Goal: Transaction & Acquisition: Book appointment/travel/reservation

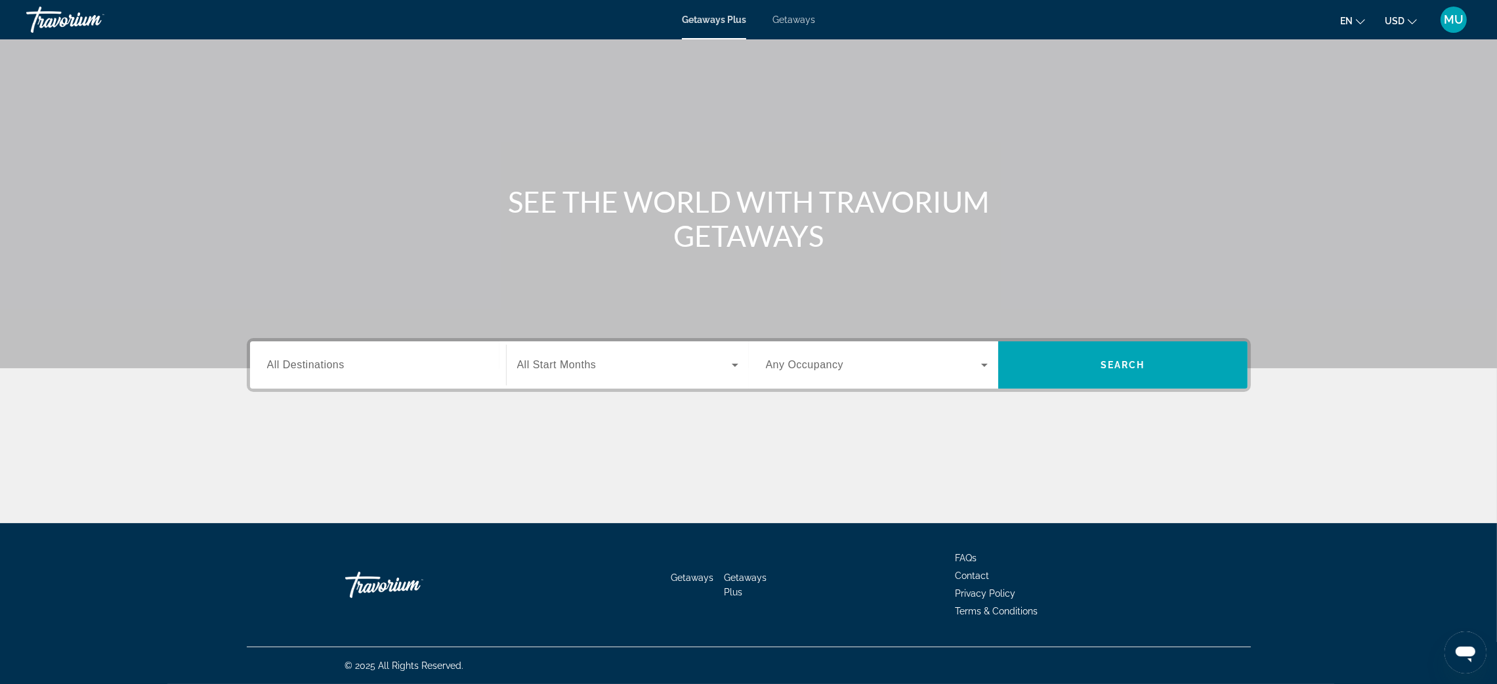
click at [267, 359] on span "All Destinations" at bounding box center [305, 364] width 77 height 11
click at [267, 358] on input "Destination All Destinations" at bounding box center [378, 366] width 222 height 16
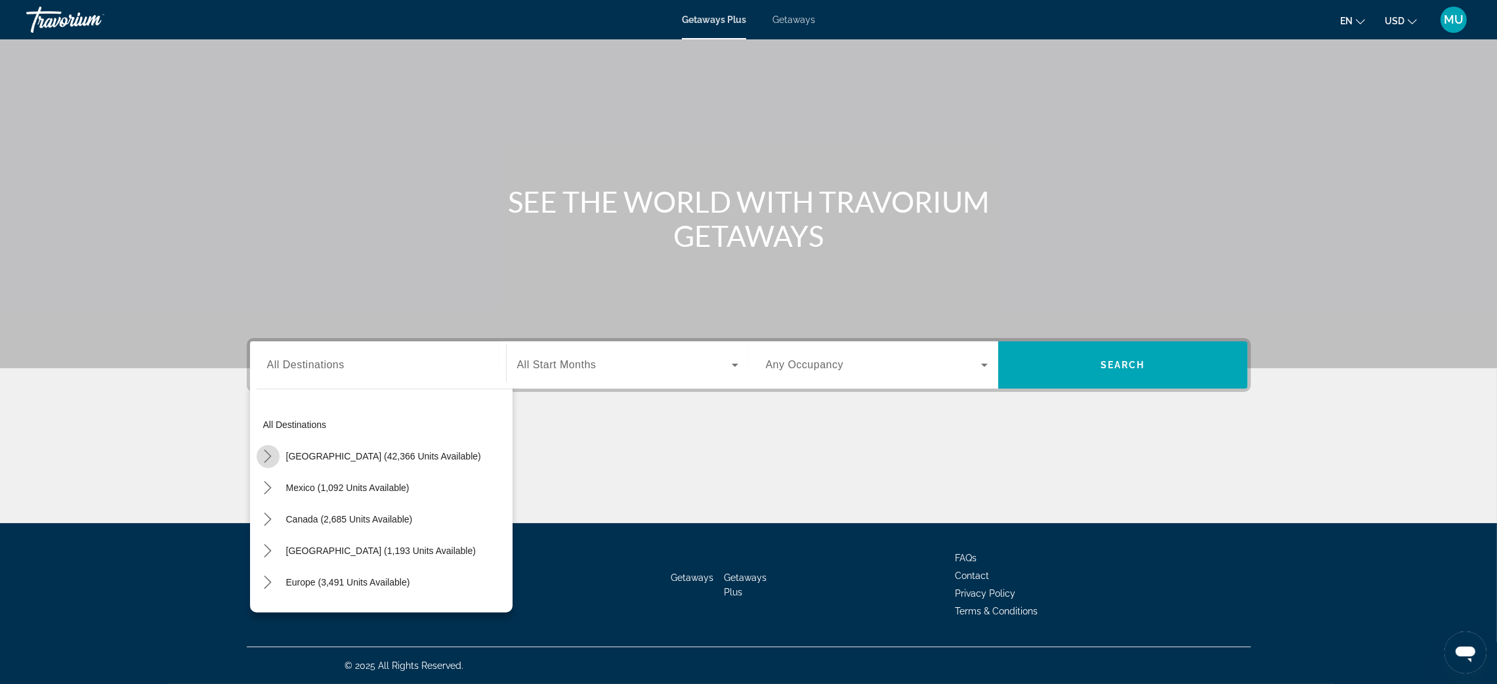
click at [261, 450] on icon "Toggle United States (42,366 units available) submenu" at bounding box center [267, 456] width 13 height 13
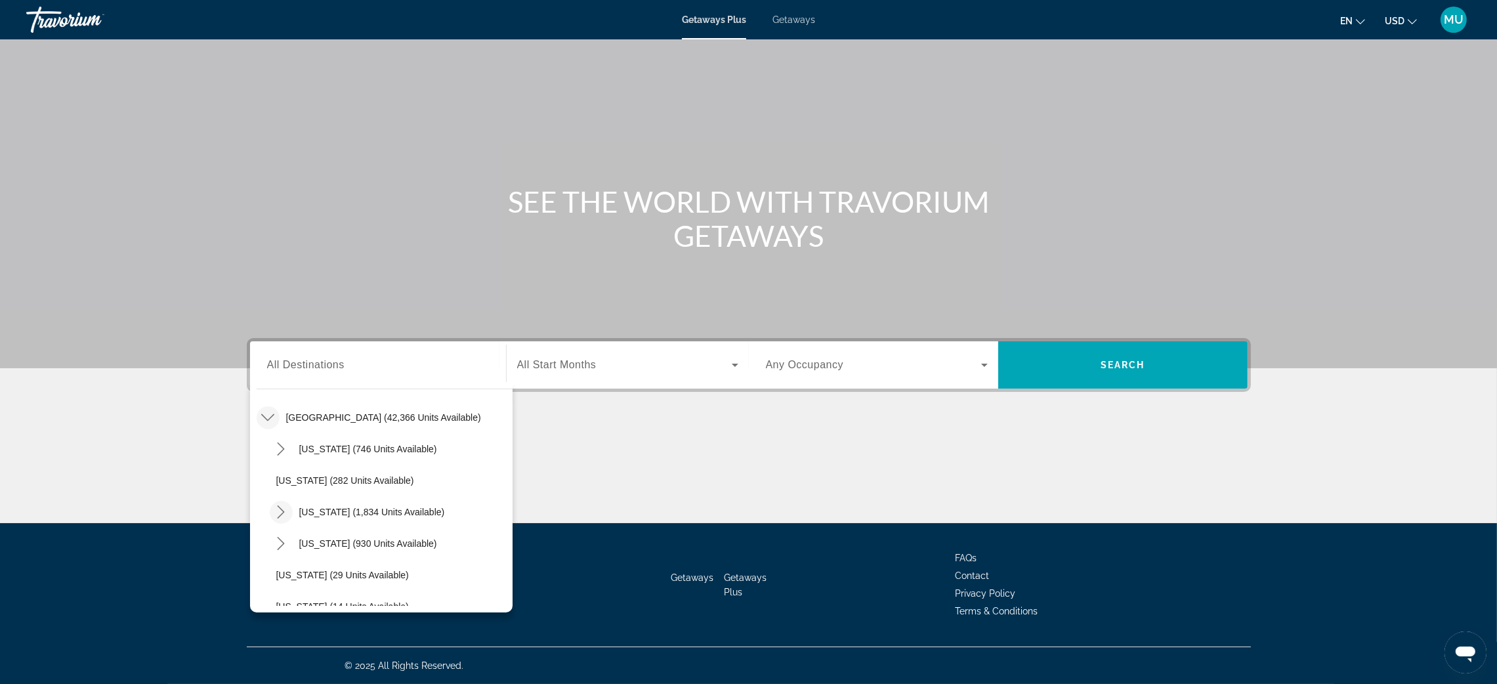
scroll to position [137, 0]
click at [274, 533] on icon "Toggle Florida (4,814 units available) submenu" at bounding box center [280, 539] width 13 height 13
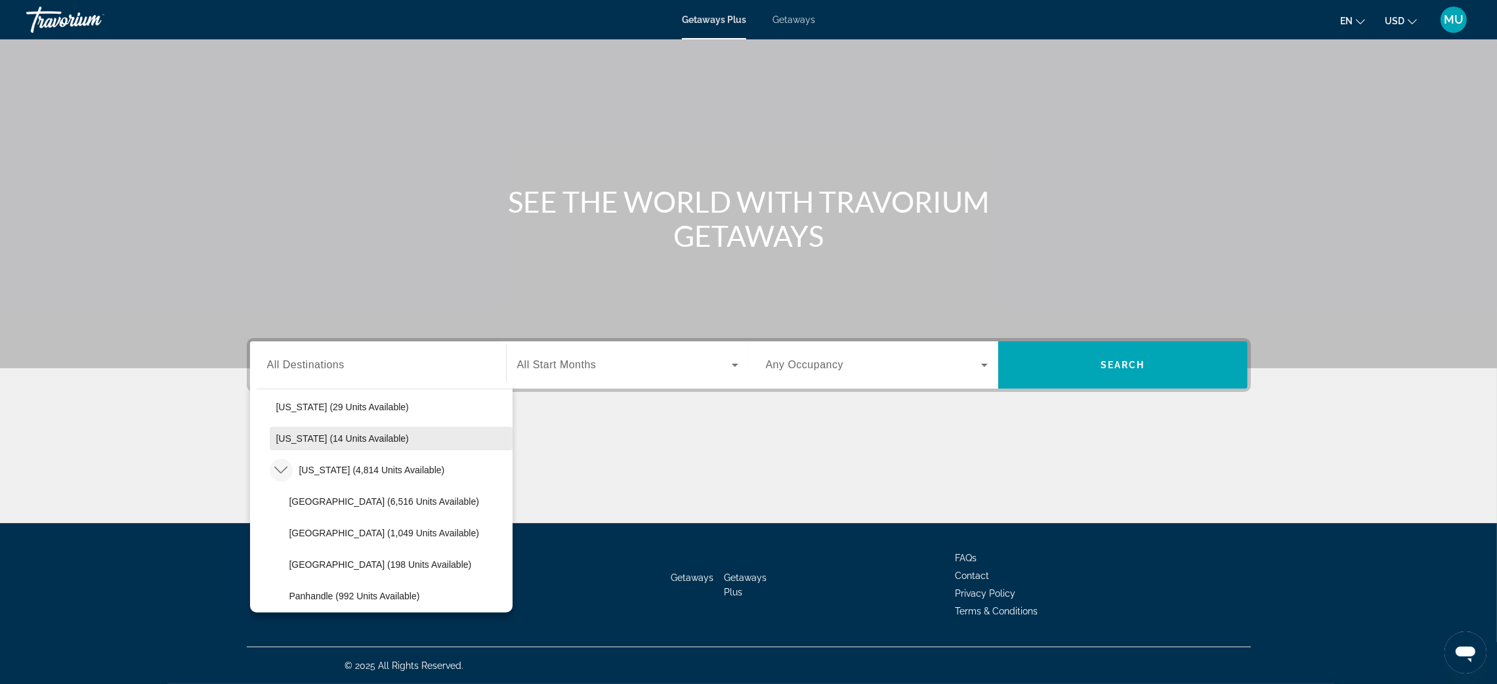
scroll to position [236, 0]
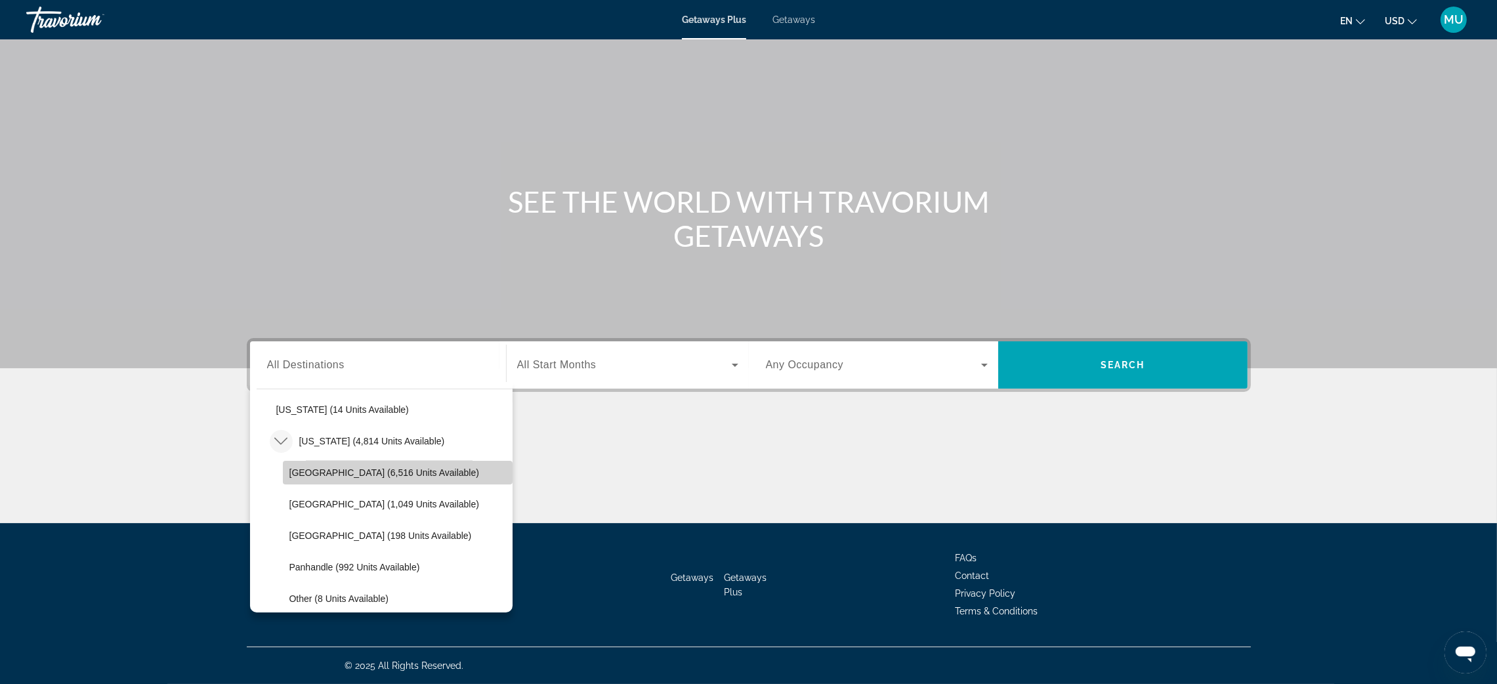
click at [283, 457] on span "Select destination: Orlando & Disney Area (6,516 units available)" at bounding box center [398, 472] width 230 height 31
type input "**********"
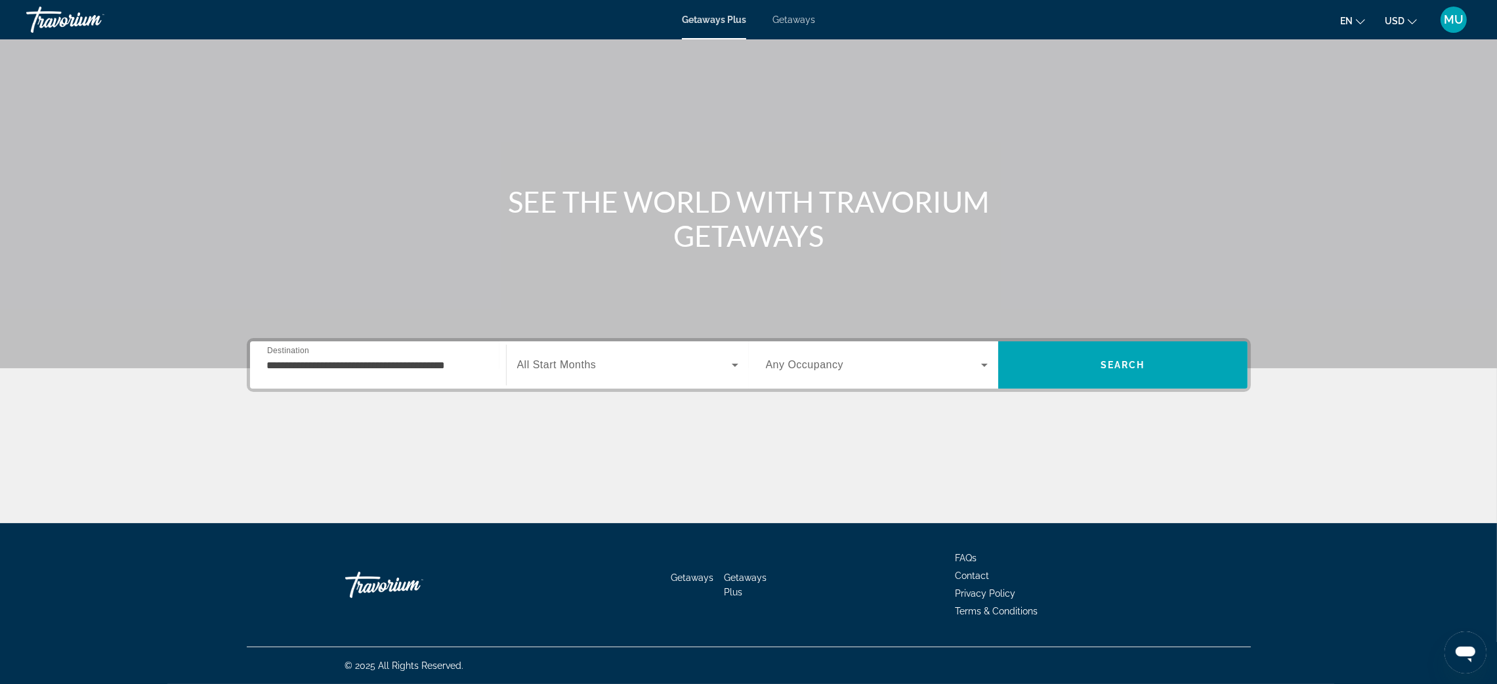
click at [576, 346] on div "Search widget" at bounding box center [627, 364] width 221 height 37
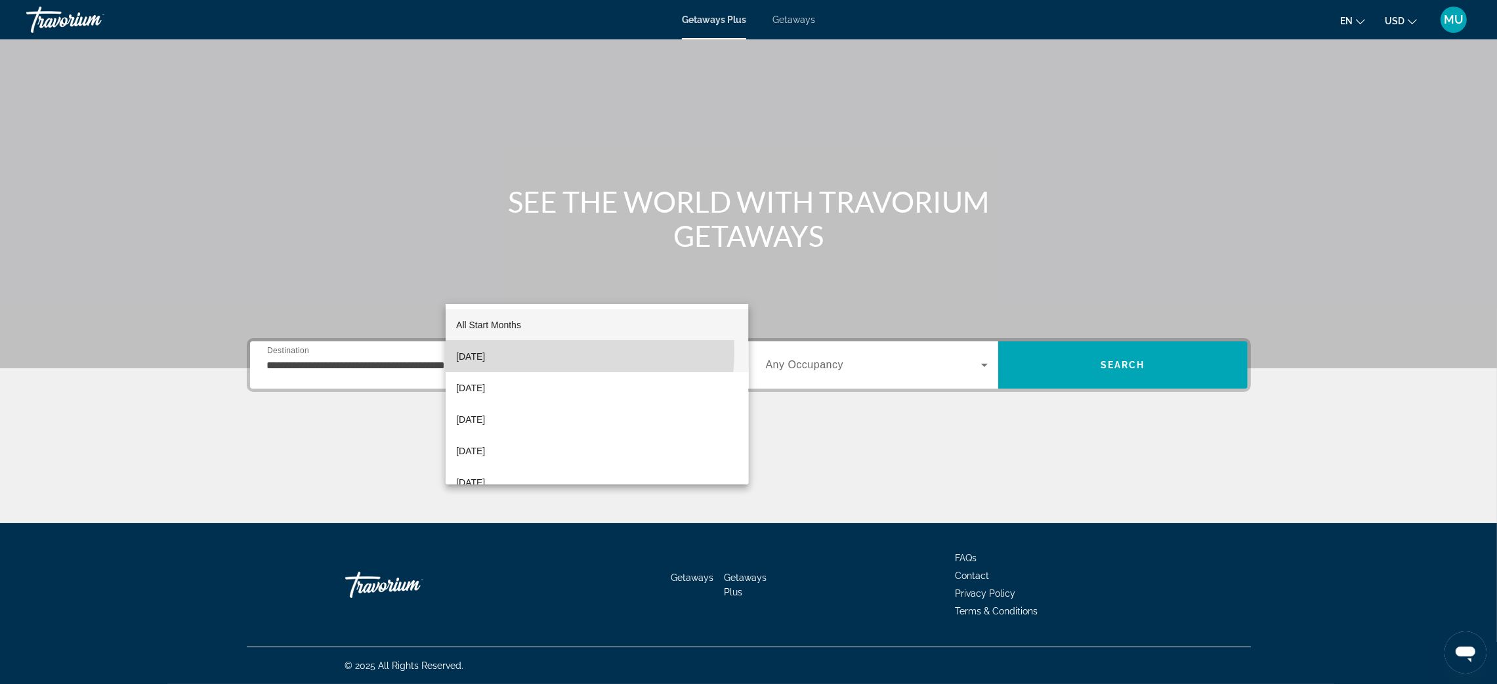
drag, startPoint x: 510, startPoint y: 349, endPoint x: 969, endPoint y: 322, distance: 460.1
click at [485, 350] on span "October 2025" at bounding box center [470, 356] width 29 height 16
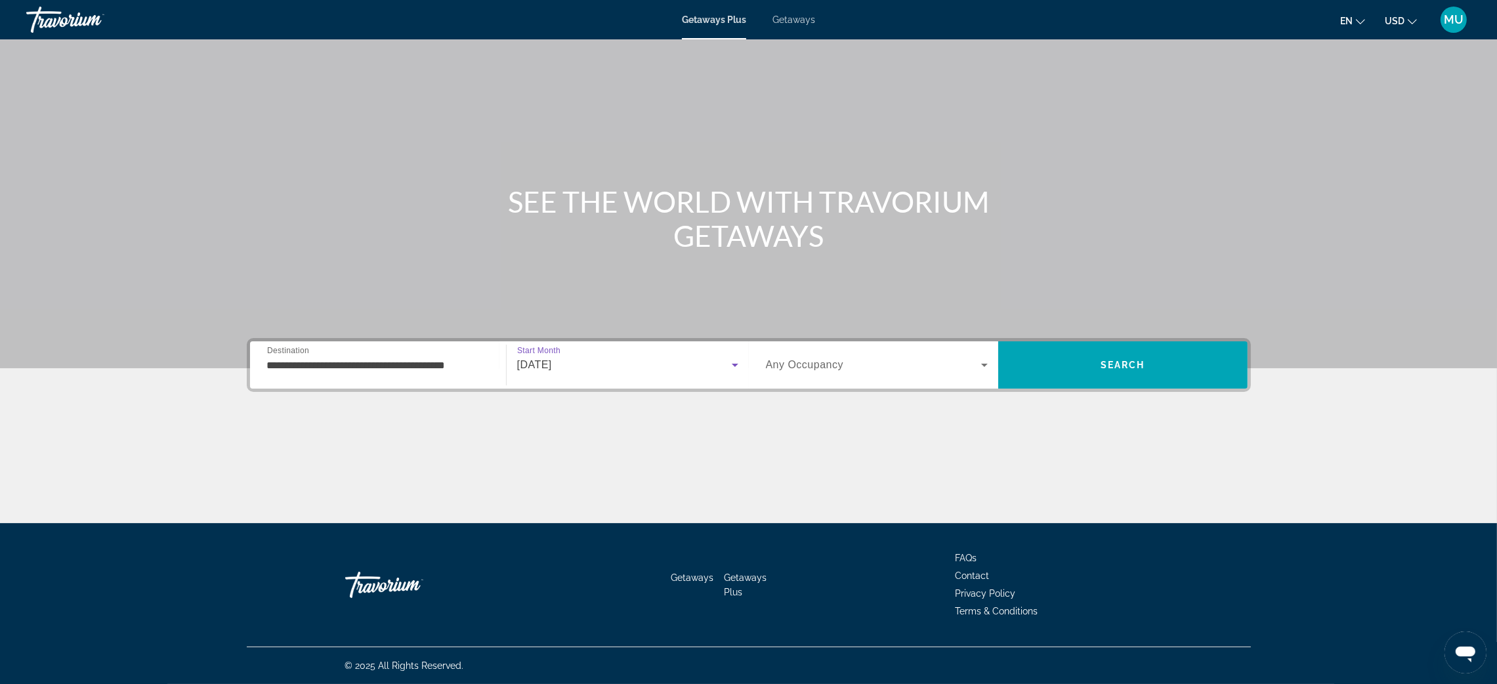
click at [970, 341] on div "Occupancy Any Occupancy" at bounding box center [876, 364] width 243 height 47
click at [869, 357] on span "Search widget" at bounding box center [873, 365] width 215 height 16
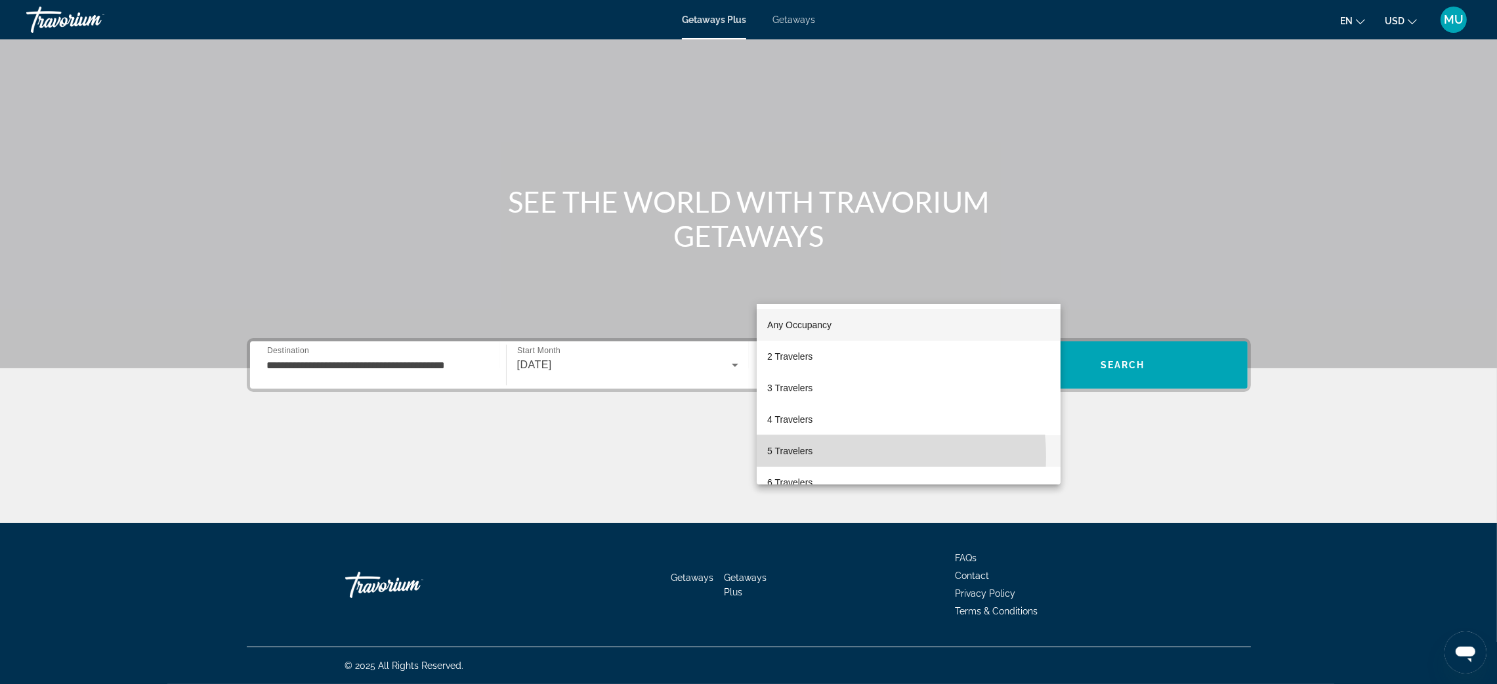
click at [812, 457] on span "5 Travelers" at bounding box center [789, 451] width 45 height 16
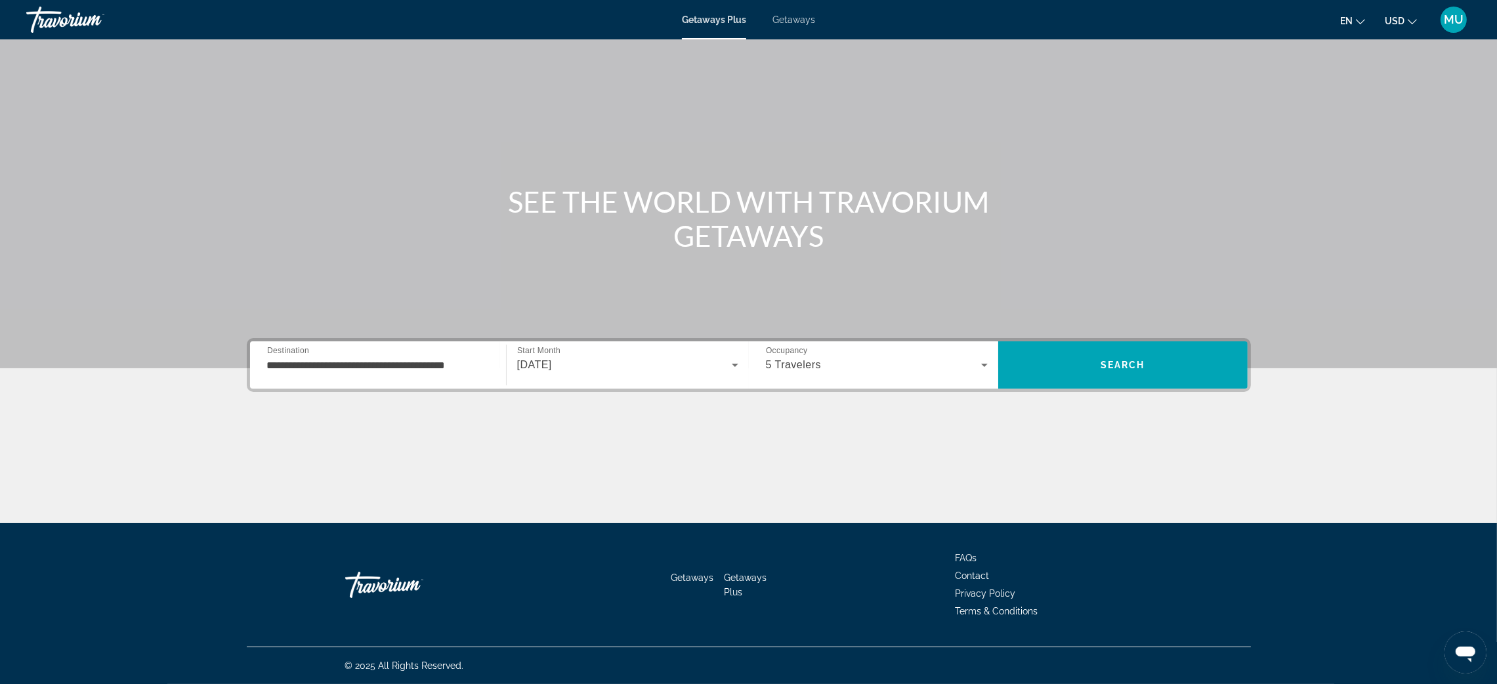
click at [871, 346] on div "5 Travelers" at bounding box center [877, 364] width 222 height 37
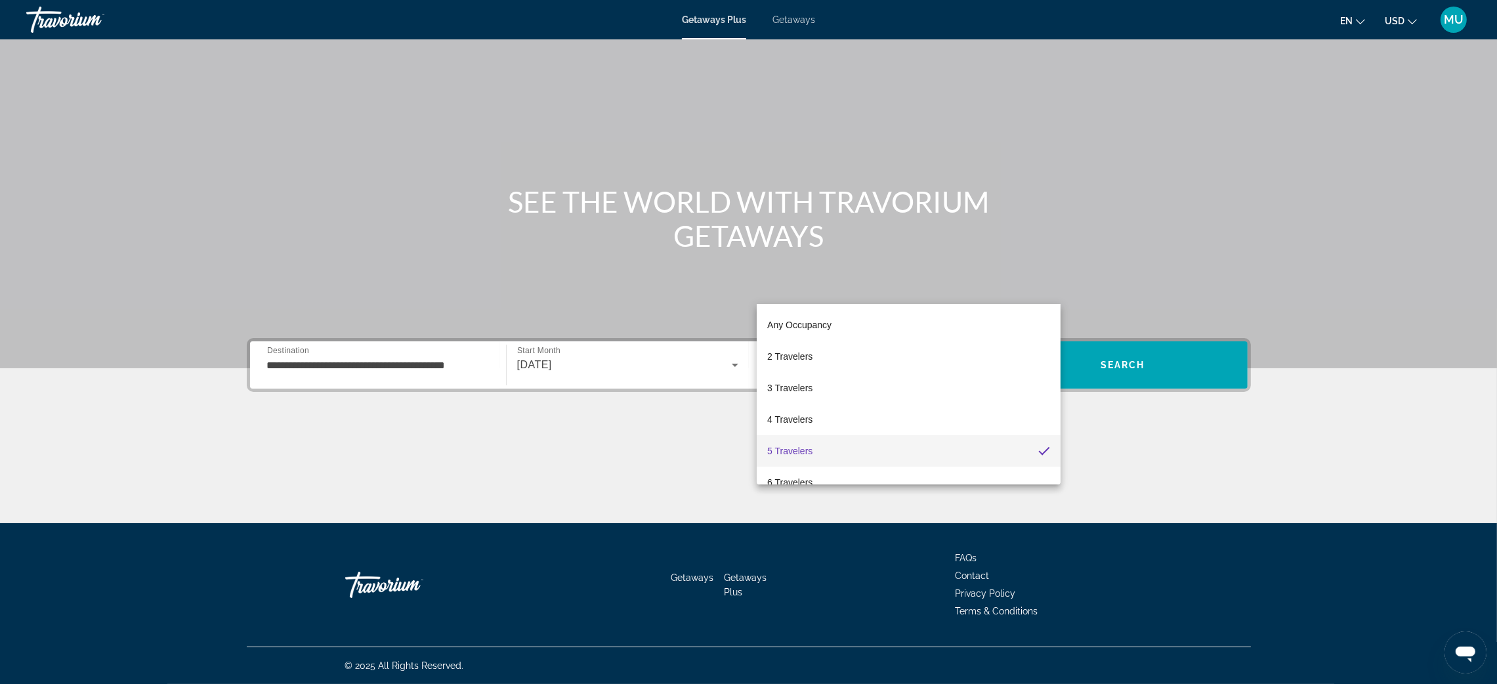
click at [1238, 278] on div at bounding box center [748, 342] width 1497 height 684
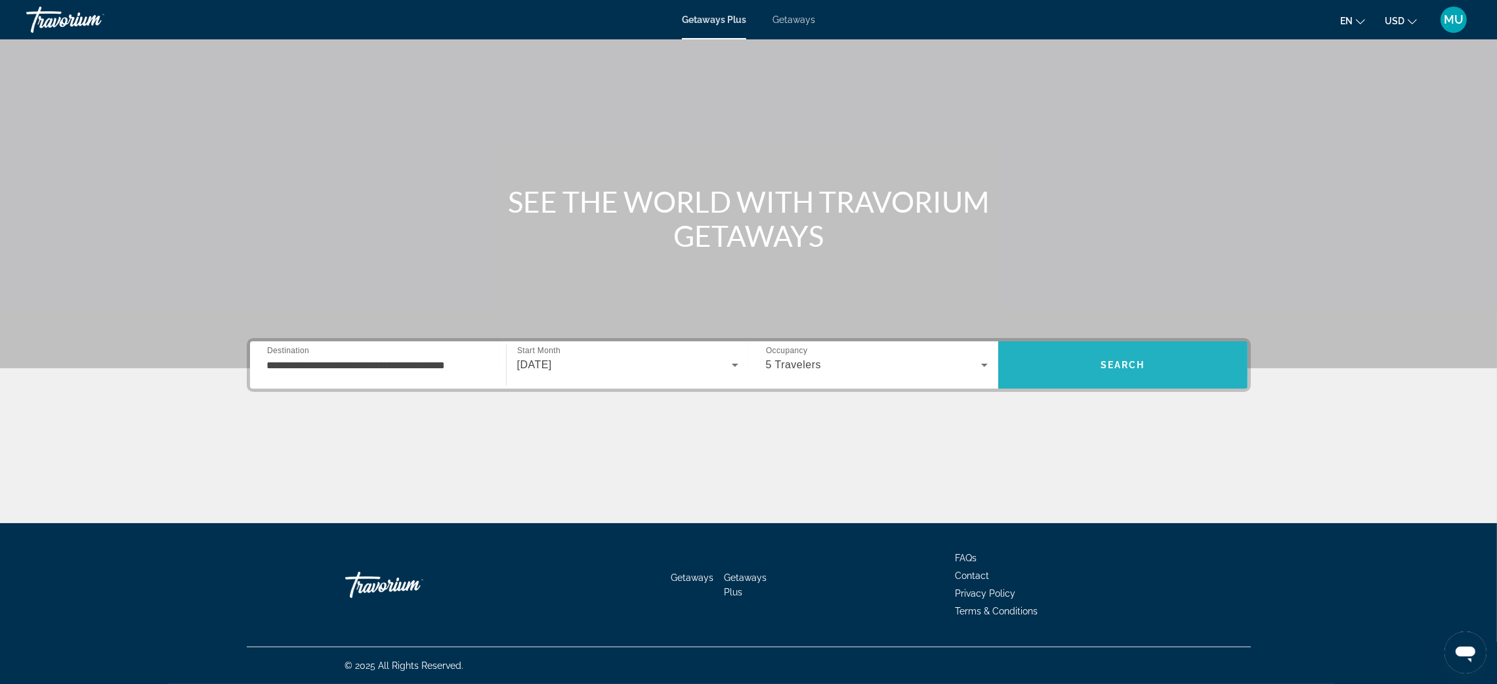
drag, startPoint x: 1214, startPoint y: 287, endPoint x: 1207, endPoint y: 291, distance: 7.9
click at [1145, 360] on span "Search" at bounding box center [1122, 365] width 45 height 10
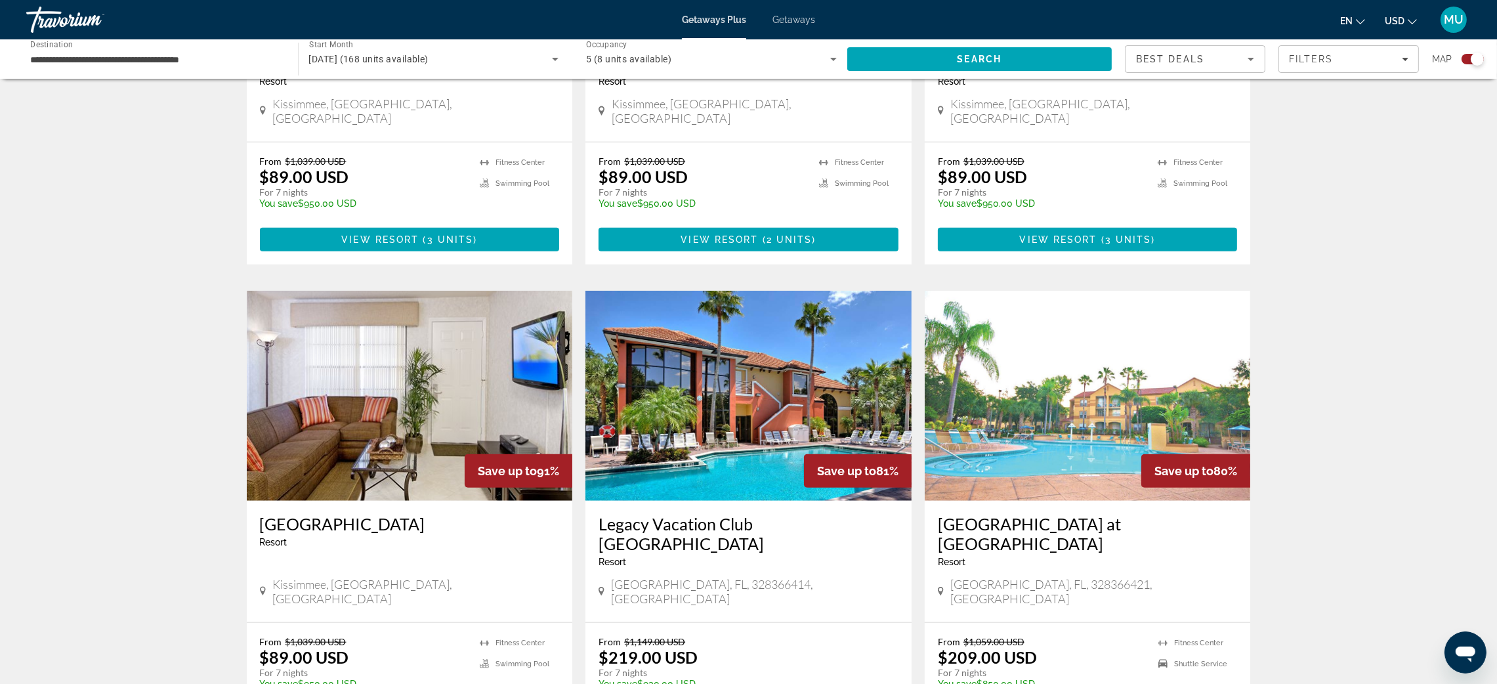
scroll to position [1683, 0]
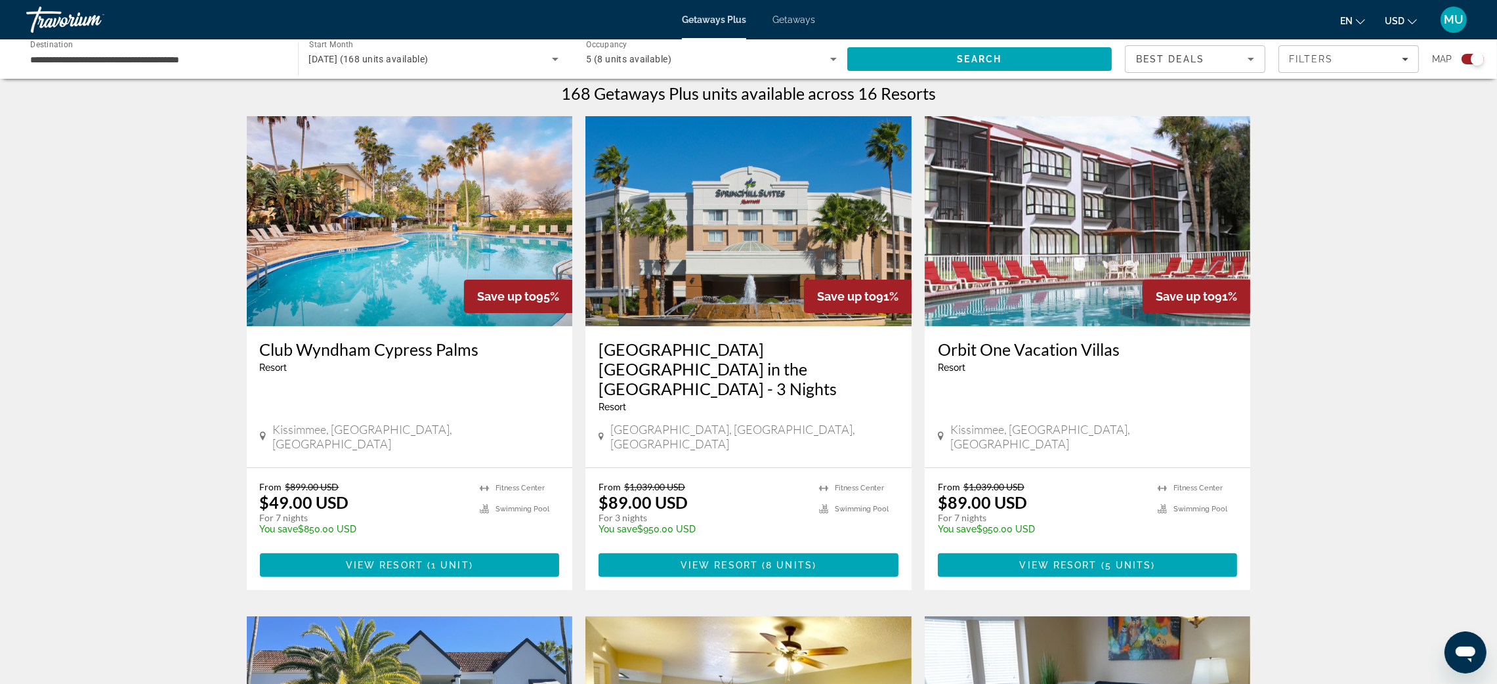
scroll to position [492, 0]
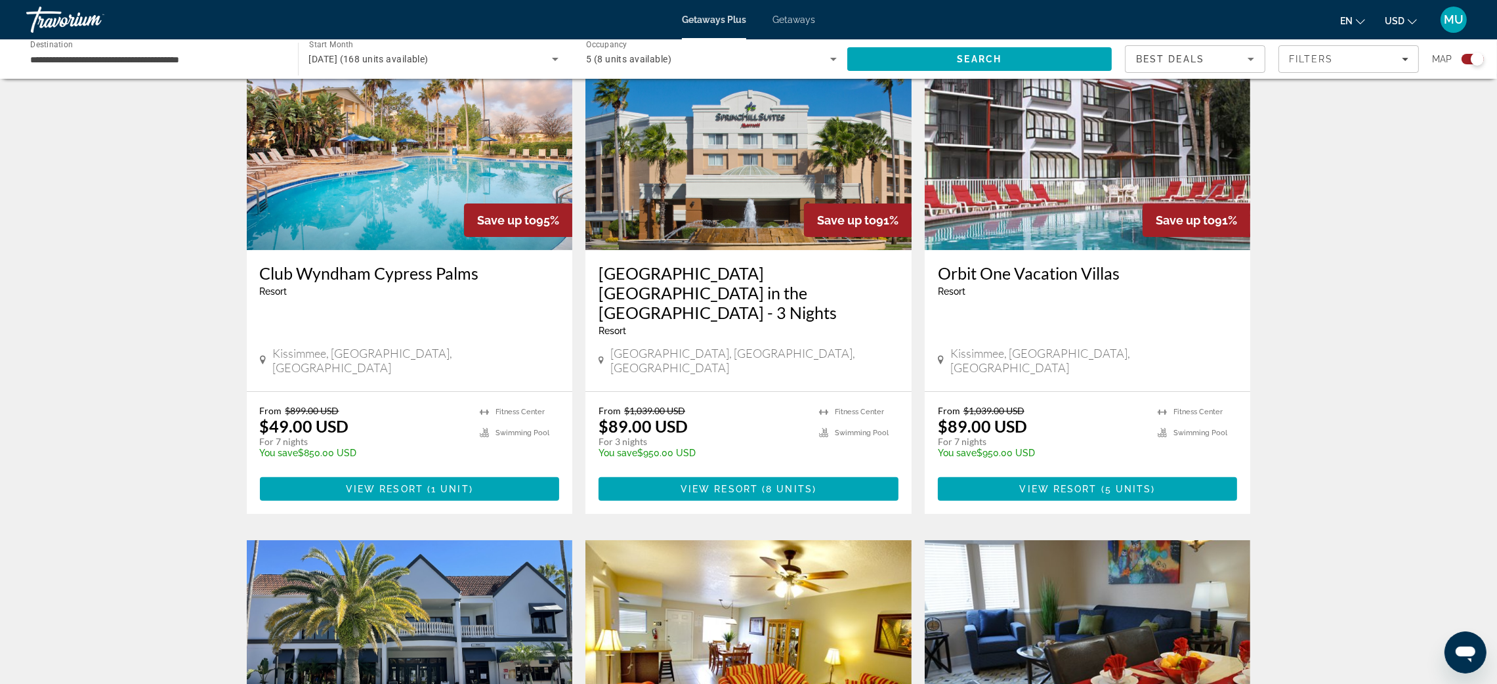
click at [822, 31] on div "Getaways Plus Getaways en English Español Français Italiano Português русский U…" at bounding box center [748, 20] width 1497 height 34
click at [790, 23] on span "Getaways" at bounding box center [793, 19] width 43 height 10
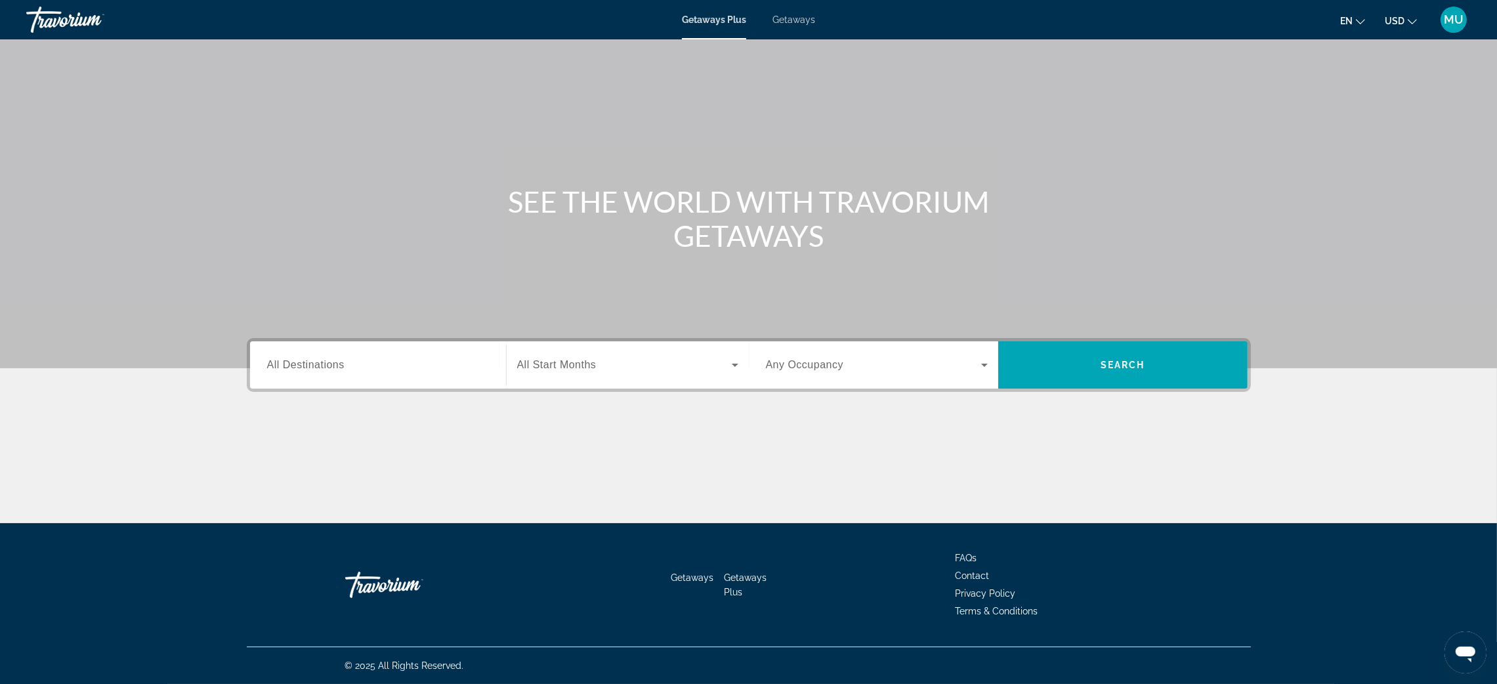
scroll to position [197, 0]
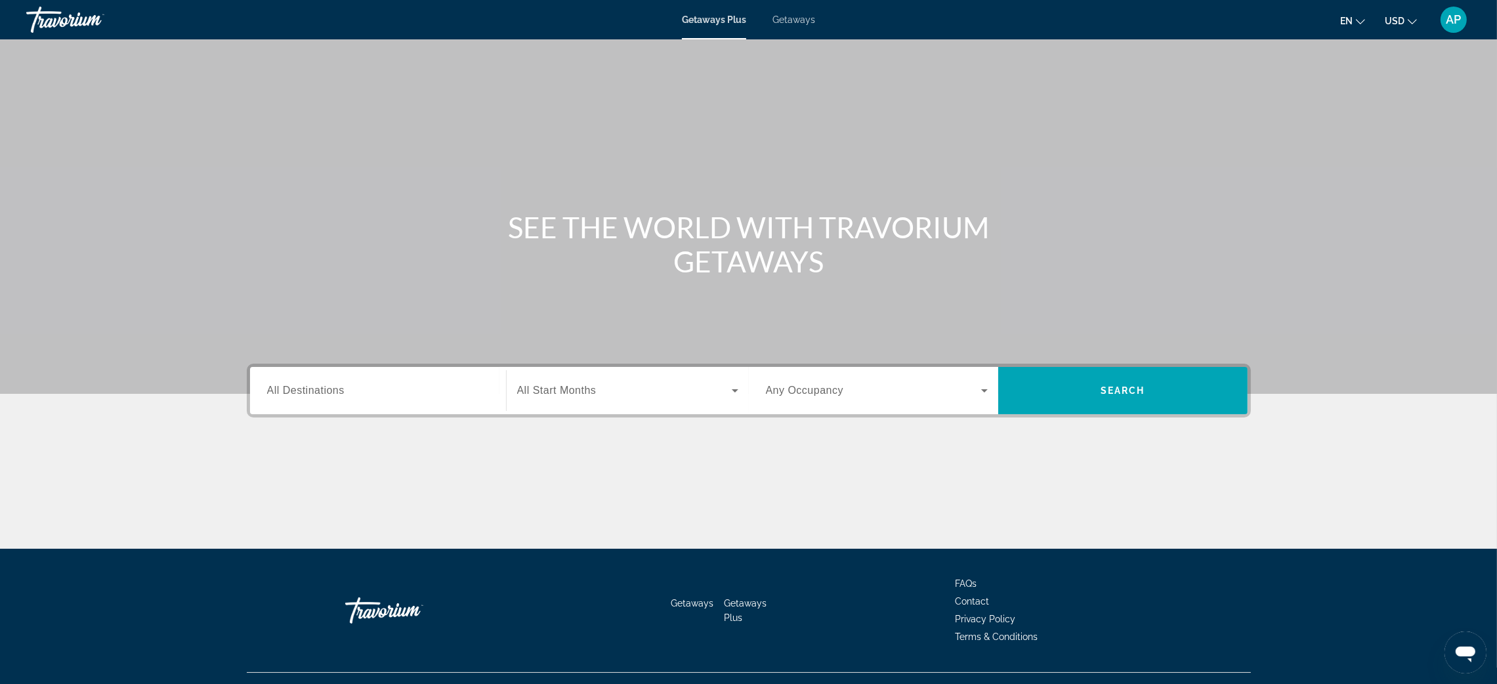
click at [815, 23] on span "Getaways" at bounding box center [793, 19] width 43 height 10
click at [344, 399] on input "Destination All Destinations" at bounding box center [378, 391] width 222 height 16
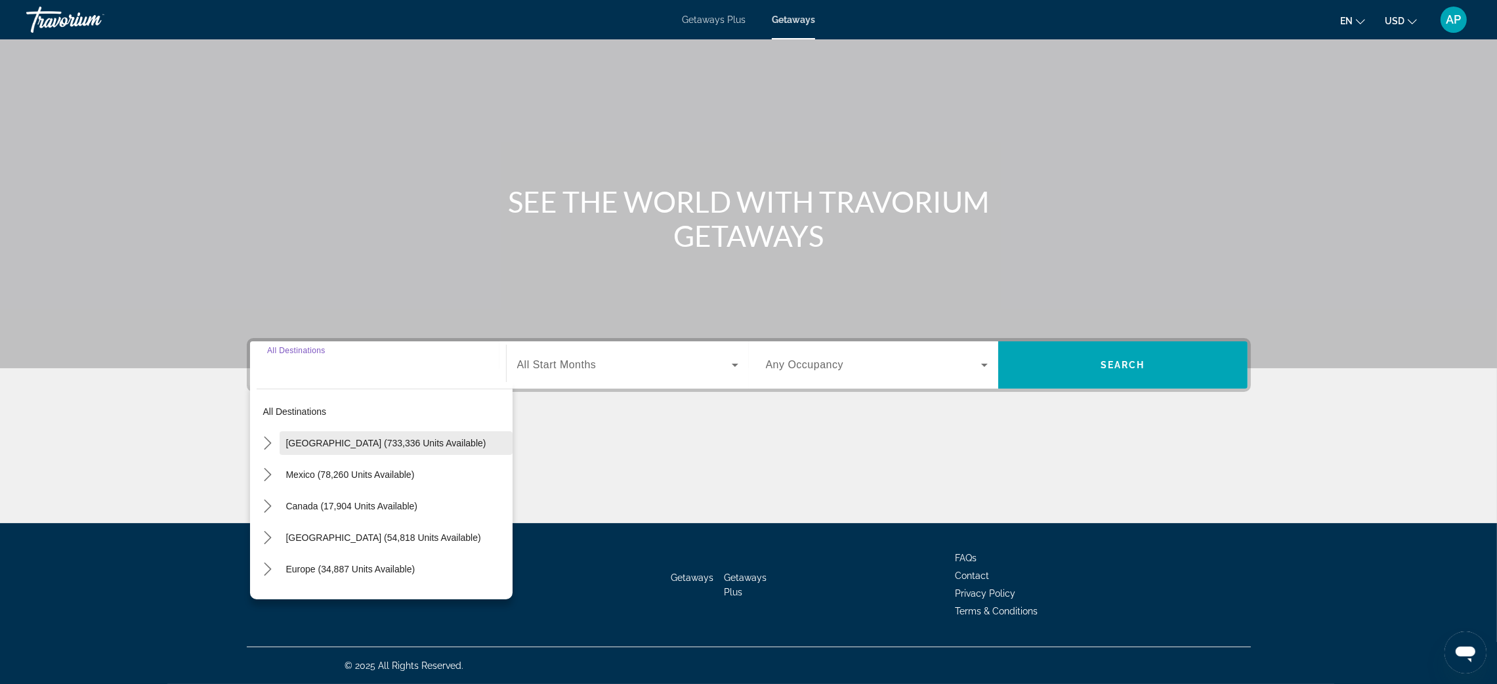
scroll to position [202, 0]
click at [280, 427] on span "Select destination: United States (733,336 units available)" at bounding box center [396, 442] width 233 height 31
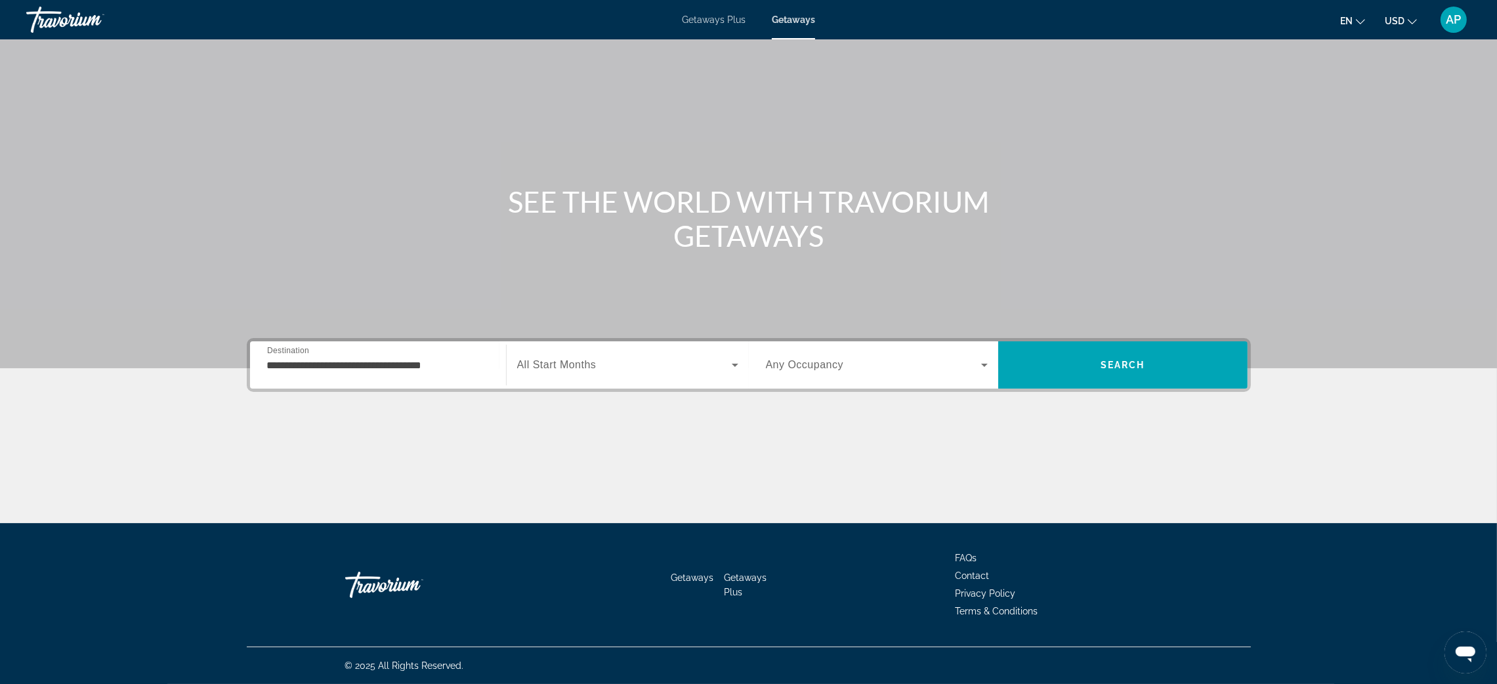
click at [257, 341] on div "**********" at bounding box center [378, 364] width 243 height 47
click at [267, 358] on input "**********" at bounding box center [378, 366] width 222 height 16
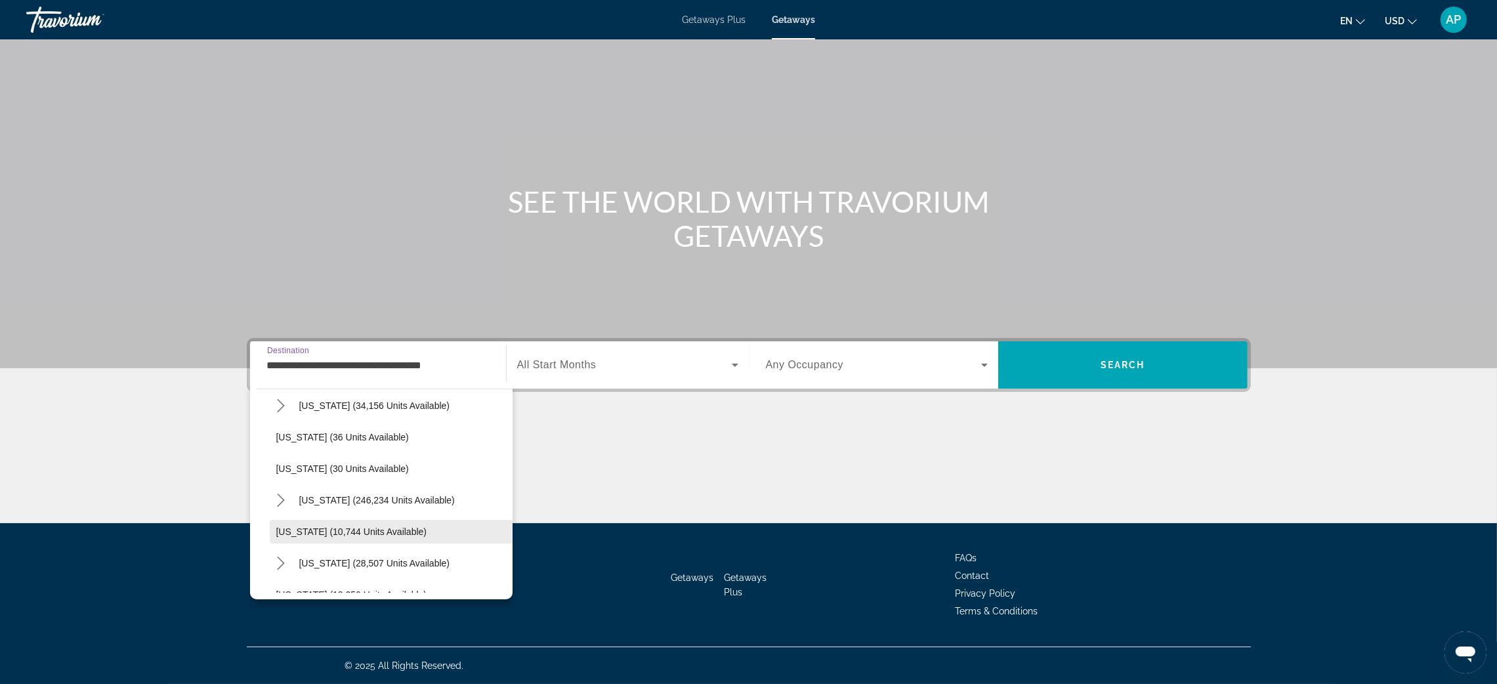
scroll to position [197, 0]
click at [274, 460] on icon "Toggle Florida (246,234 units available) submenu" at bounding box center [280, 466] width 13 height 13
click at [289, 493] on span "Orlando & Disney Area (95,811 units available)" at bounding box center [386, 498] width 195 height 10
type input "**********"
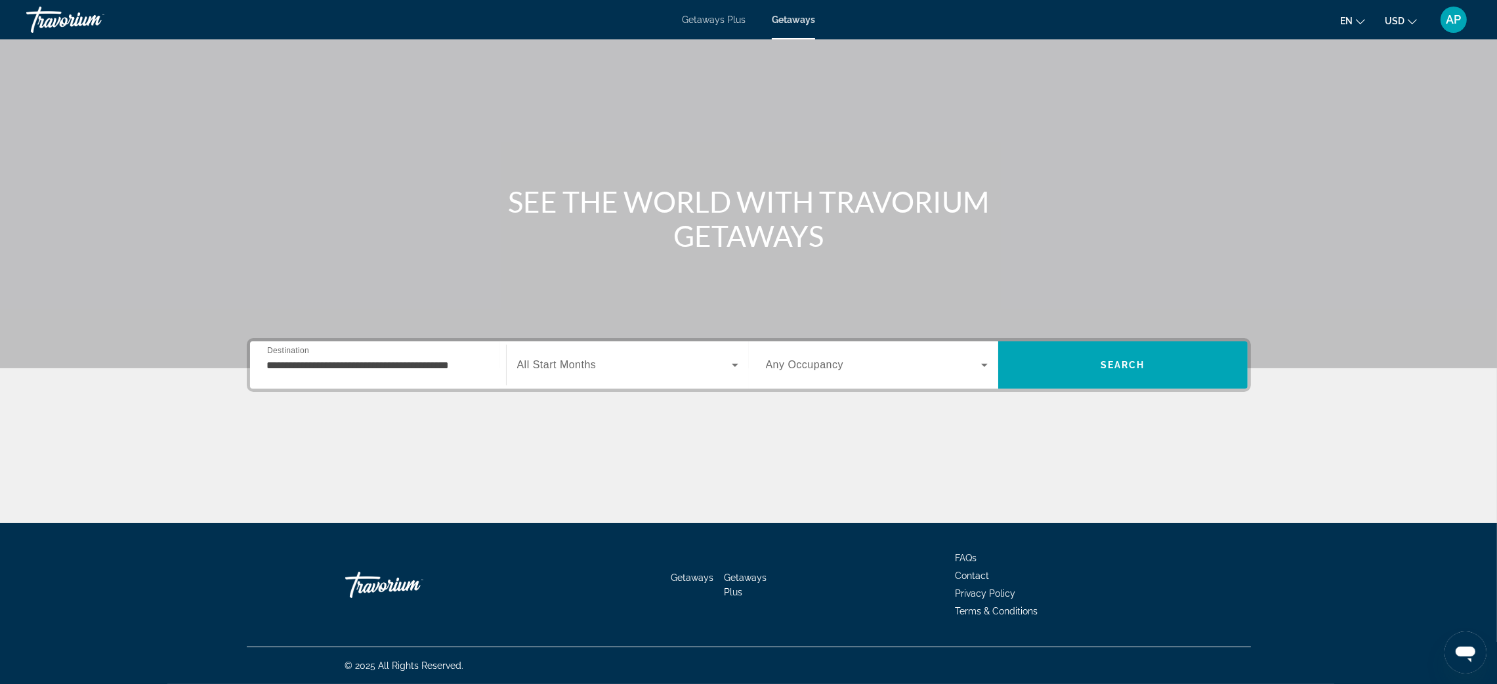
click at [593, 346] on div "Search widget" at bounding box center [627, 364] width 221 height 37
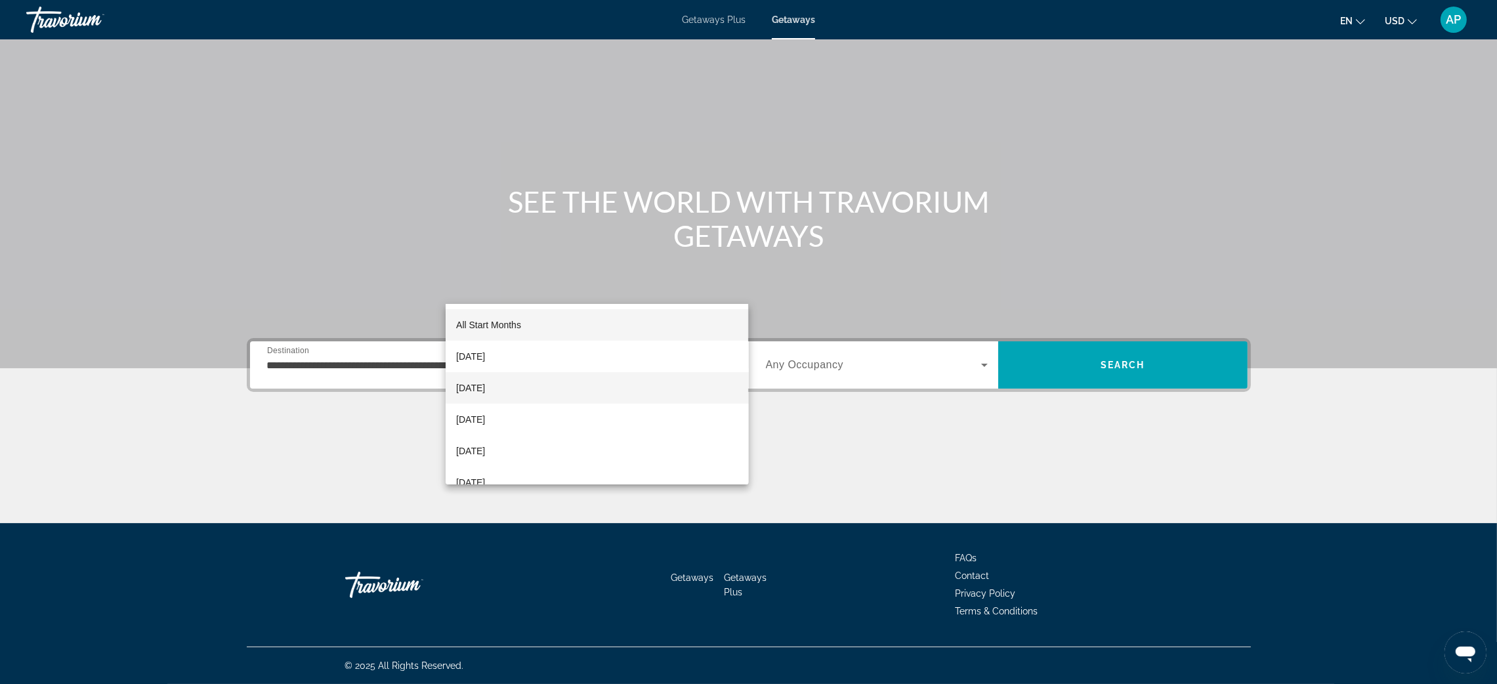
click at [485, 381] on span "November 2025" at bounding box center [470, 388] width 29 height 16
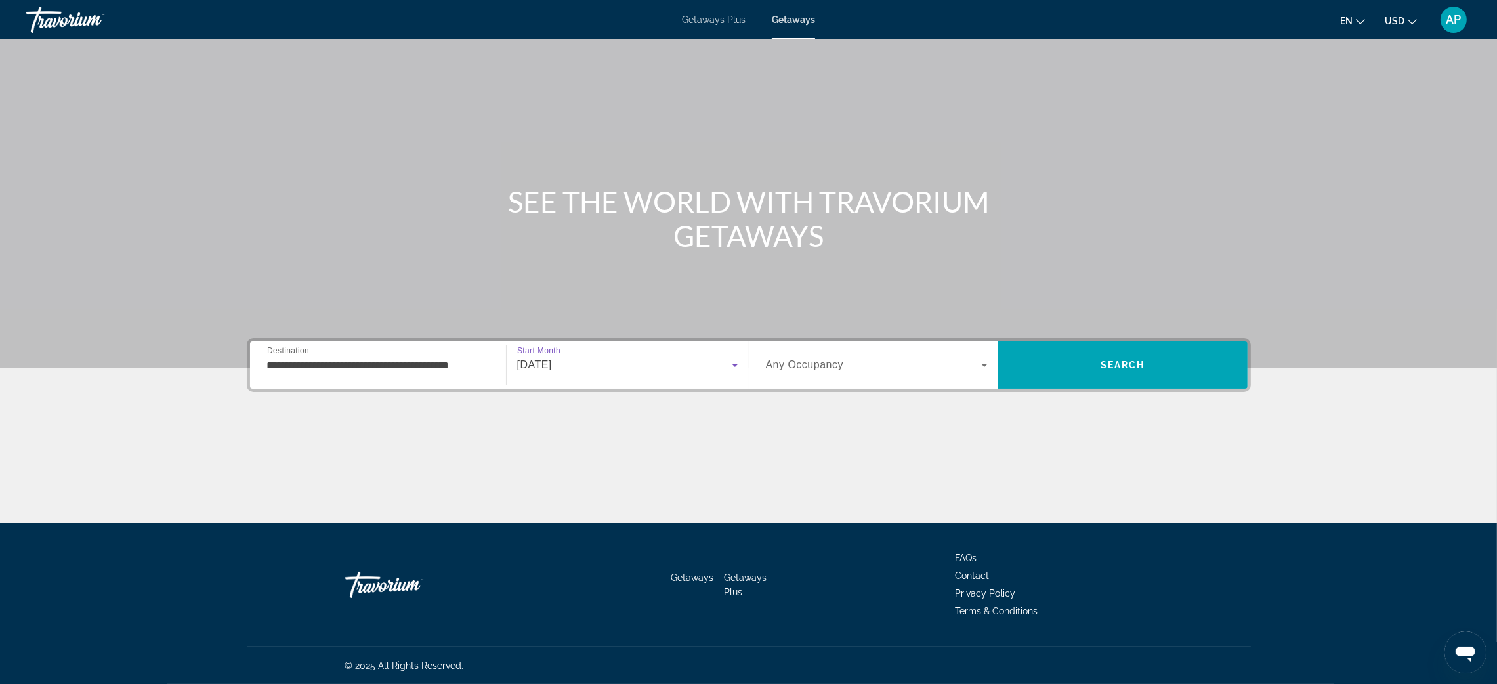
click at [885, 346] on div "Search widget" at bounding box center [877, 364] width 222 height 37
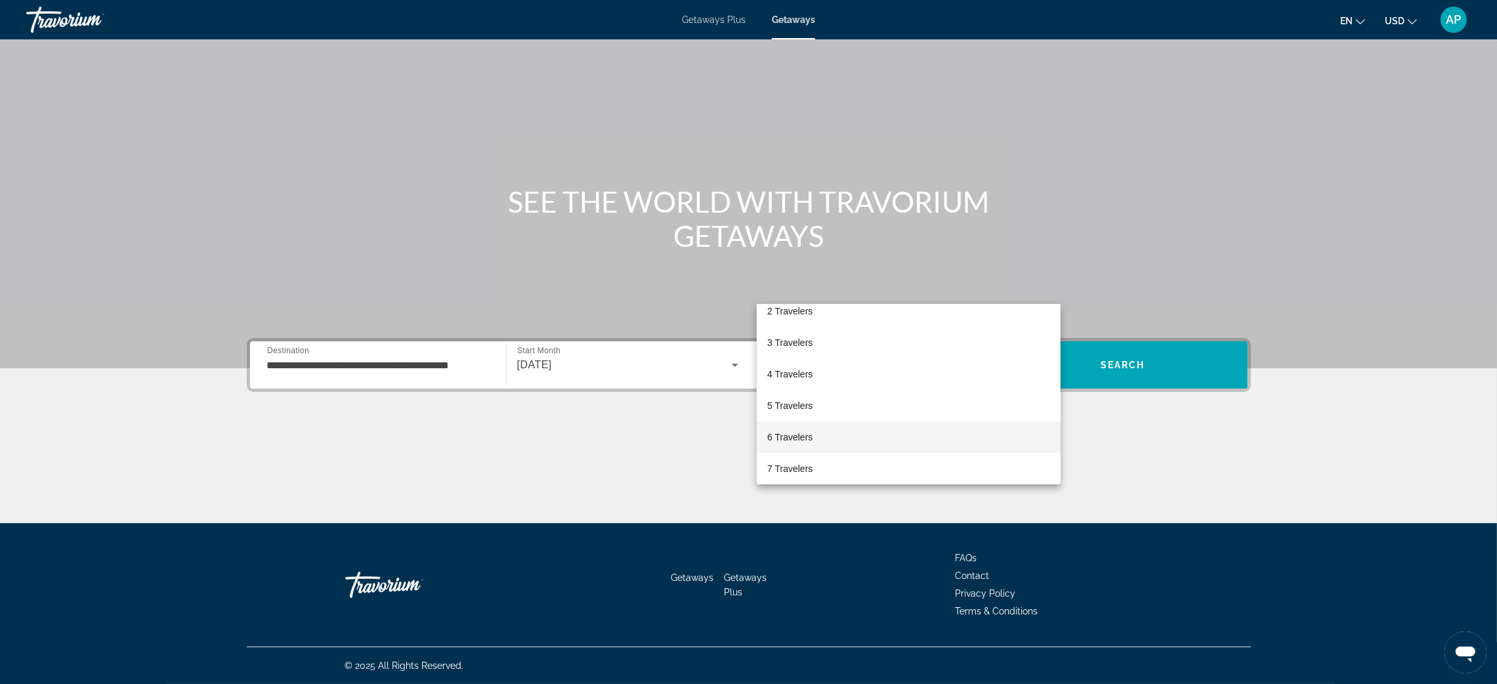
scroll to position [0, 0]
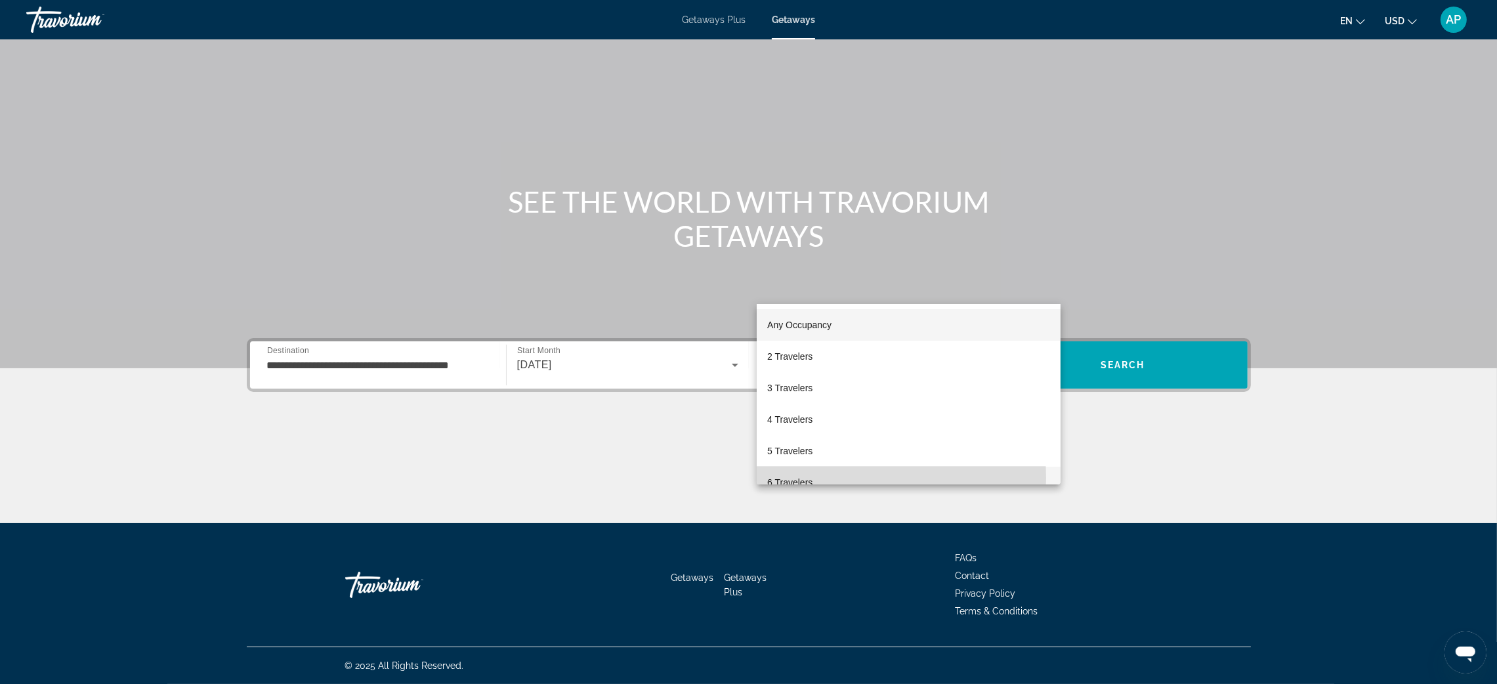
click at [812, 478] on span "6 Travelers" at bounding box center [789, 482] width 45 height 16
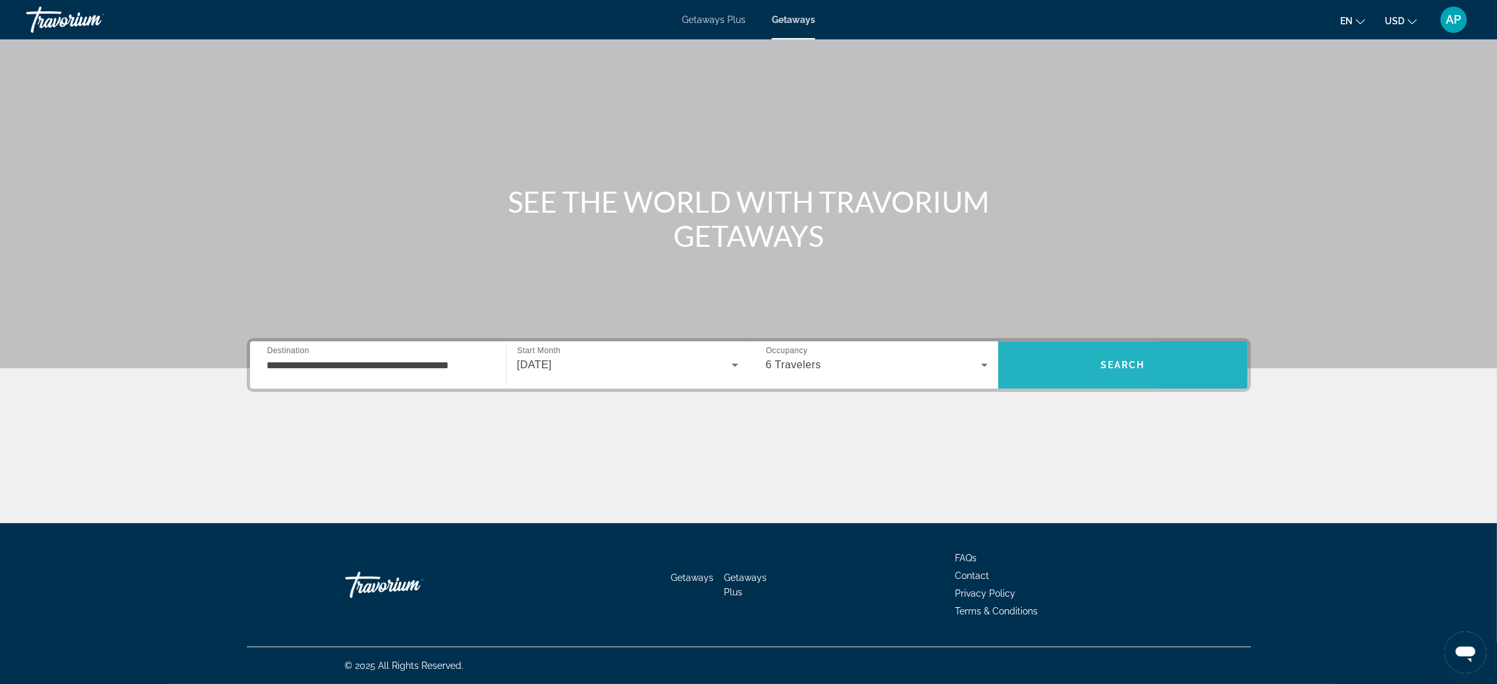
click at [1131, 349] on span "Search" at bounding box center [1122, 364] width 249 height 31
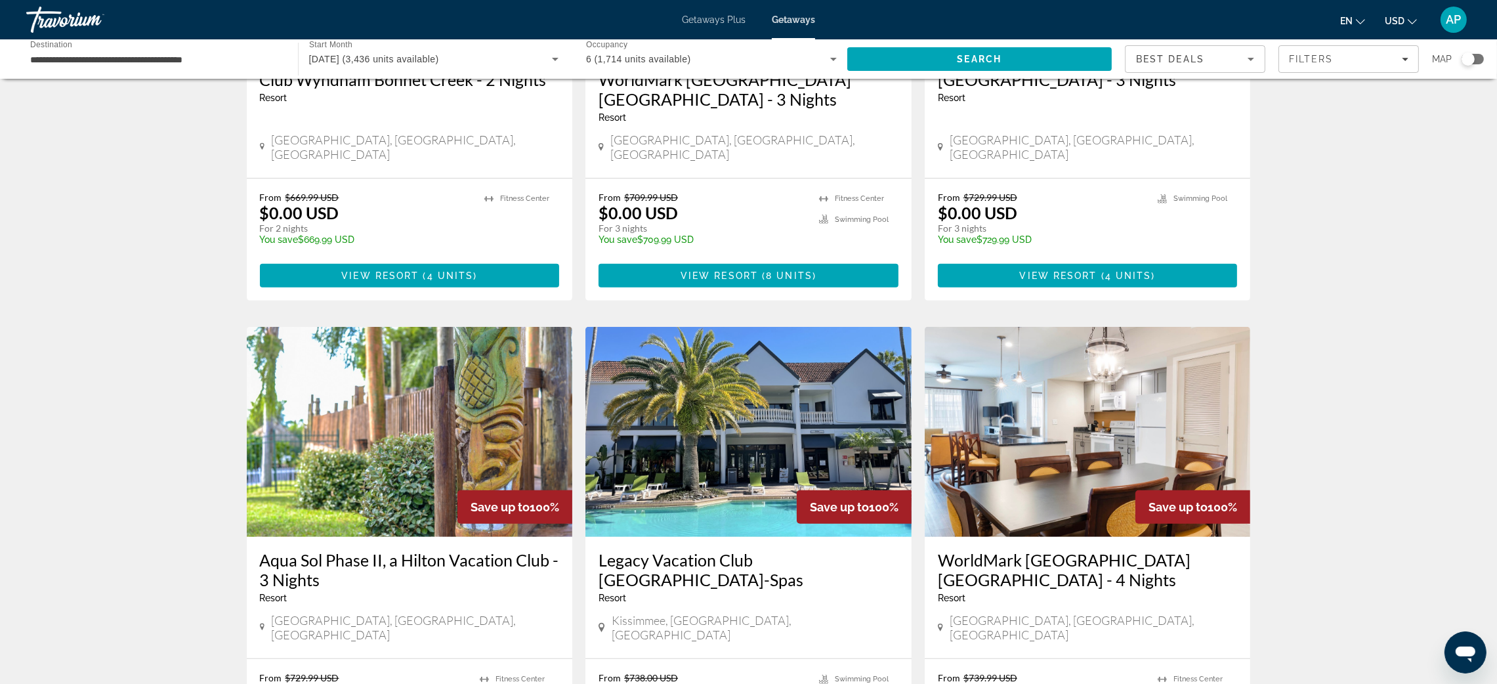
scroll to position [640, 0]
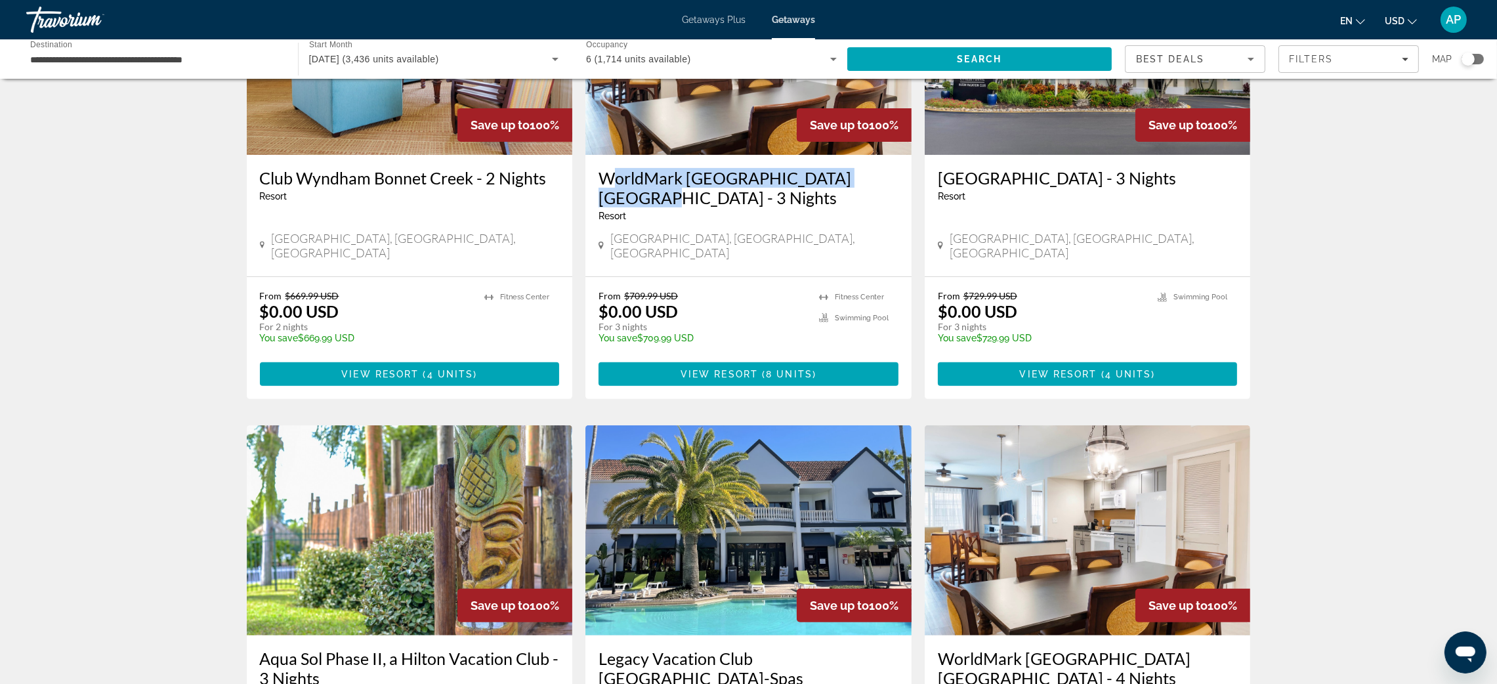
drag, startPoint x: 557, startPoint y: 350, endPoint x: 905, endPoint y: 360, distance: 347.9
click at [905, 276] on div "WorldMark Orlando Kingstown Reef - 3 Nights Resort - This is an adults only res…" at bounding box center [748, 215] width 326 height 121
copy h3 "WorldMark Orlando Kingstown Reef -"
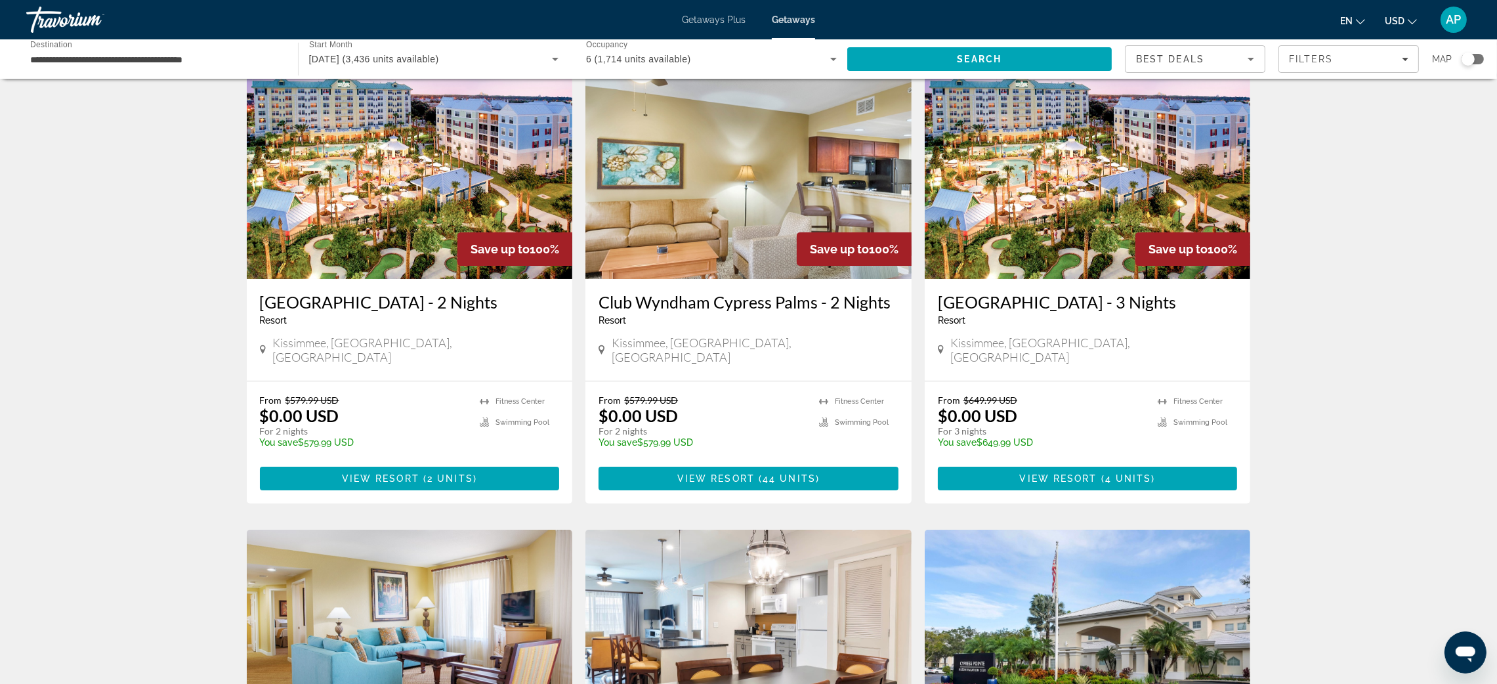
scroll to position [0, 0]
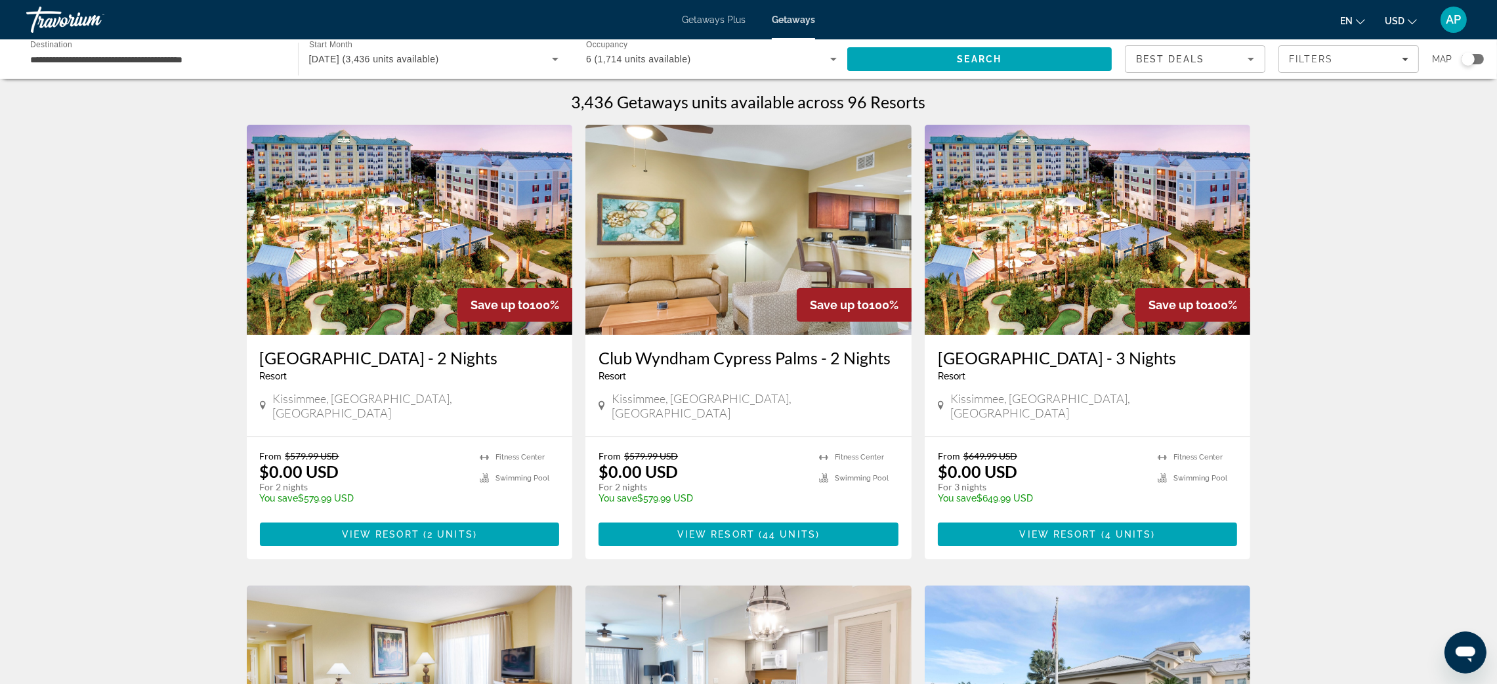
click at [1463, 66] on div "Search widget" at bounding box center [1467, 58] width 13 height 13
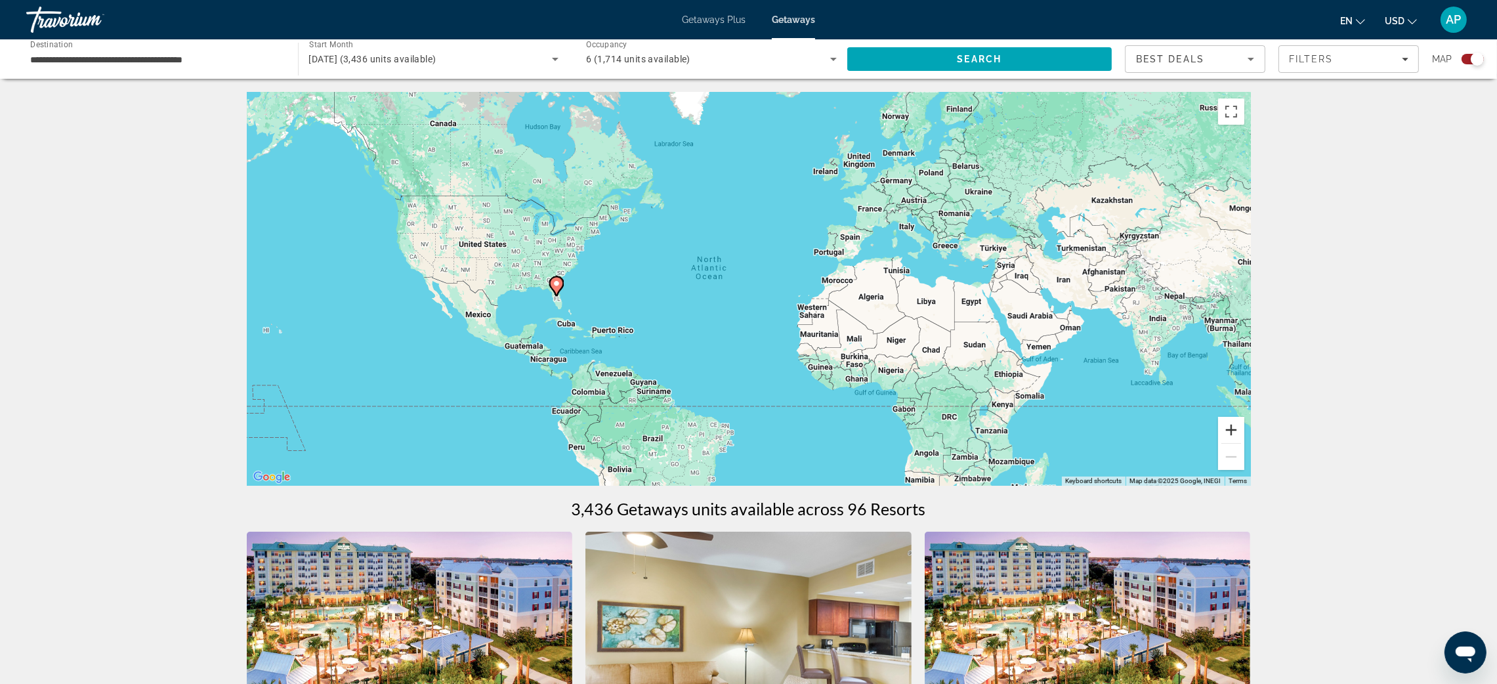
click at [1244, 443] on button "Zoom in" at bounding box center [1231, 430] width 26 height 26
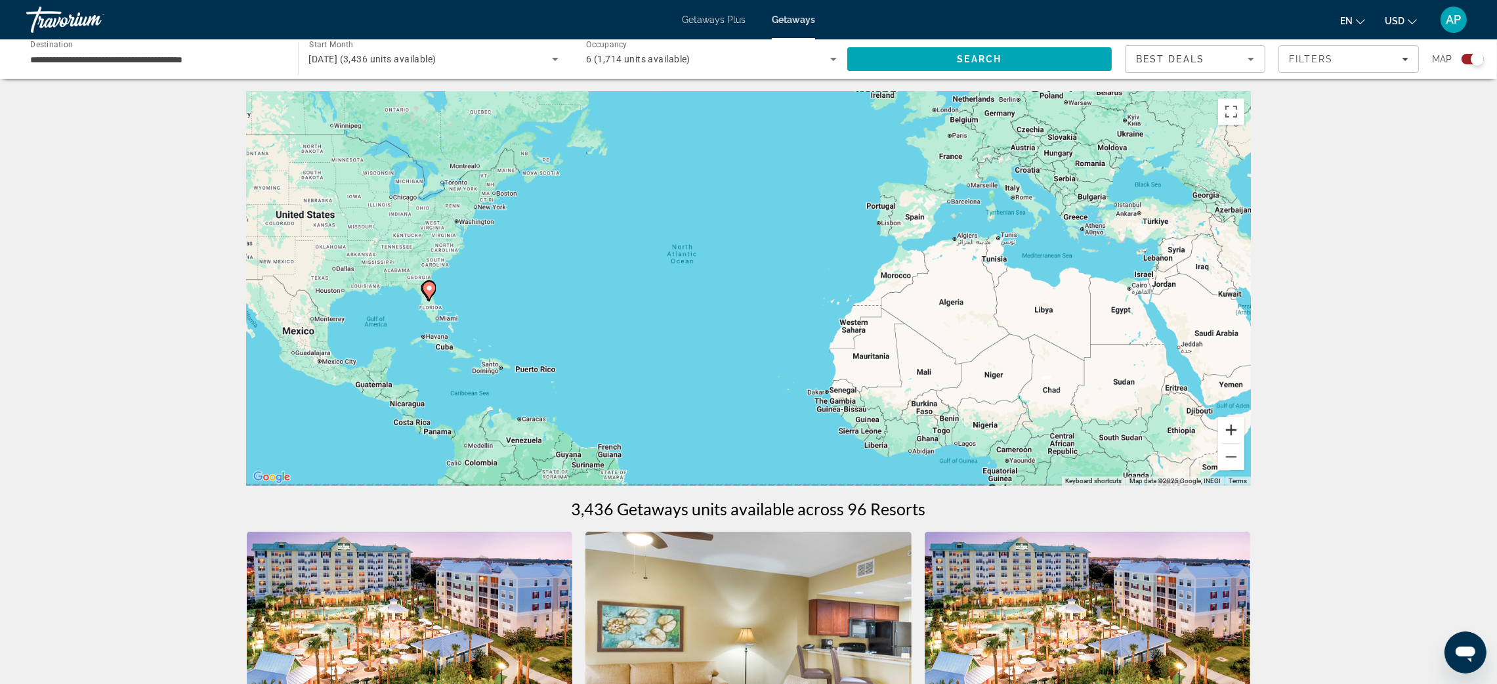
click at [1244, 443] on button "Zoom in" at bounding box center [1231, 430] width 26 height 26
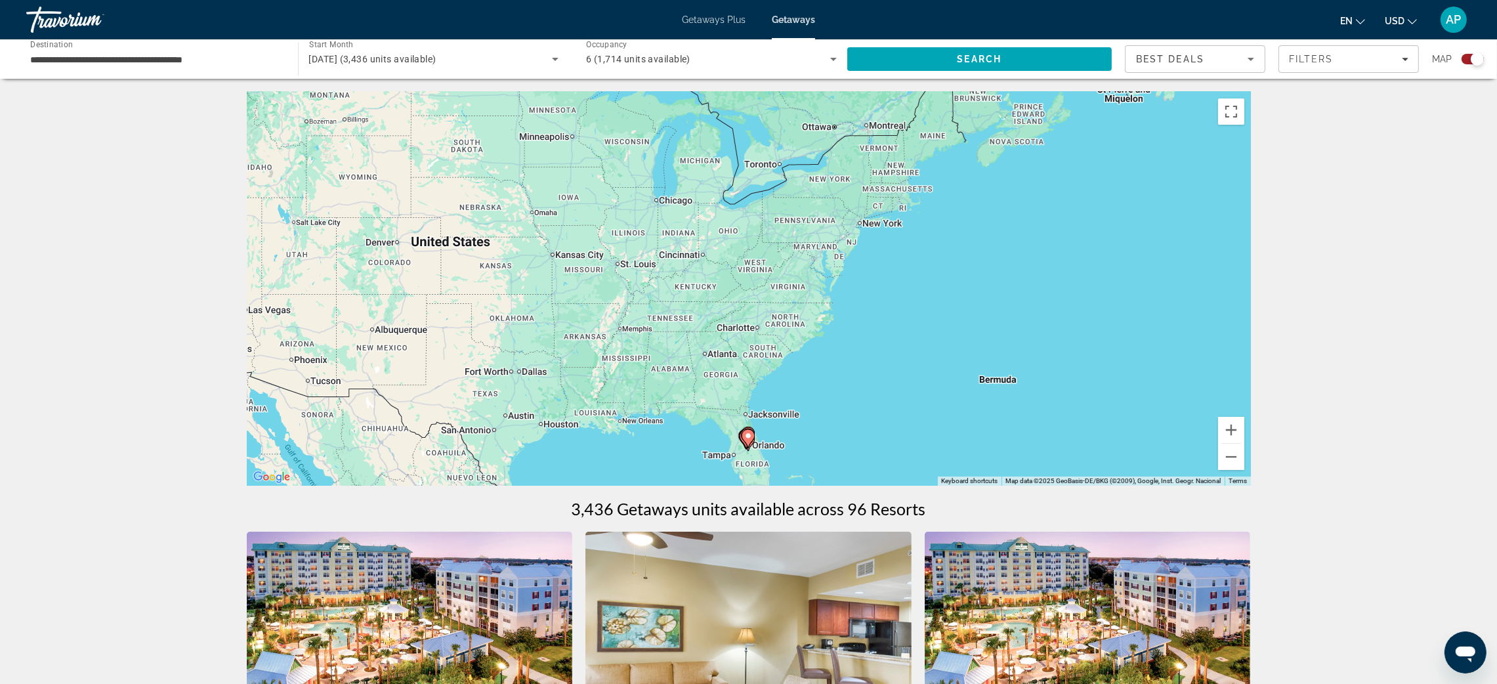
drag, startPoint x: 217, startPoint y: 222, endPoint x: 999, endPoint y: 354, distance: 793.3
click at [999, 354] on div "To activate drag with keyboard, press Alt + Enter. Once in keyboard drag state,…" at bounding box center [749, 289] width 1004 height 394
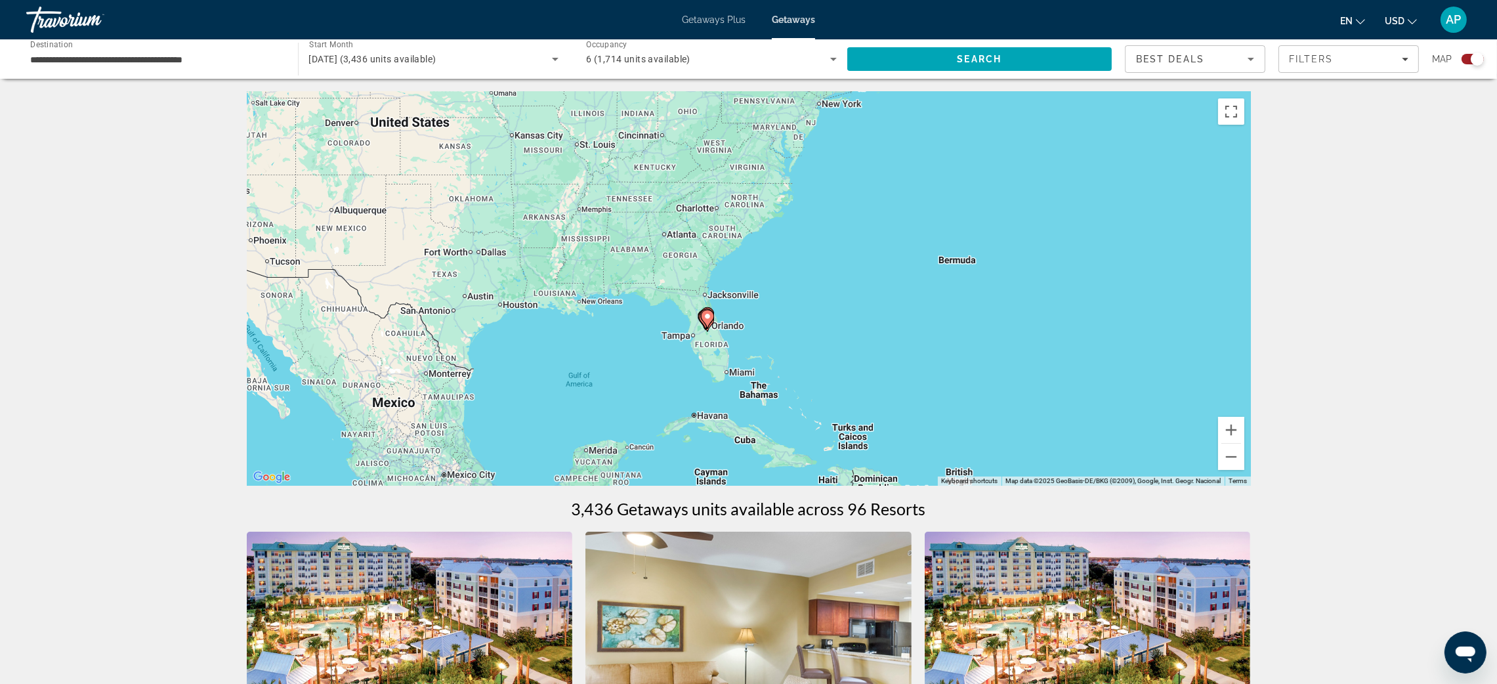
drag, startPoint x: 837, startPoint y: 413, endPoint x: 1505, endPoint y: 484, distance: 671.8
click at [805, 301] on div "To activate drag with keyboard, press Alt + Enter. Once in keyboard drag state,…" at bounding box center [749, 289] width 1004 height 394
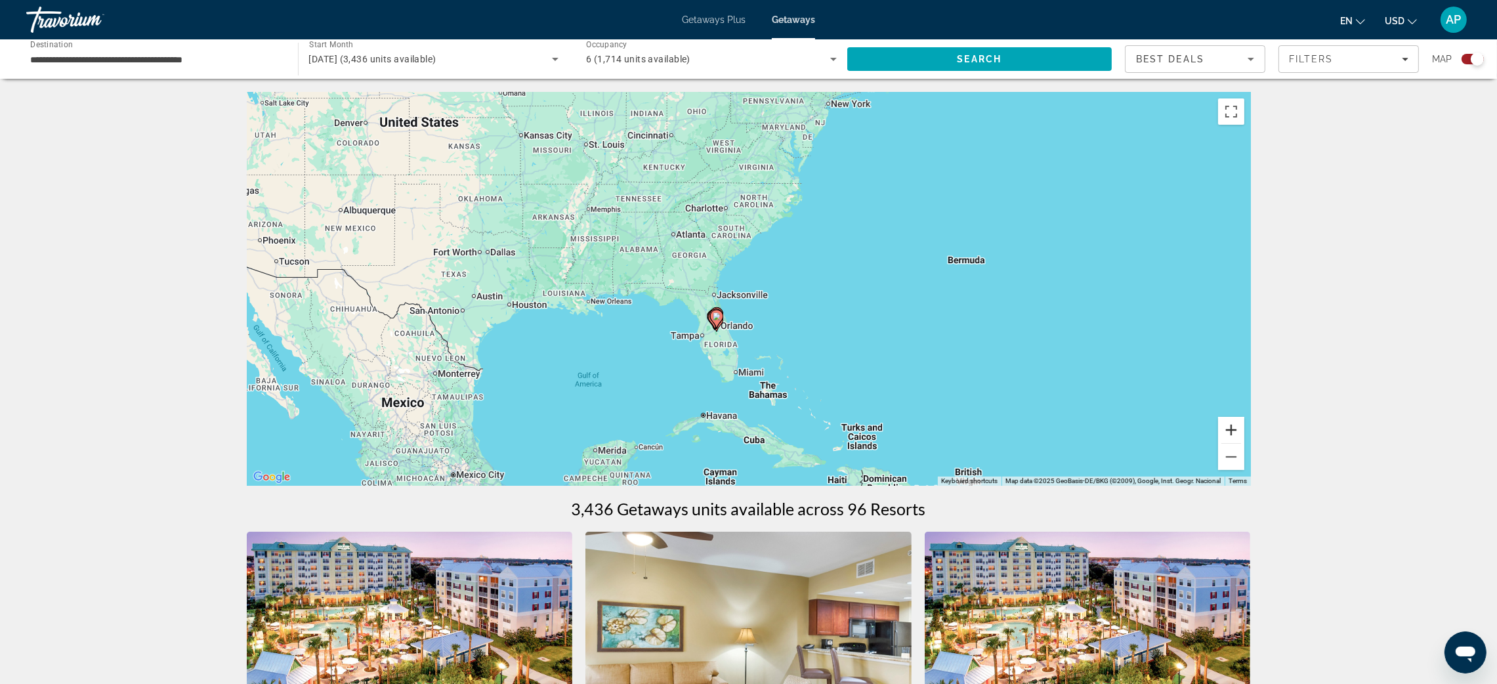
click at [1244, 443] on button "Zoom in" at bounding box center [1231, 430] width 26 height 26
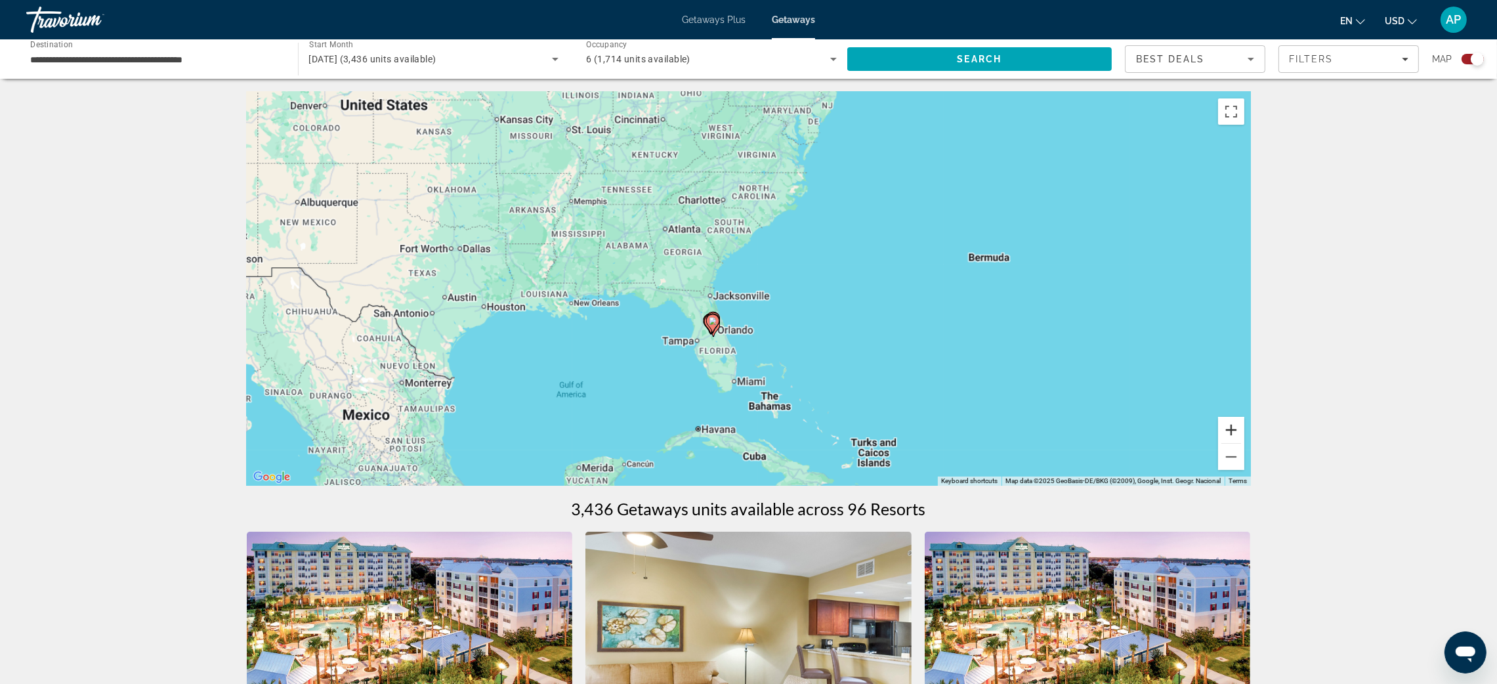
click at [1244, 443] on button "Zoom in" at bounding box center [1231, 430] width 26 height 26
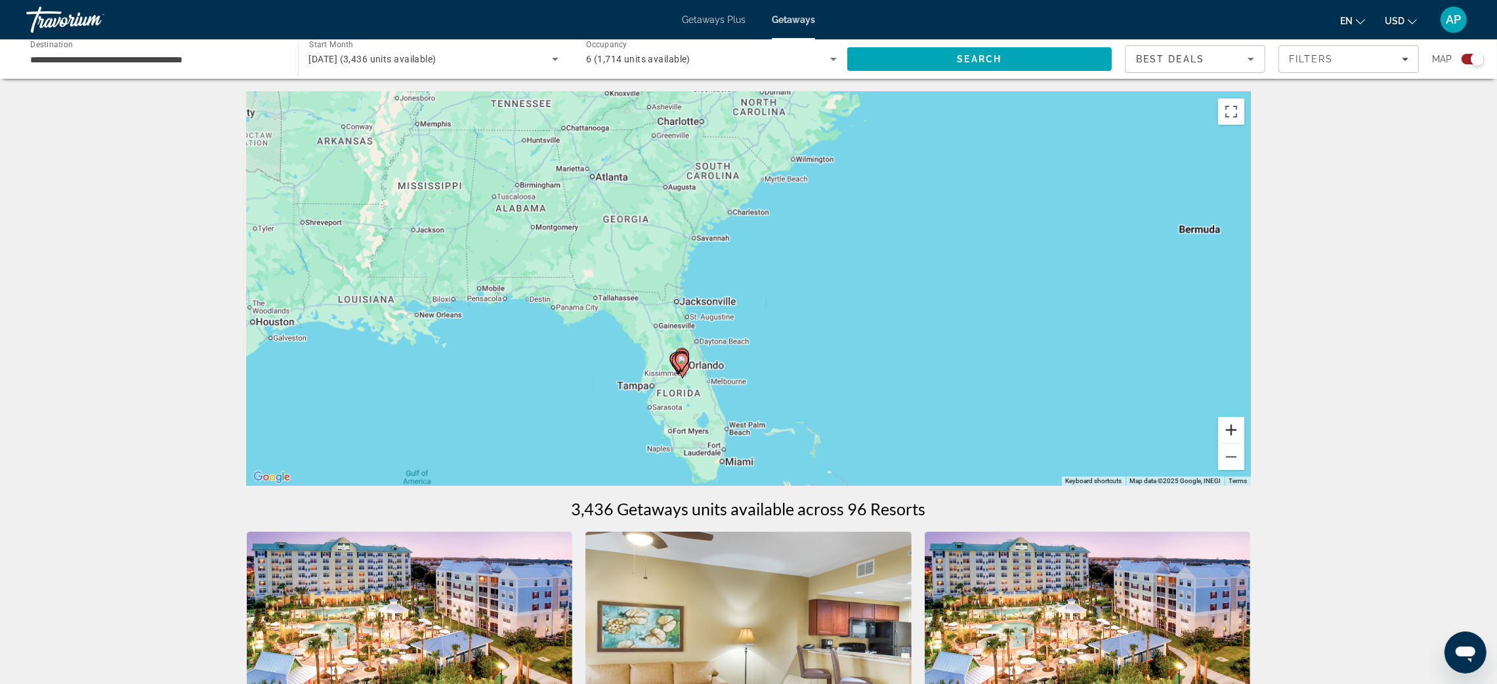
click at [1244, 443] on button "Zoom in" at bounding box center [1231, 430] width 26 height 26
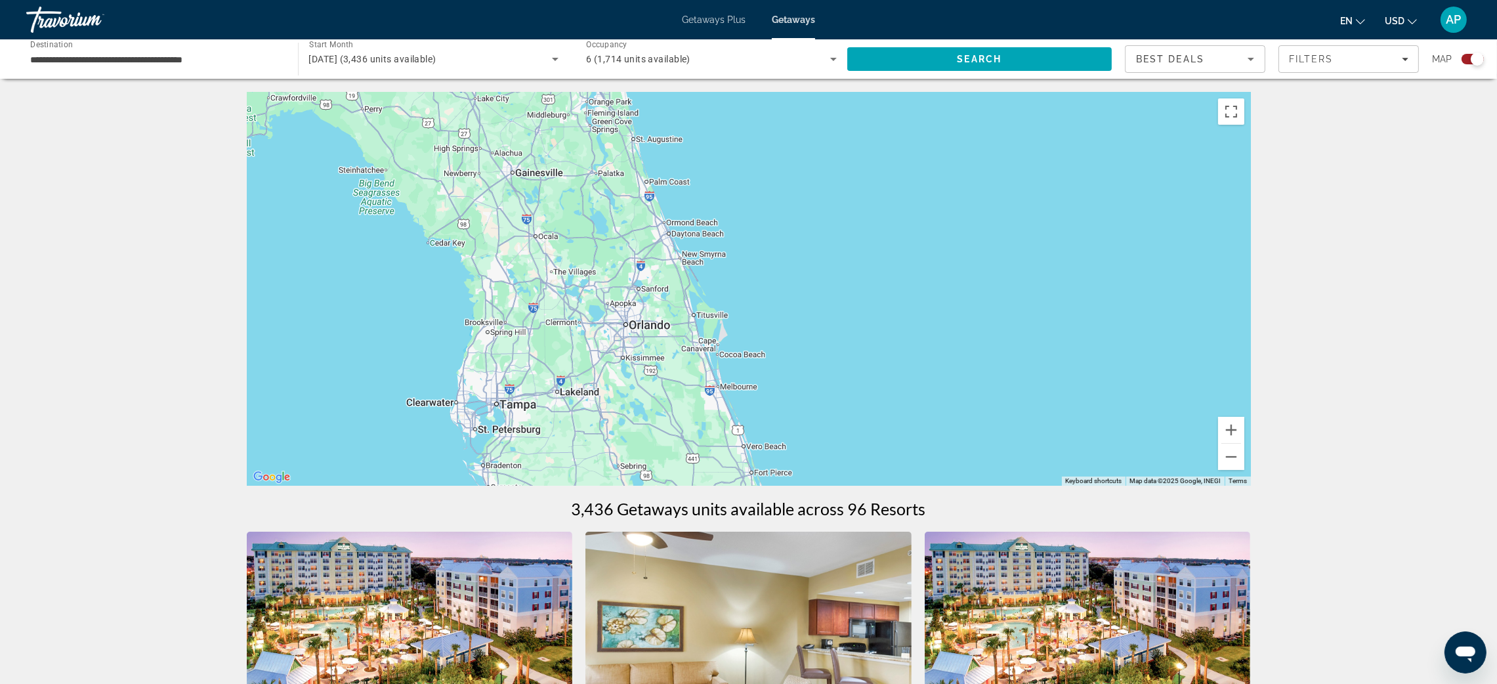
drag, startPoint x: 525, startPoint y: 408, endPoint x: 658, endPoint y: 141, distance: 298.5
click at [656, 143] on div "Main content" at bounding box center [749, 289] width 1004 height 394
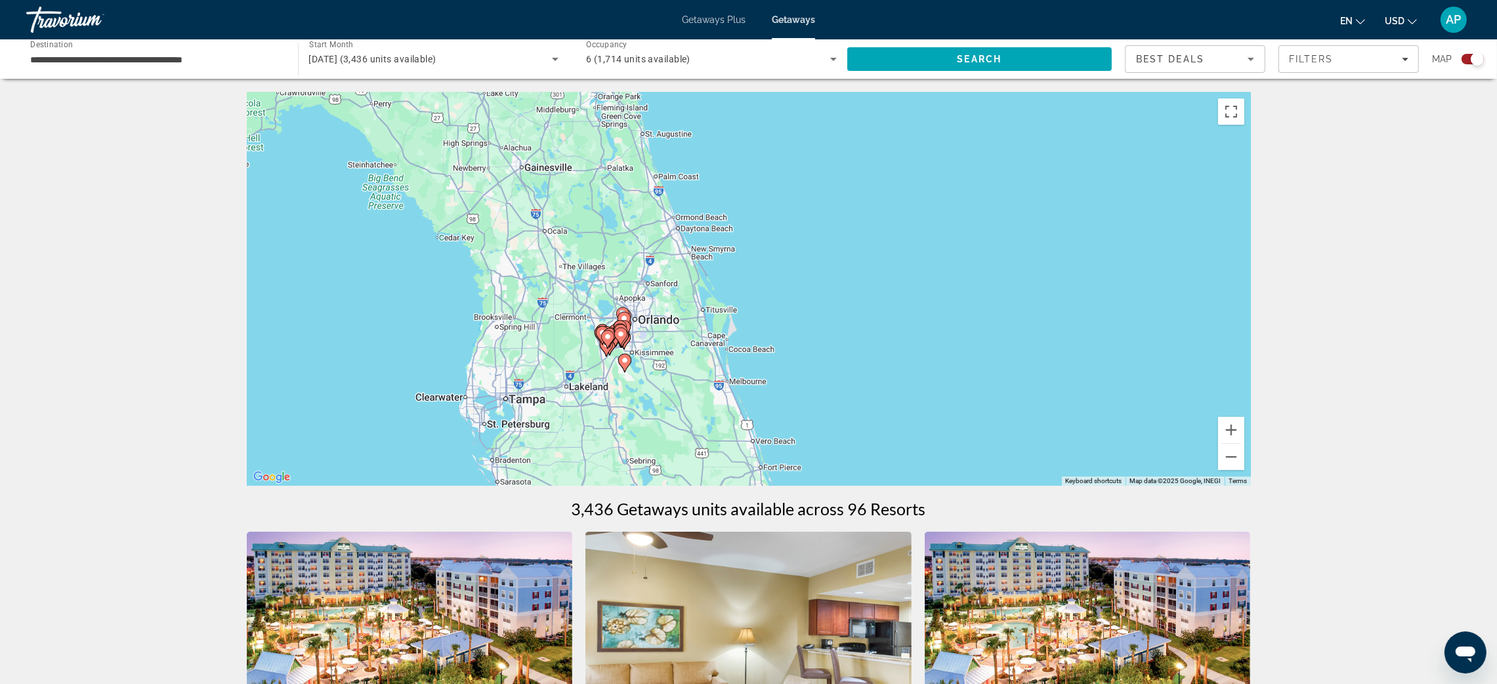
click at [1251, 453] on div "To activate drag with keyboard, press Alt + Enter. Once in keyboard drag state,…" at bounding box center [749, 289] width 1004 height 394
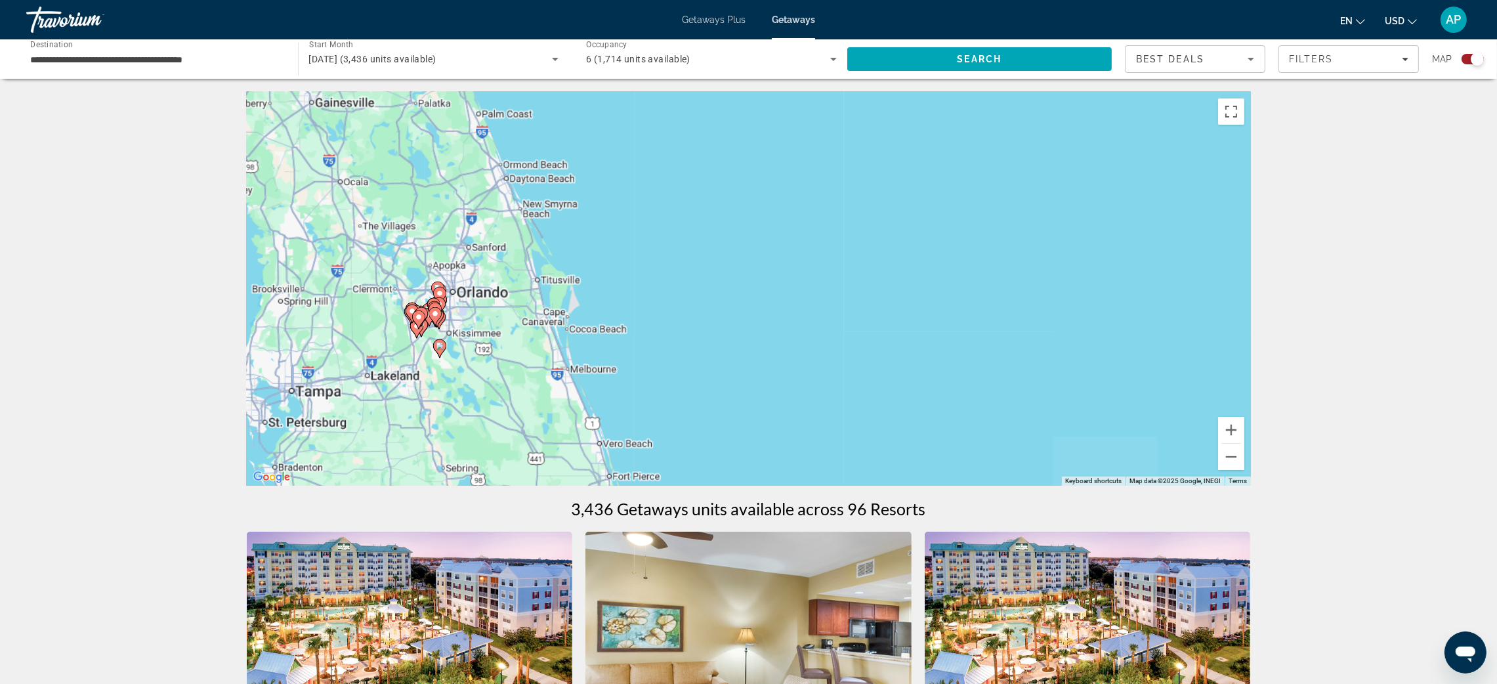
click at [1251, 453] on div "To activate drag with keyboard, press Alt + Enter. Once in keyboard drag state,…" at bounding box center [749, 289] width 1004 height 394
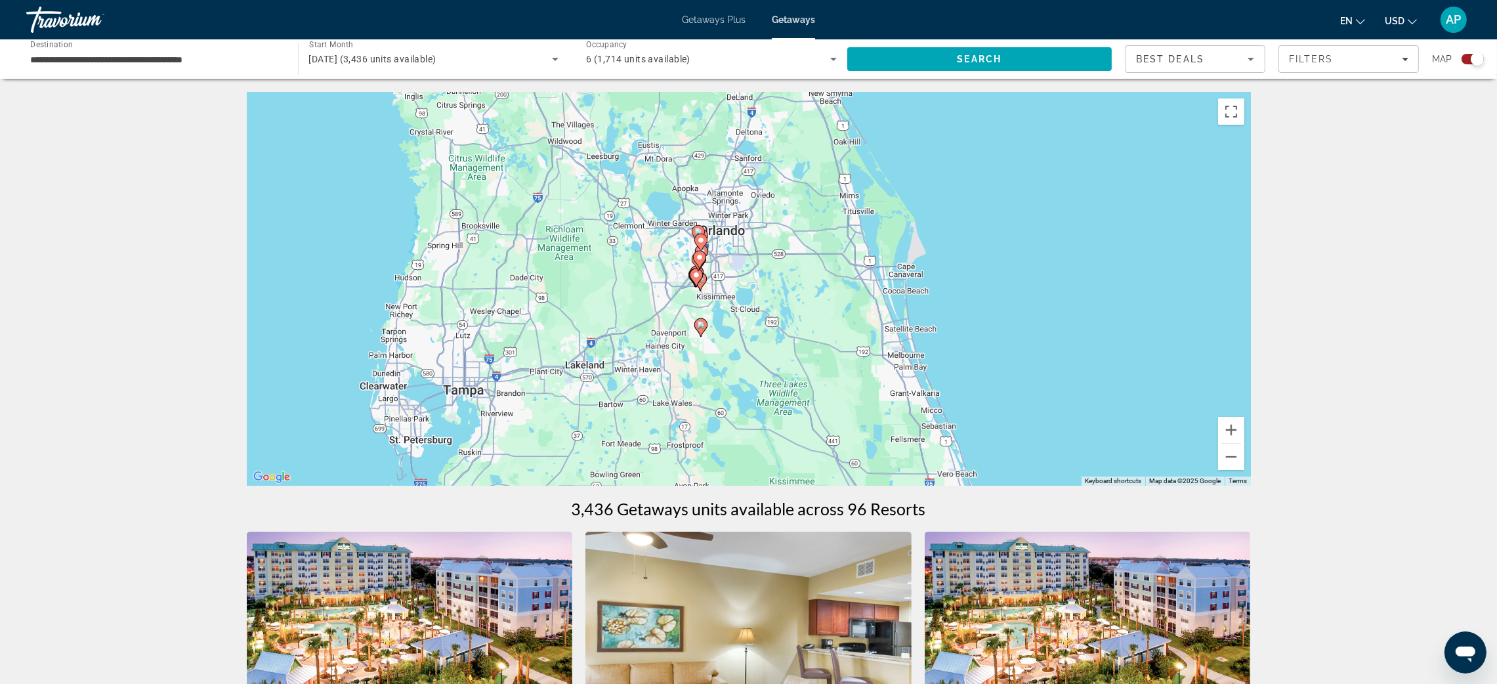
drag, startPoint x: 410, startPoint y: 400, endPoint x: 1293, endPoint y: 436, distance: 883.4
click at [1251, 436] on div "To activate drag with keyboard, press Alt + Enter. Once in keyboard drag state,…" at bounding box center [749, 289] width 1004 height 394
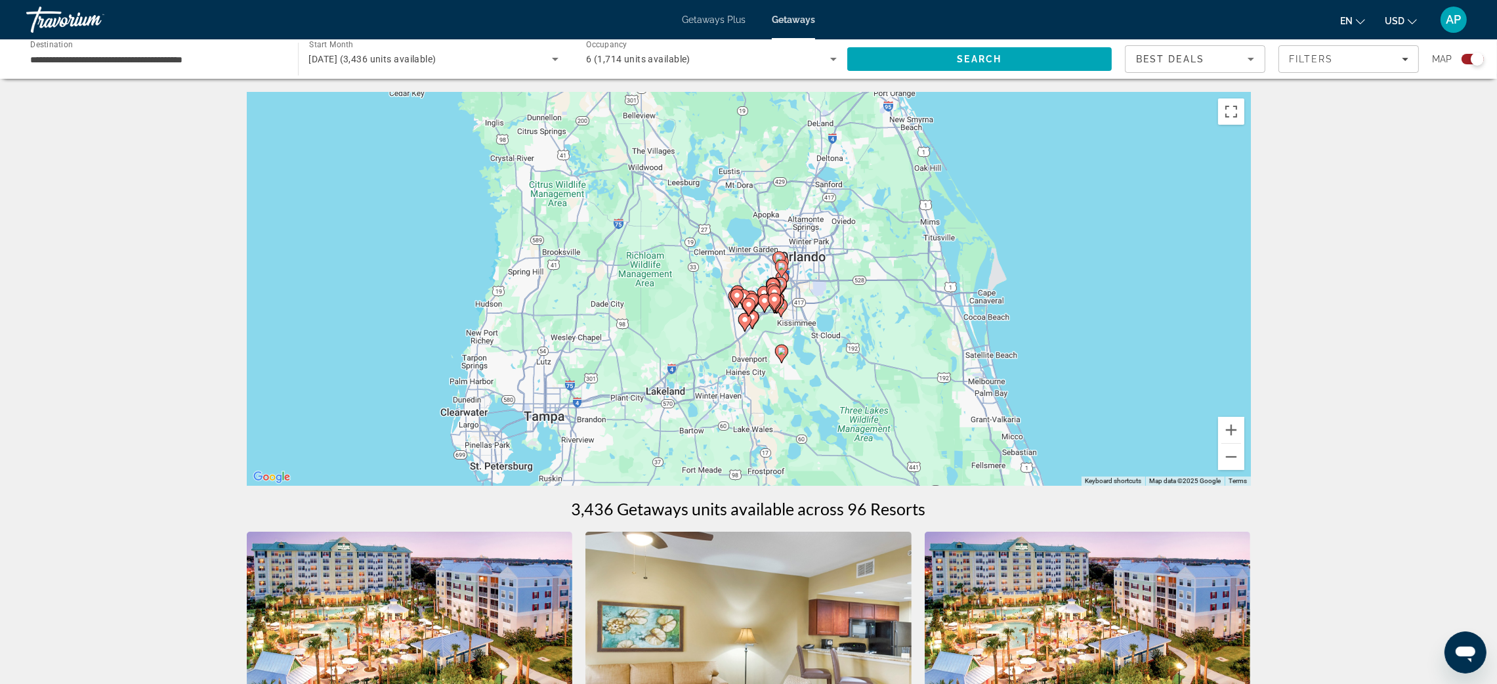
drag, startPoint x: 1337, startPoint y: 451, endPoint x: 1345, endPoint y: 455, distance: 9.1
click at [1251, 452] on div "To activate drag with keyboard, press Alt + Enter. Once in keyboard drag state,…" at bounding box center [749, 289] width 1004 height 394
click at [1244, 443] on button "Zoom in" at bounding box center [1231, 430] width 26 height 26
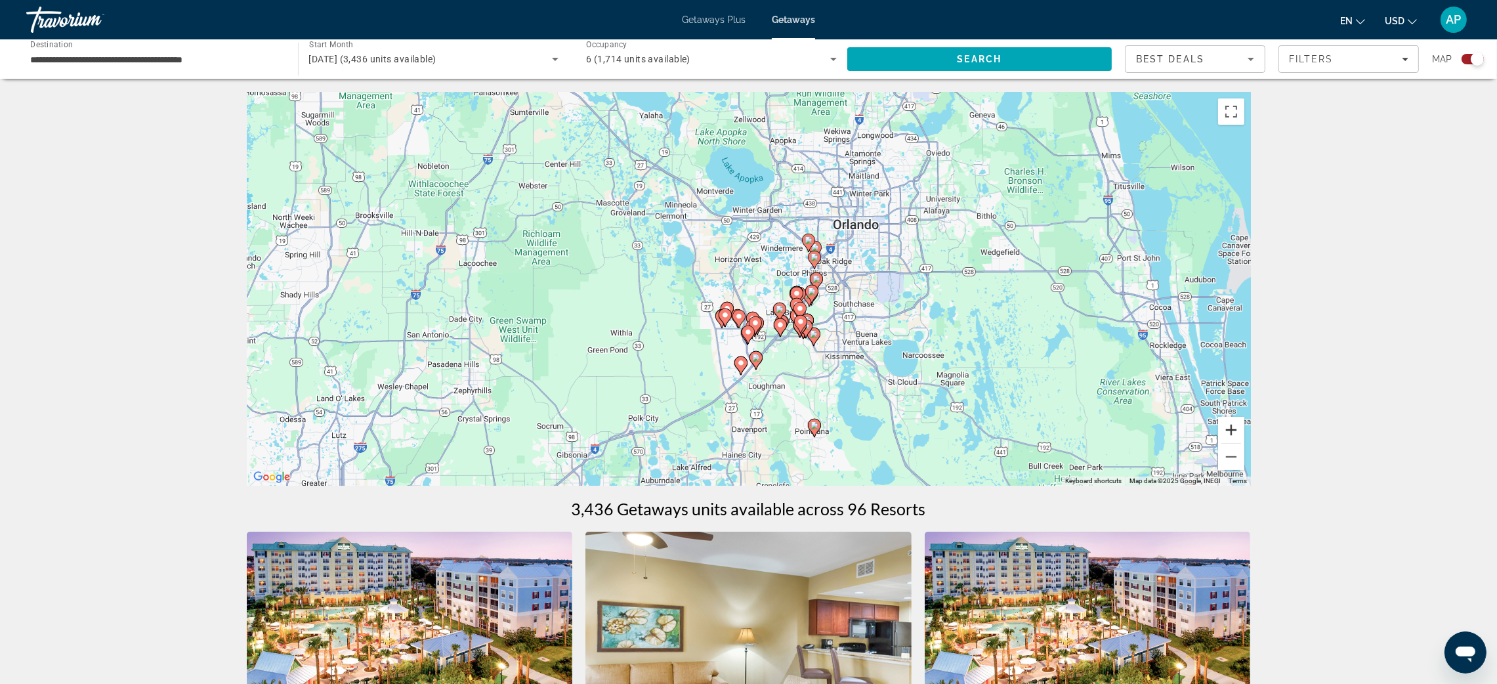
click at [1244, 443] on button "Zoom in" at bounding box center [1231, 430] width 26 height 26
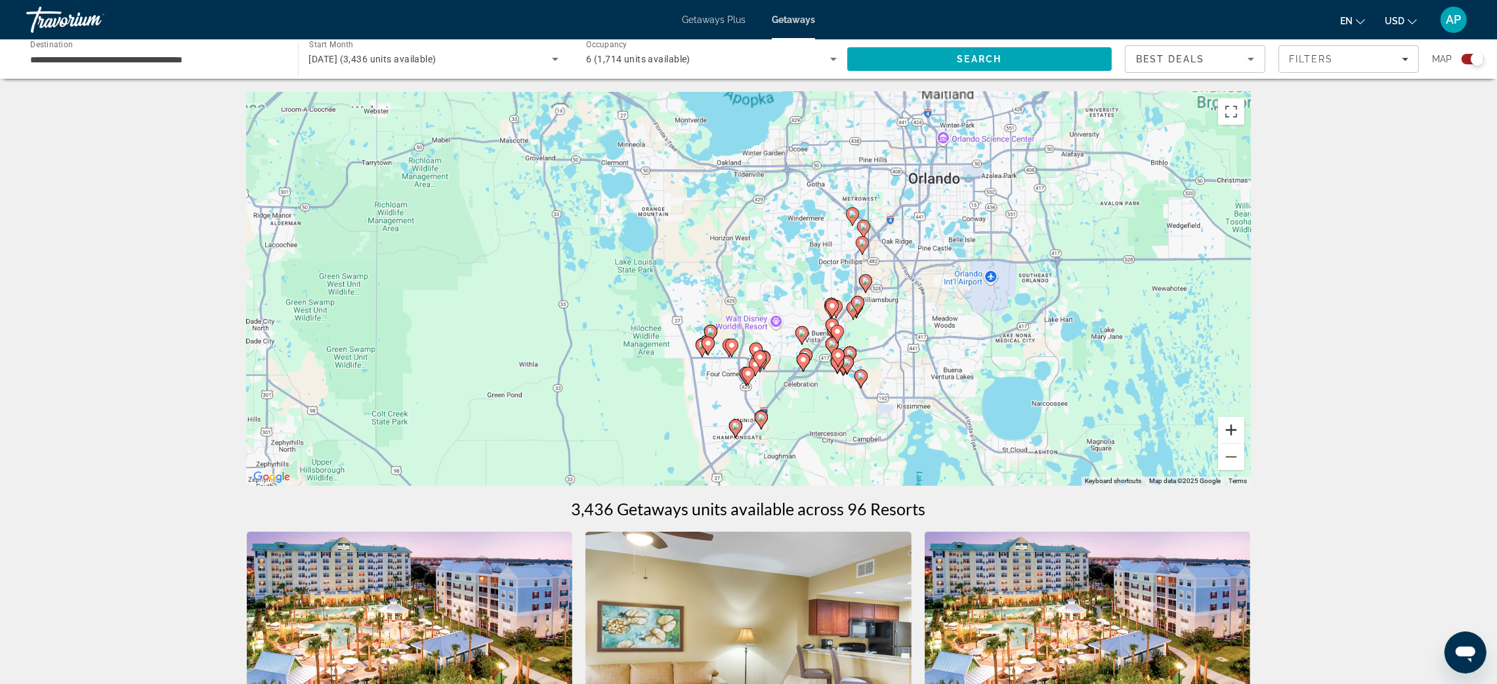
click at [1244, 443] on button "Zoom in" at bounding box center [1231, 430] width 26 height 26
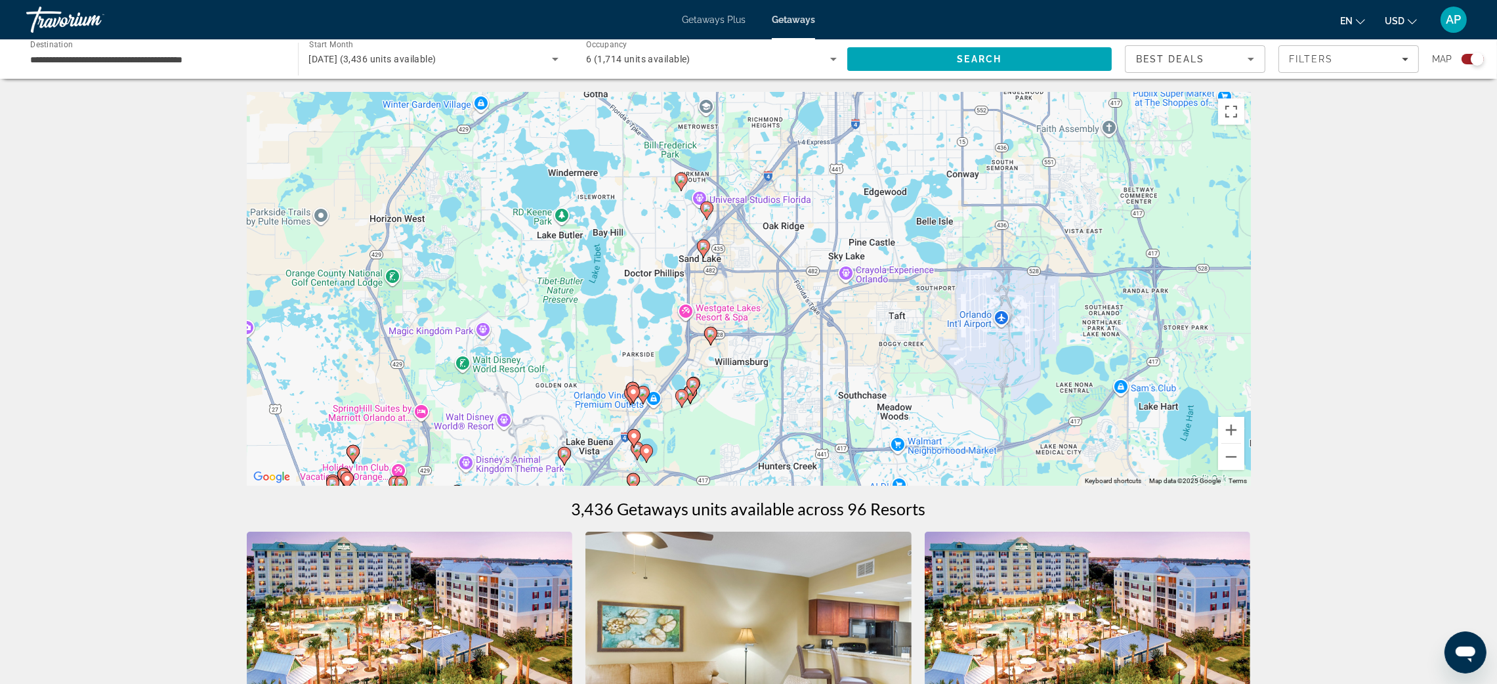
drag, startPoint x: 1156, startPoint y: 319, endPoint x: 841, endPoint y: 364, distance: 317.6
click at [841, 364] on div "To activate drag with keyboard, press Alt + Enter. Once in keyboard drag state,…" at bounding box center [749, 289] width 1004 height 394
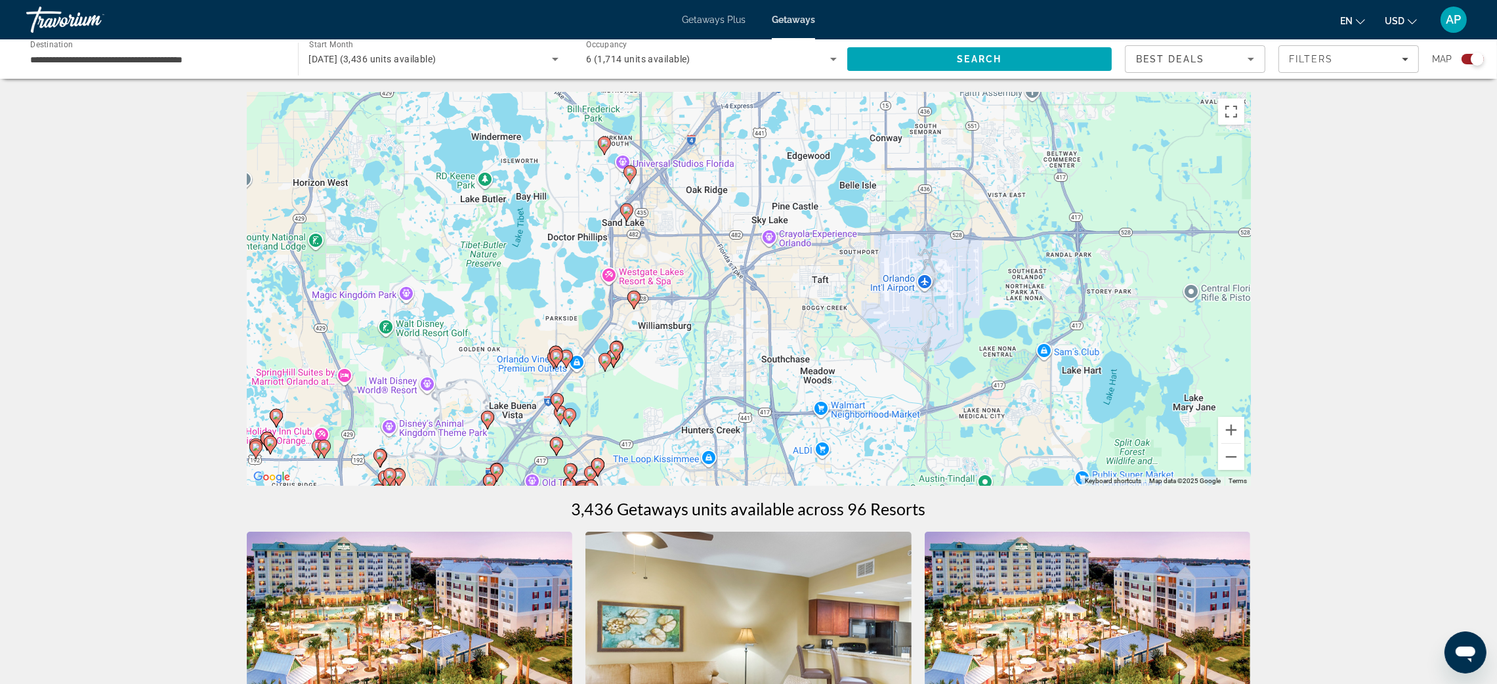
drag, startPoint x: 1192, startPoint y: 421, endPoint x: 1121, endPoint y: 382, distance: 81.3
click at [1121, 382] on div "To activate drag with keyboard, press Alt + Enter. Once in keyboard drag state,…" at bounding box center [749, 289] width 1004 height 394
click at [1244, 443] on button "Zoom in" at bounding box center [1231, 430] width 26 height 26
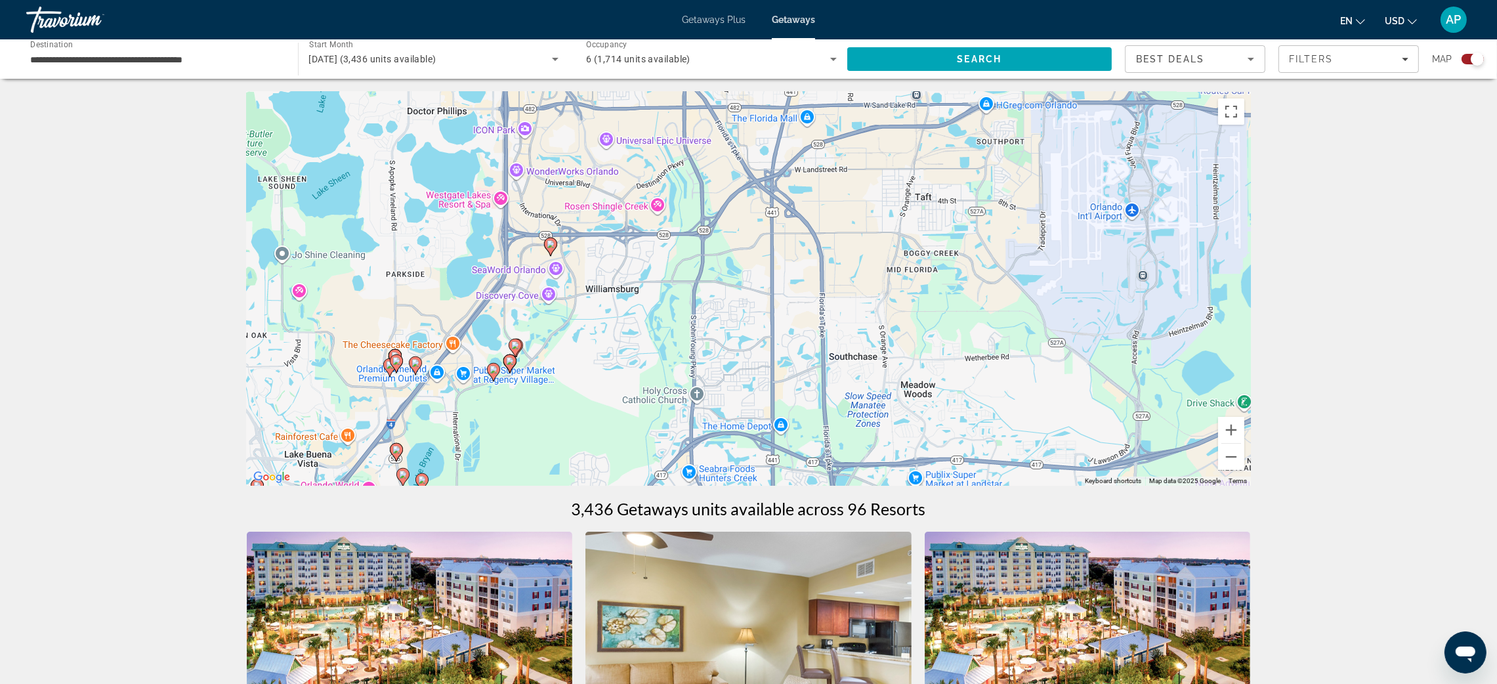
drag, startPoint x: 1114, startPoint y: 419, endPoint x: 1150, endPoint y: 339, distance: 88.1
click at [1150, 339] on div "To activate drag with keyboard, press Alt + Enter. Once in keyboard drag state,…" at bounding box center [749, 289] width 1004 height 394
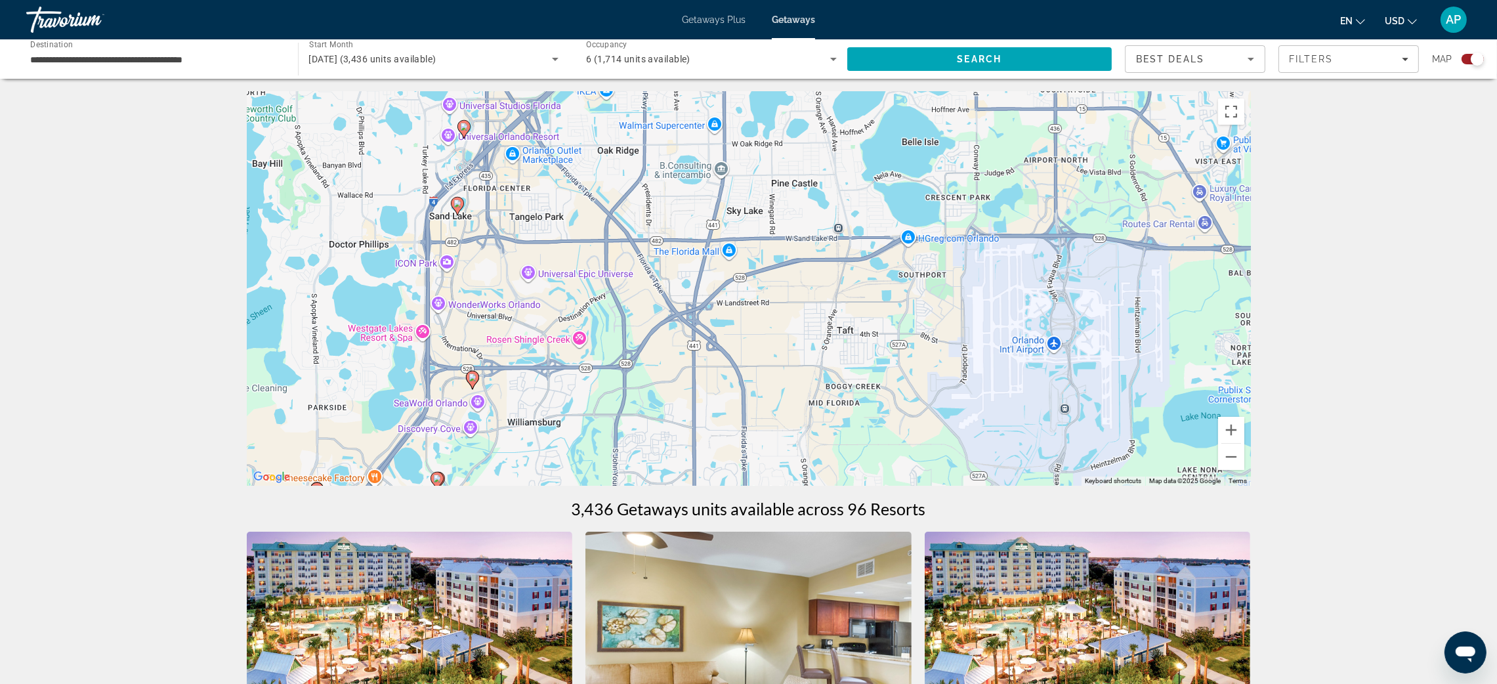
drag, startPoint x: 1150, startPoint y: 339, endPoint x: 1070, endPoint y: 486, distance: 167.7
click at [1070, 486] on div "To activate drag with keyboard, press Alt + Enter. Once in keyboard drag state,…" at bounding box center [749, 289] width 1004 height 394
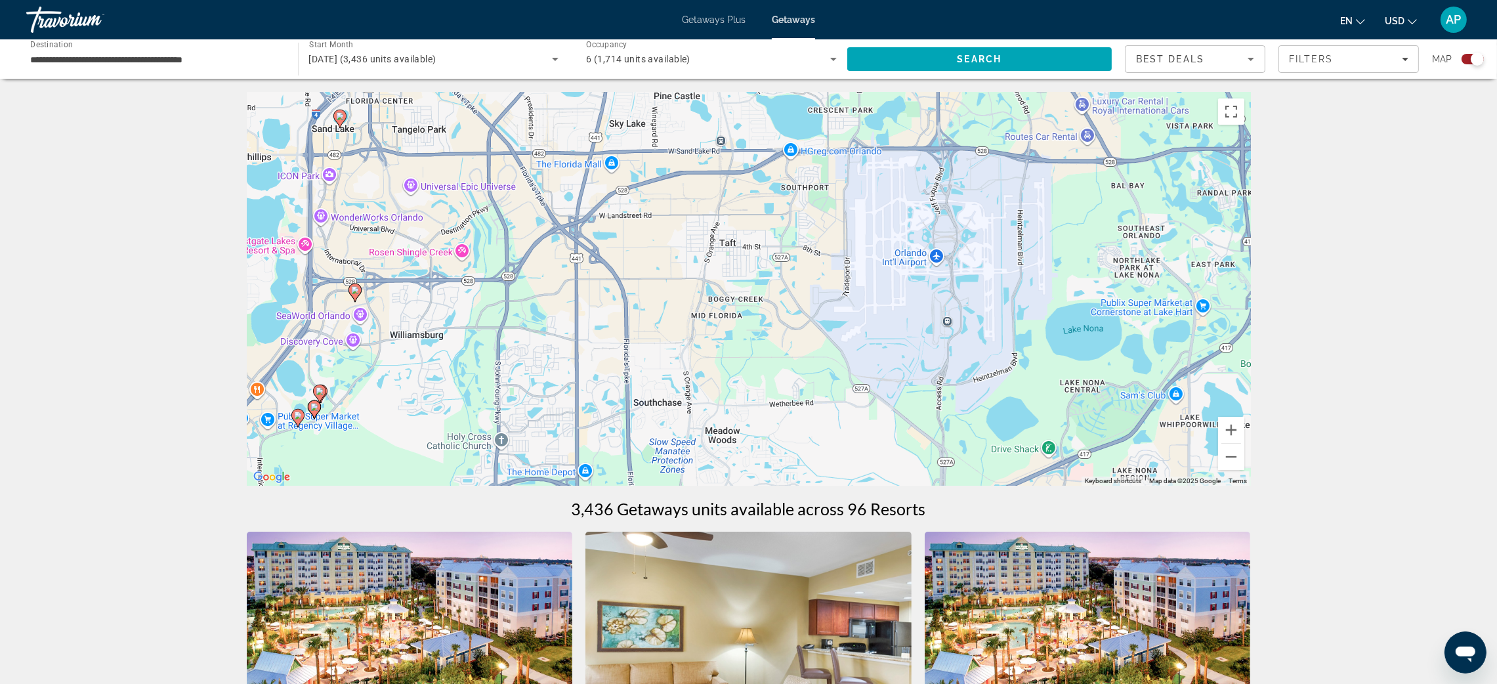
drag, startPoint x: 1139, startPoint y: 445, endPoint x: 1018, endPoint y: 352, distance: 153.0
click at [1018, 352] on div "To activate drag with keyboard, press Alt + Enter. Once in keyboard drag state,…" at bounding box center [749, 289] width 1004 height 394
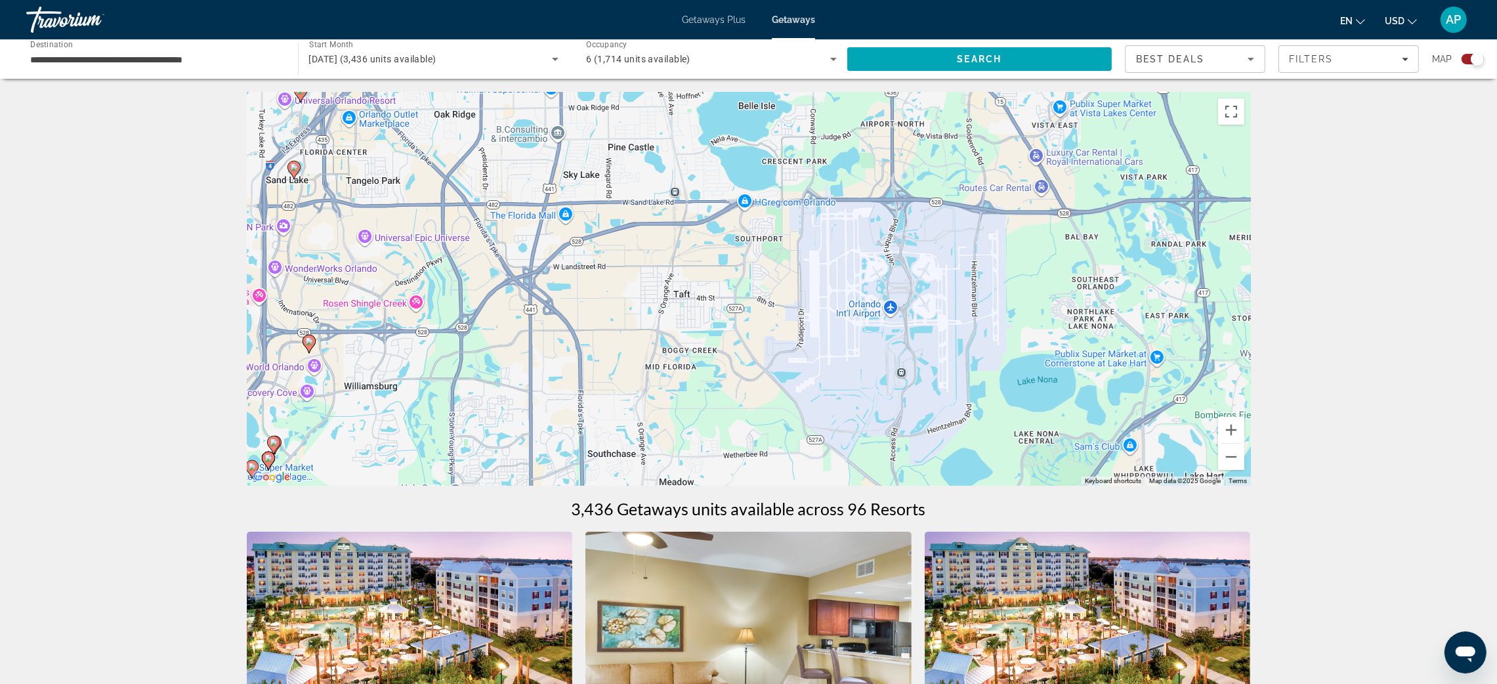
drag, startPoint x: 1001, startPoint y: 266, endPoint x: 729, endPoint y: 4, distance: 378.2
click at [955, 321] on div "To activate drag with keyboard, press Alt + Enter. Once in keyboard drag state,…" at bounding box center [749, 289] width 1004 height 394
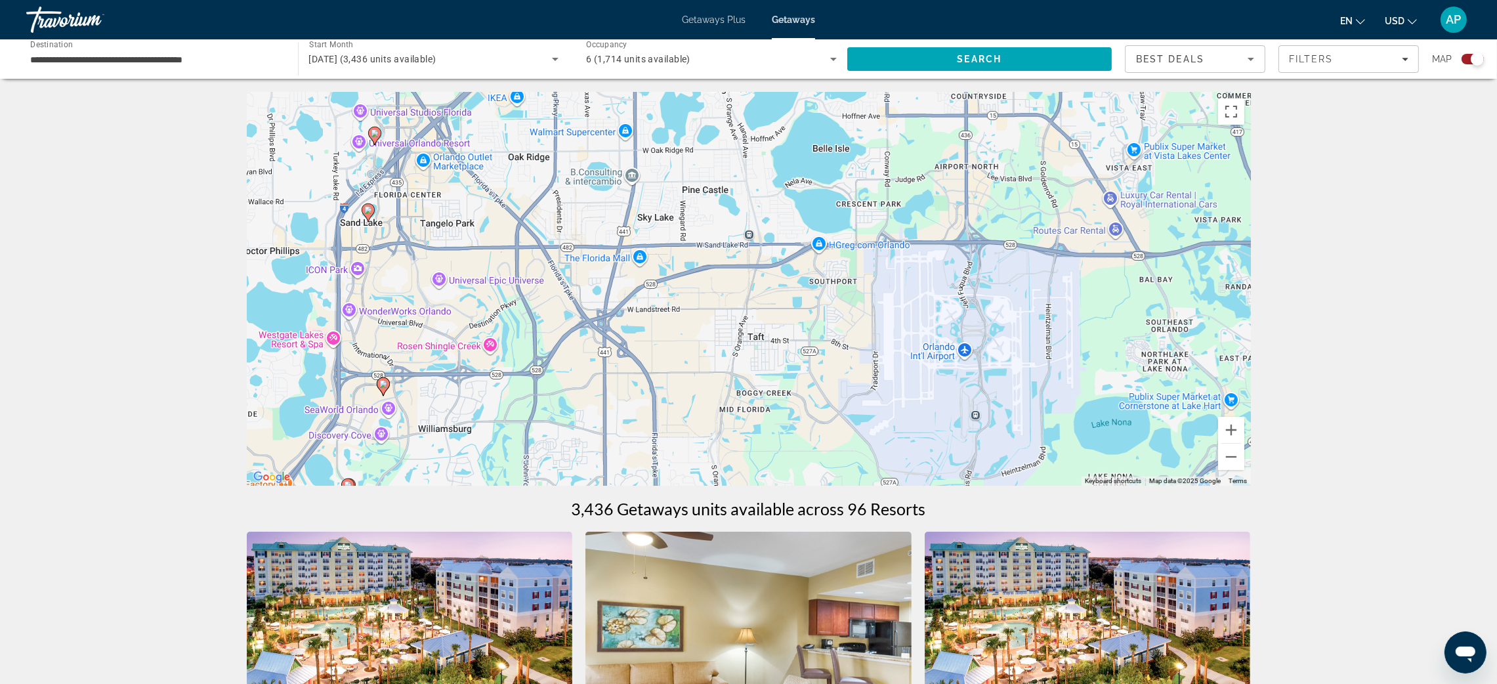
drag, startPoint x: 803, startPoint y: 301, endPoint x: 881, endPoint y: 345, distance: 90.2
click at [881, 345] on div "To activate drag with keyboard, press Alt + Enter. Once in keyboard drag state,…" at bounding box center [749, 289] width 1004 height 394
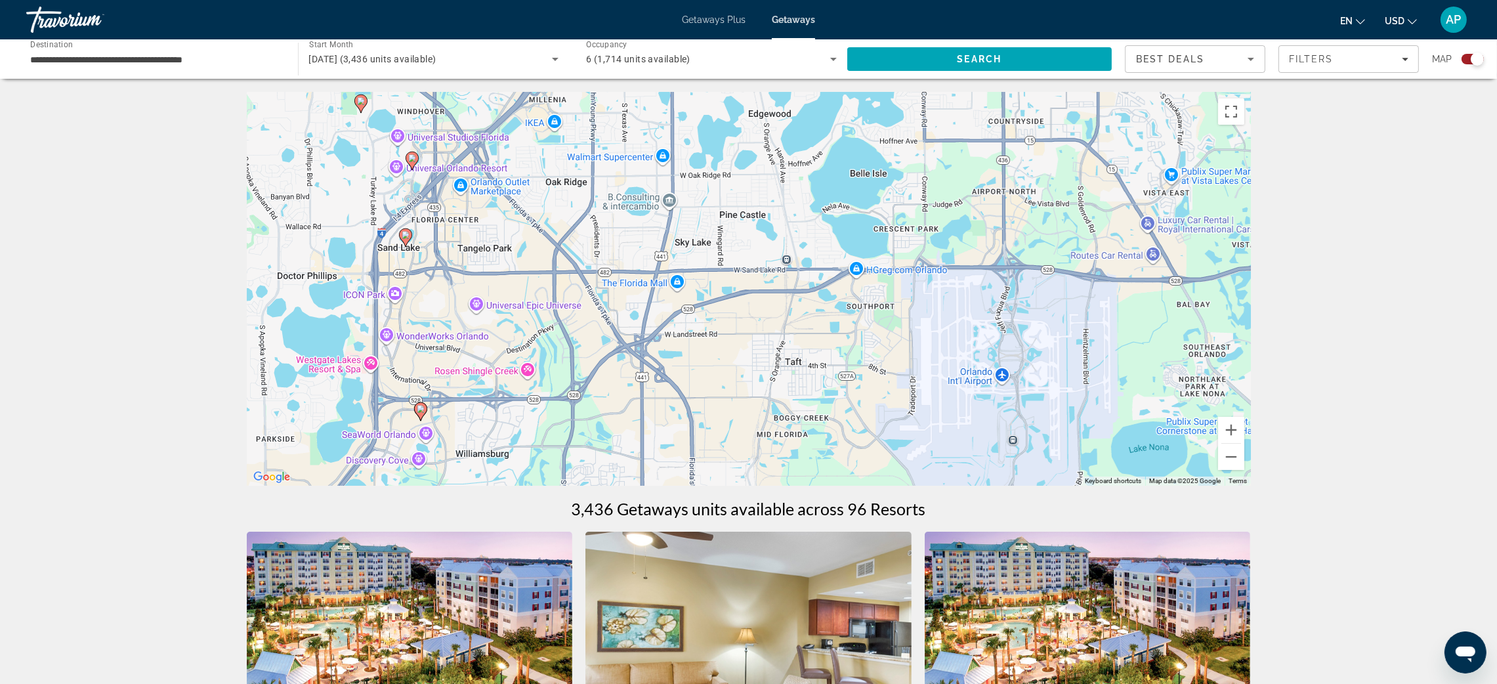
drag, startPoint x: 1020, startPoint y: 306, endPoint x: 1058, endPoint y: 334, distance: 46.5
click at [1058, 334] on div "To activate drag with keyboard, press Alt + Enter. Once in keyboard drag state,…" at bounding box center [749, 289] width 1004 height 394
click at [408, 239] on image "Main content" at bounding box center [406, 235] width 8 height 8
type input "**********"
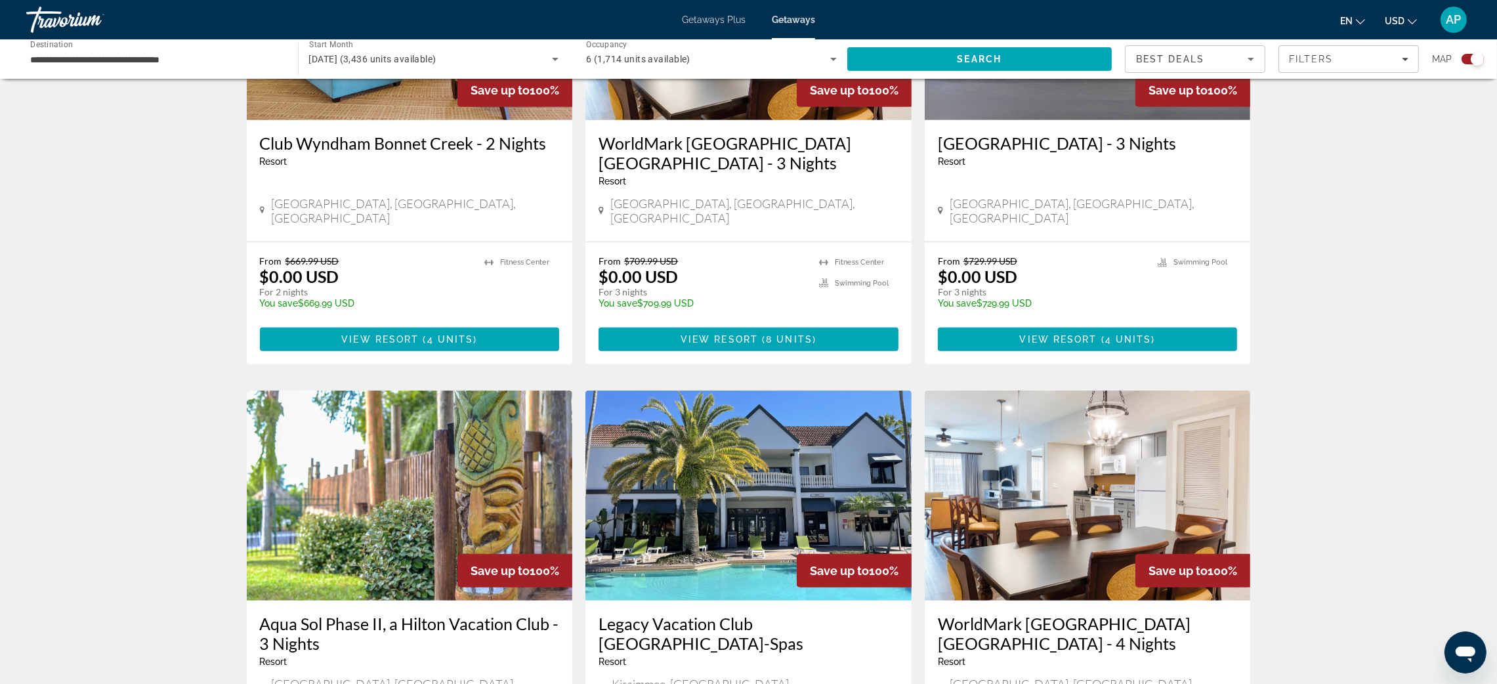
scroll to position [984, 0]
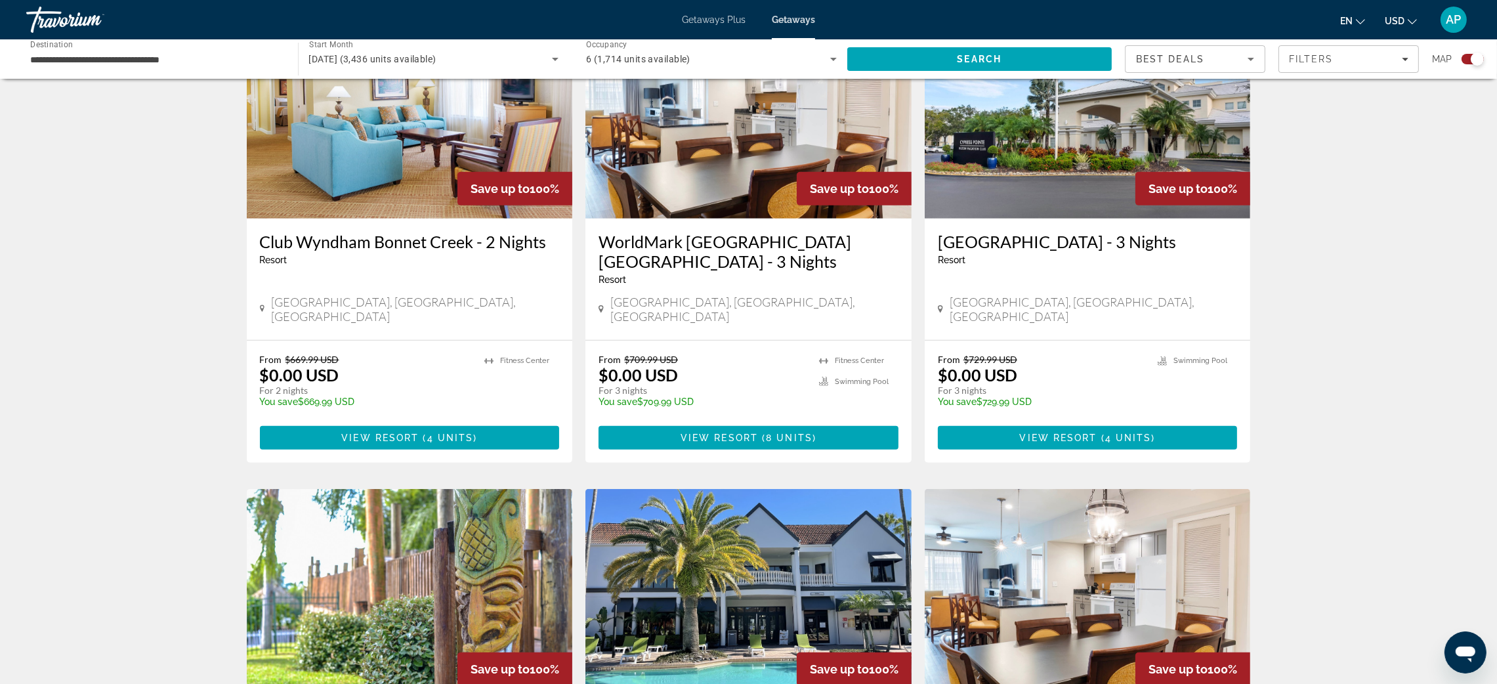
click at [158, 64] on div "**********" at bounding box center [155, 59] width 251 height 37
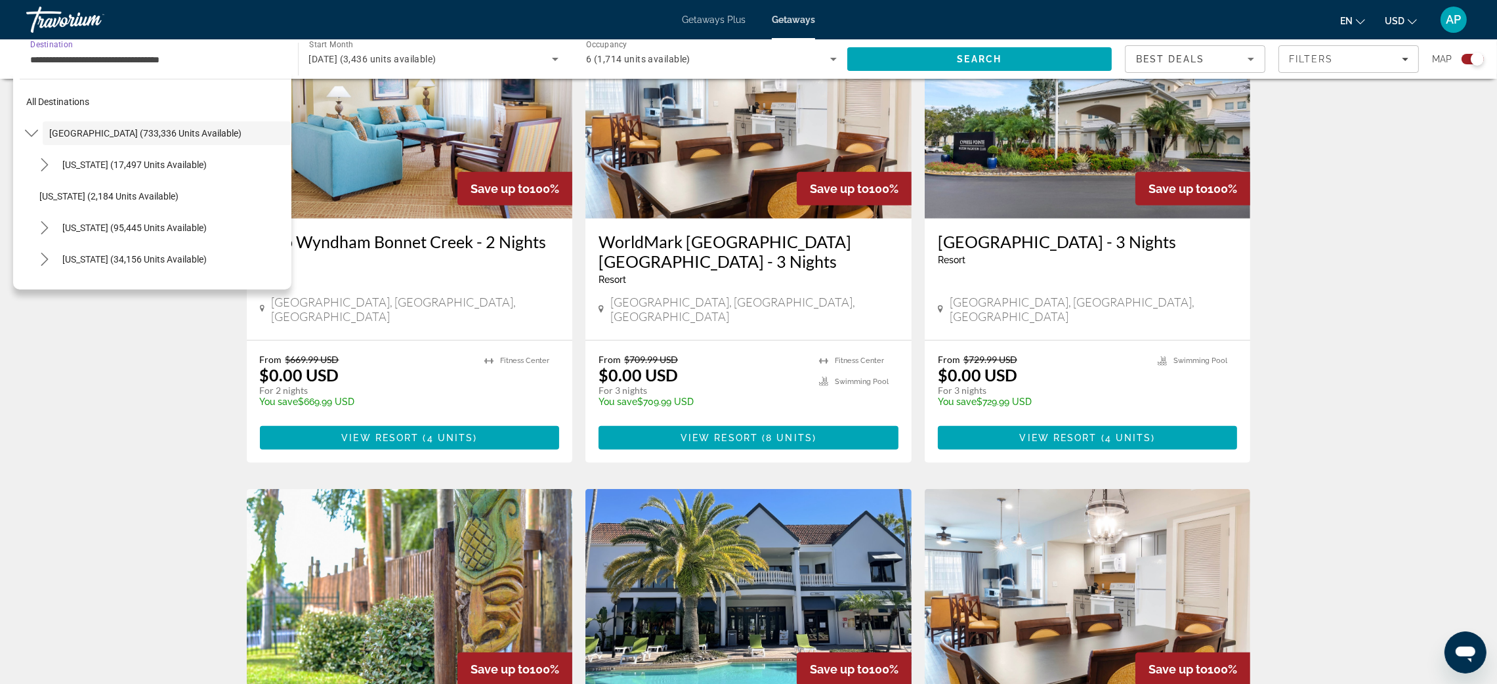
click at [1492, 278] on div "To navigate the map with touch gestures double-tap and hold your finger on the …" at bounding box center [748, 292] width 1497 height 2368
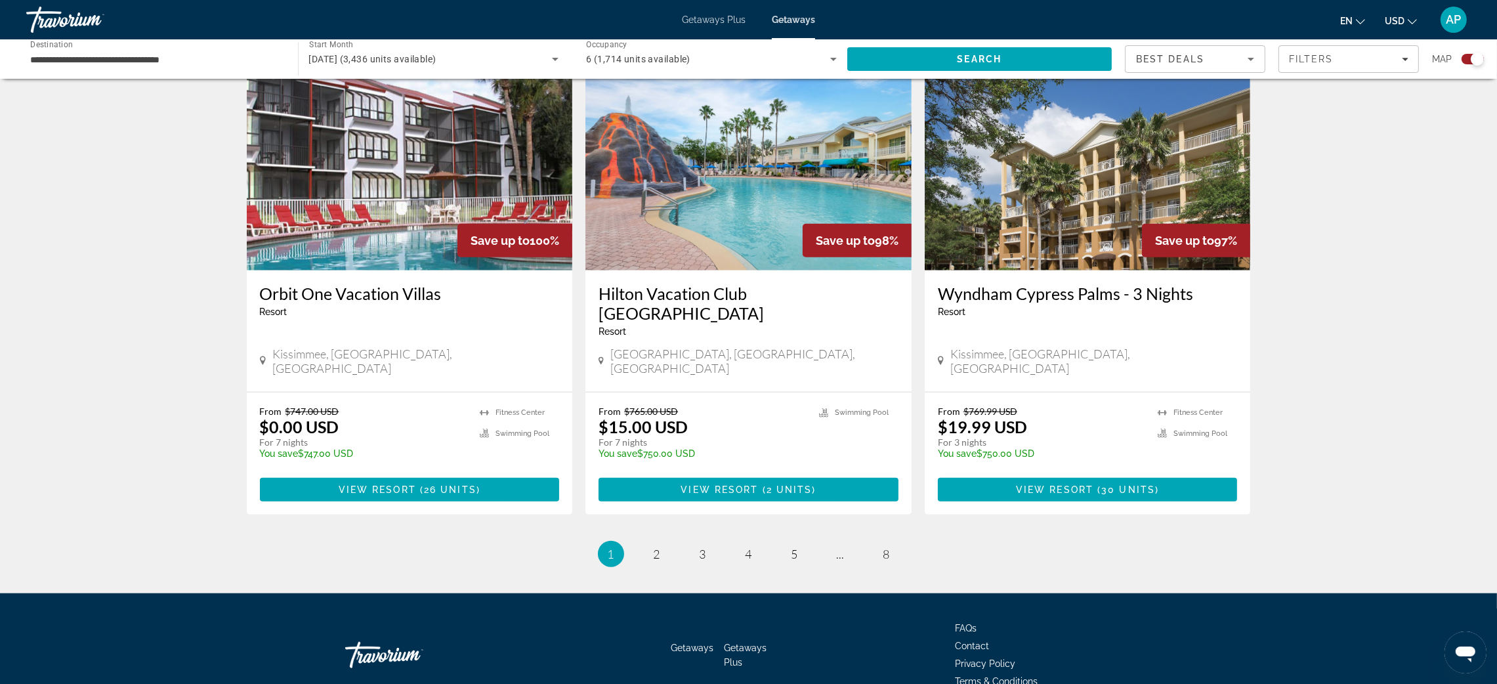
scroll to position [1771, 0]
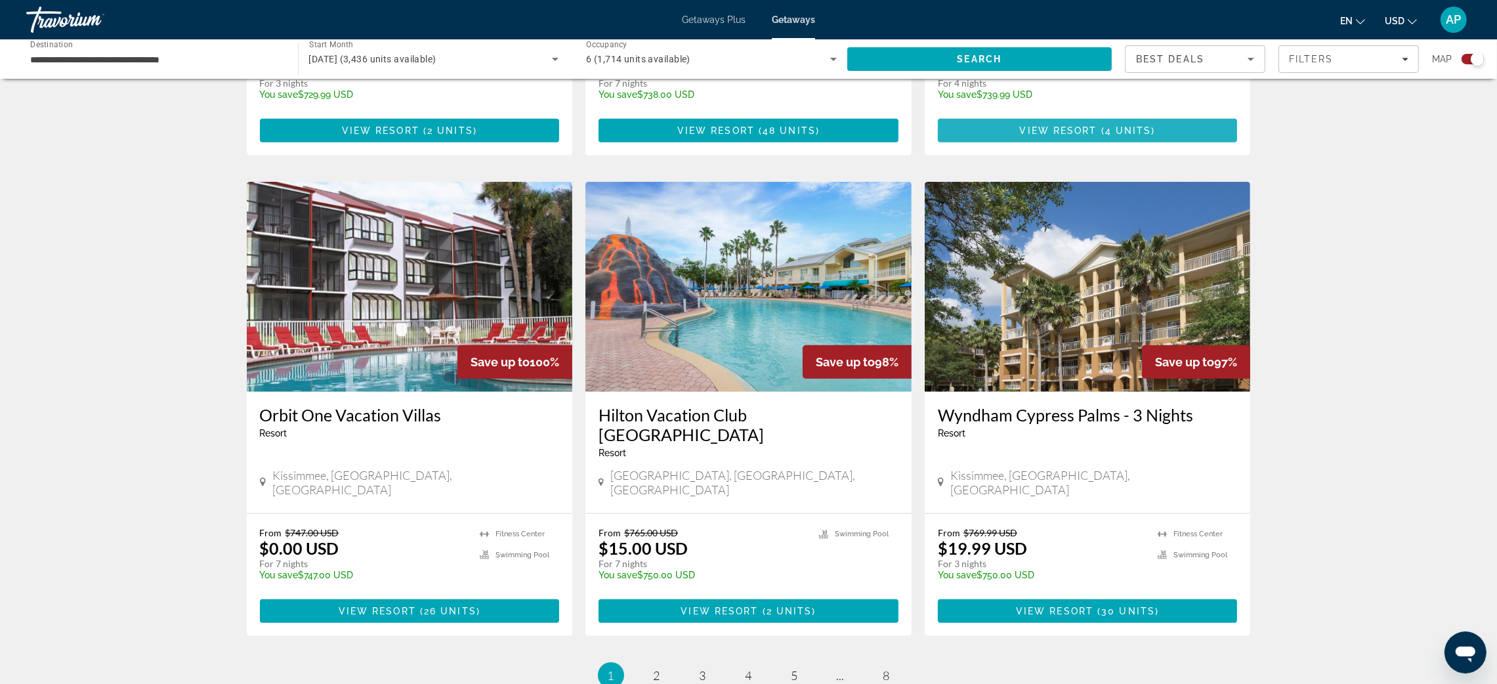
click at [1202, 146] on span "Main content" at bounding box center [1088, 130] width 300 height 31
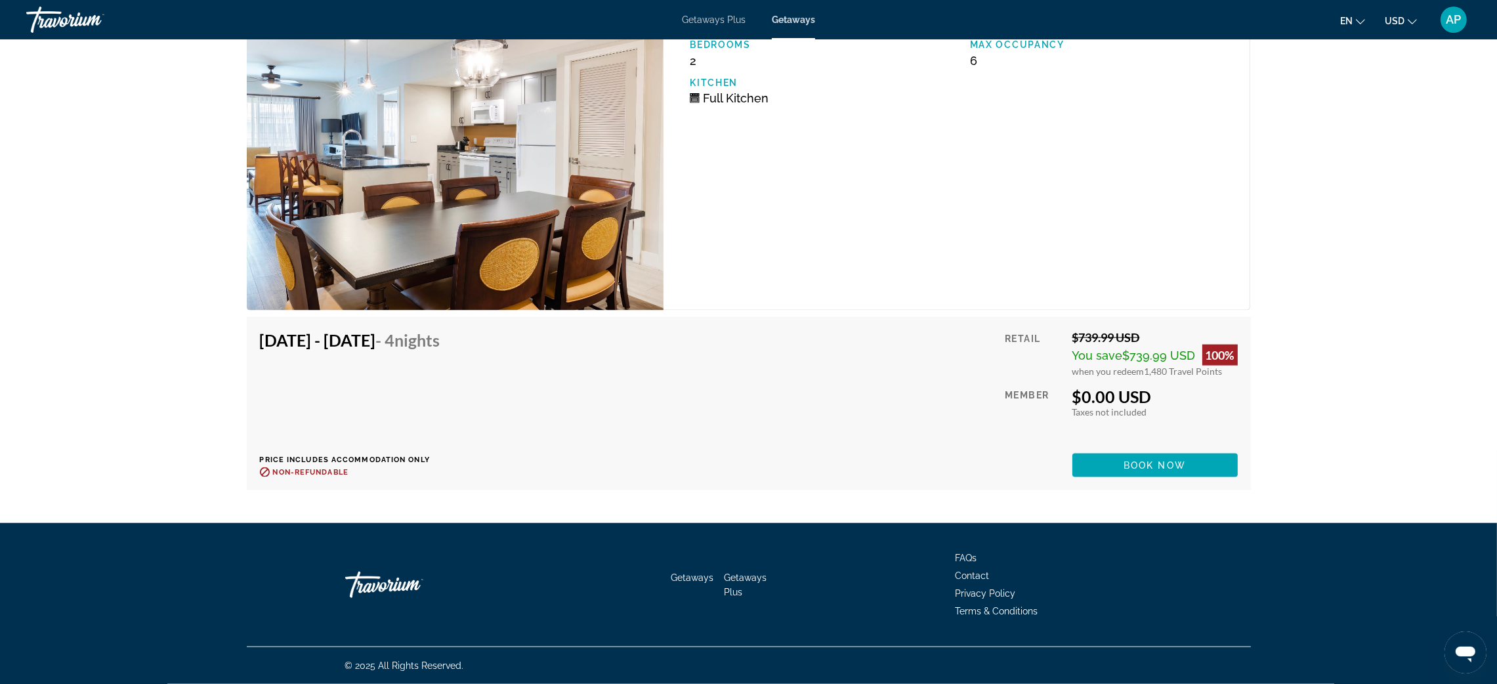
scroll to position [3325, 0]
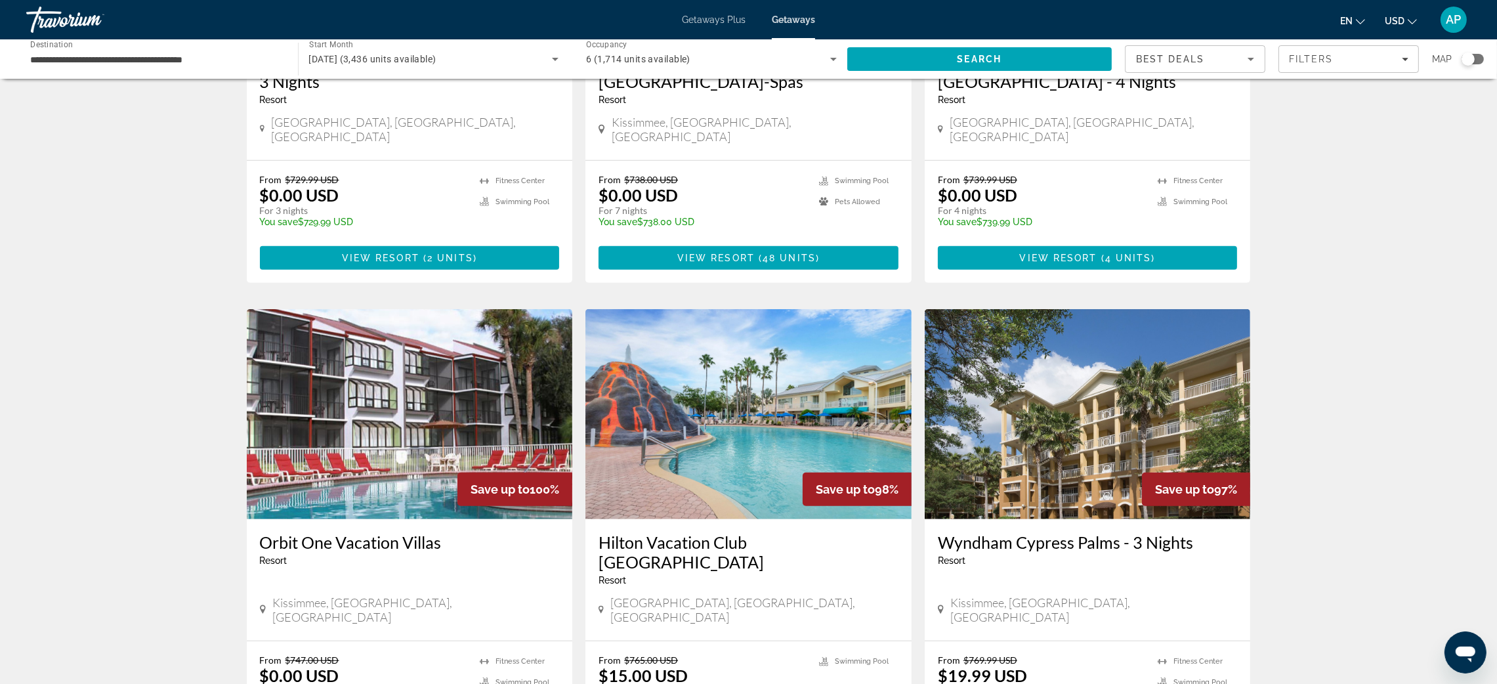
scroll to position [1378, 0]
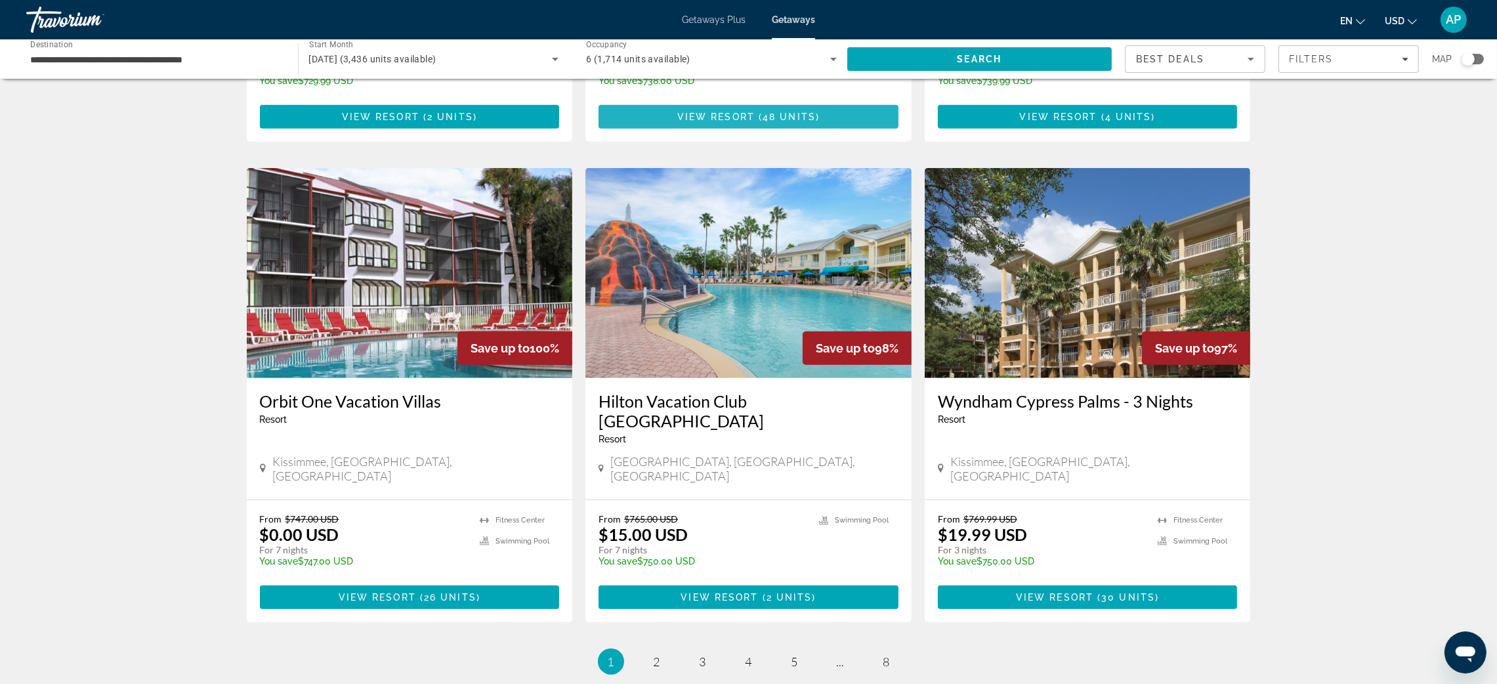
click at [702, 122] on span "View Resort" at bounding box center [715, 117] width 77 height 10
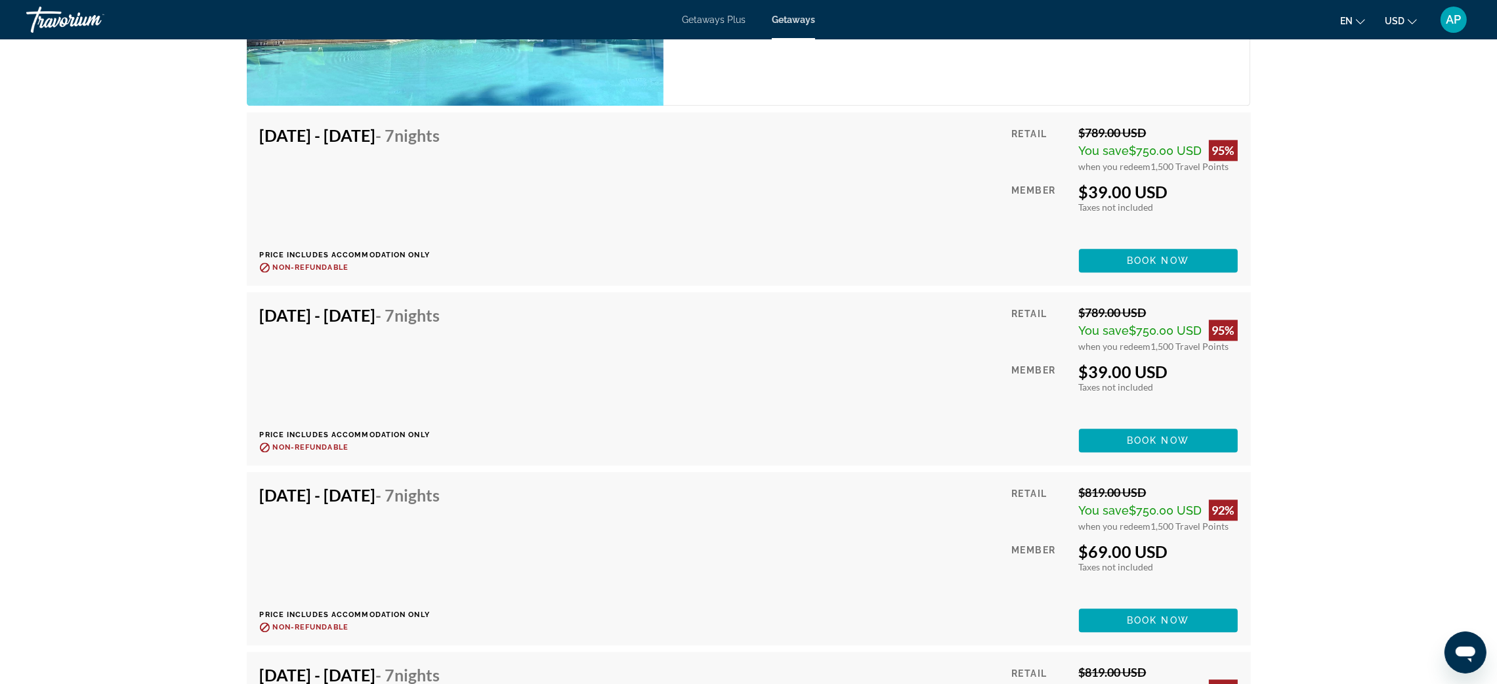
scroll to position [4823, 0]
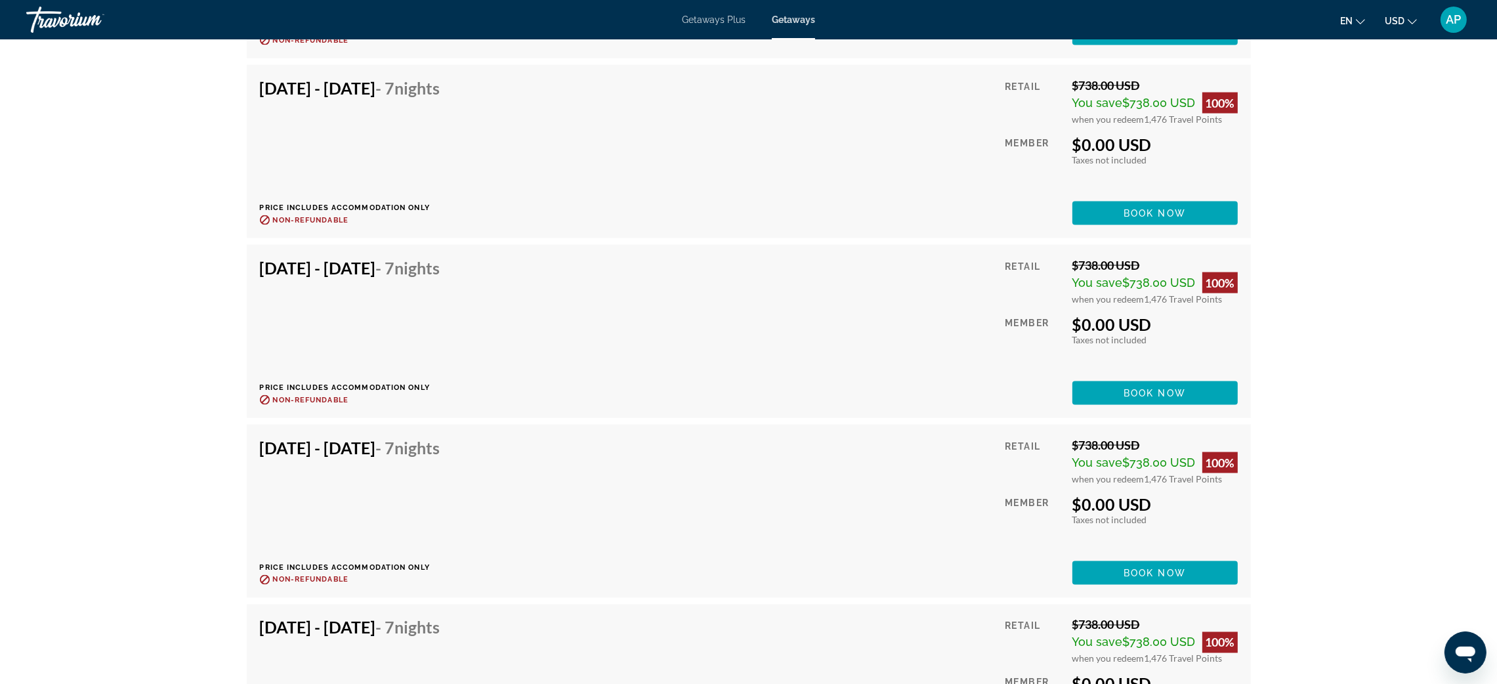
scroll to position [3150, 0]
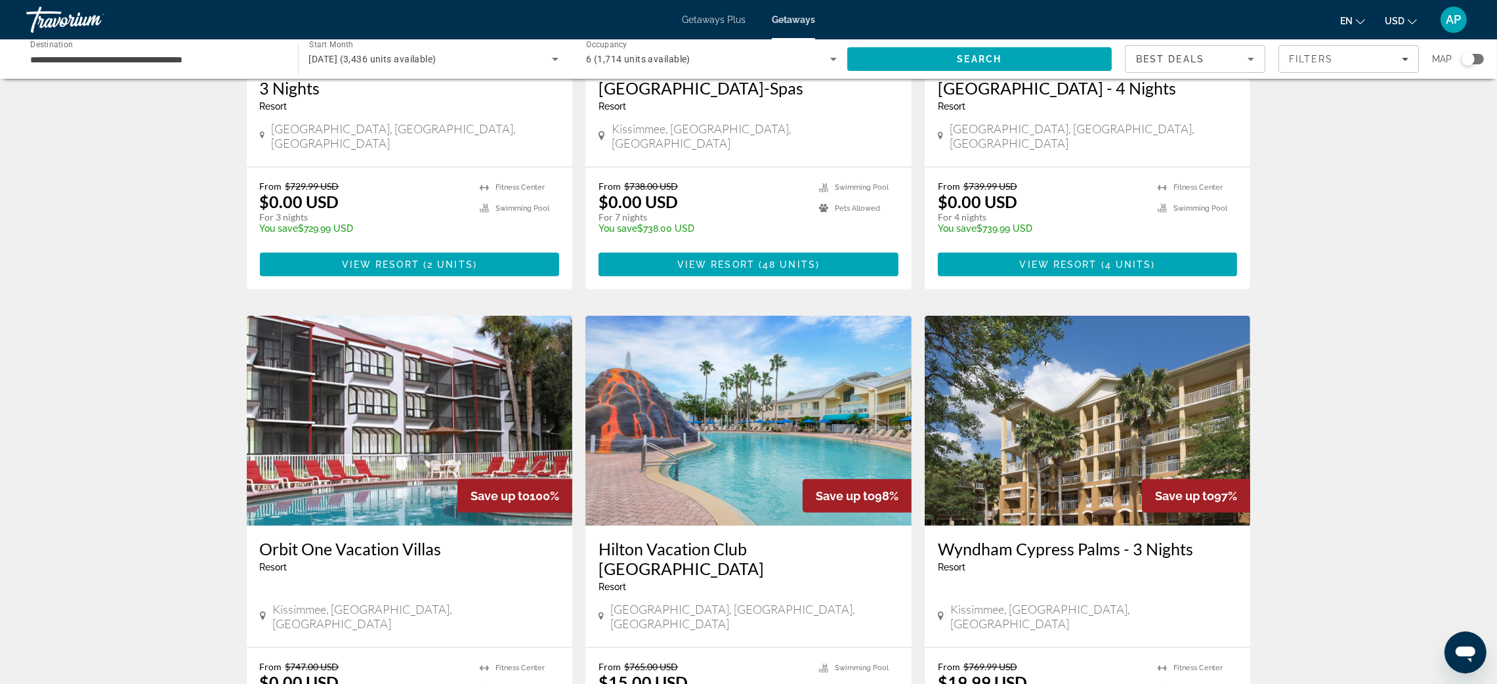
scroll to position [1279, 0]
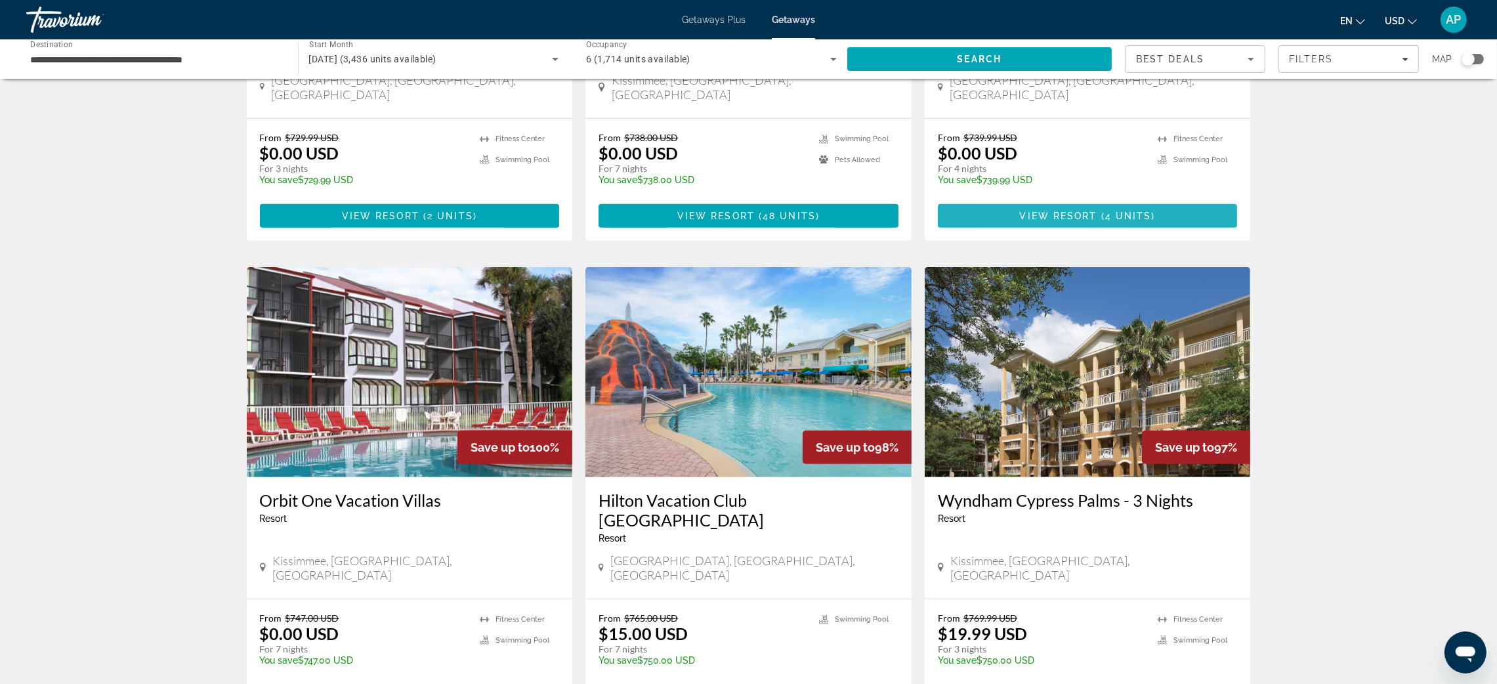
click at [1097, 221] on span "View Resort" at bounding box center [1058, 216] width 77 height 10
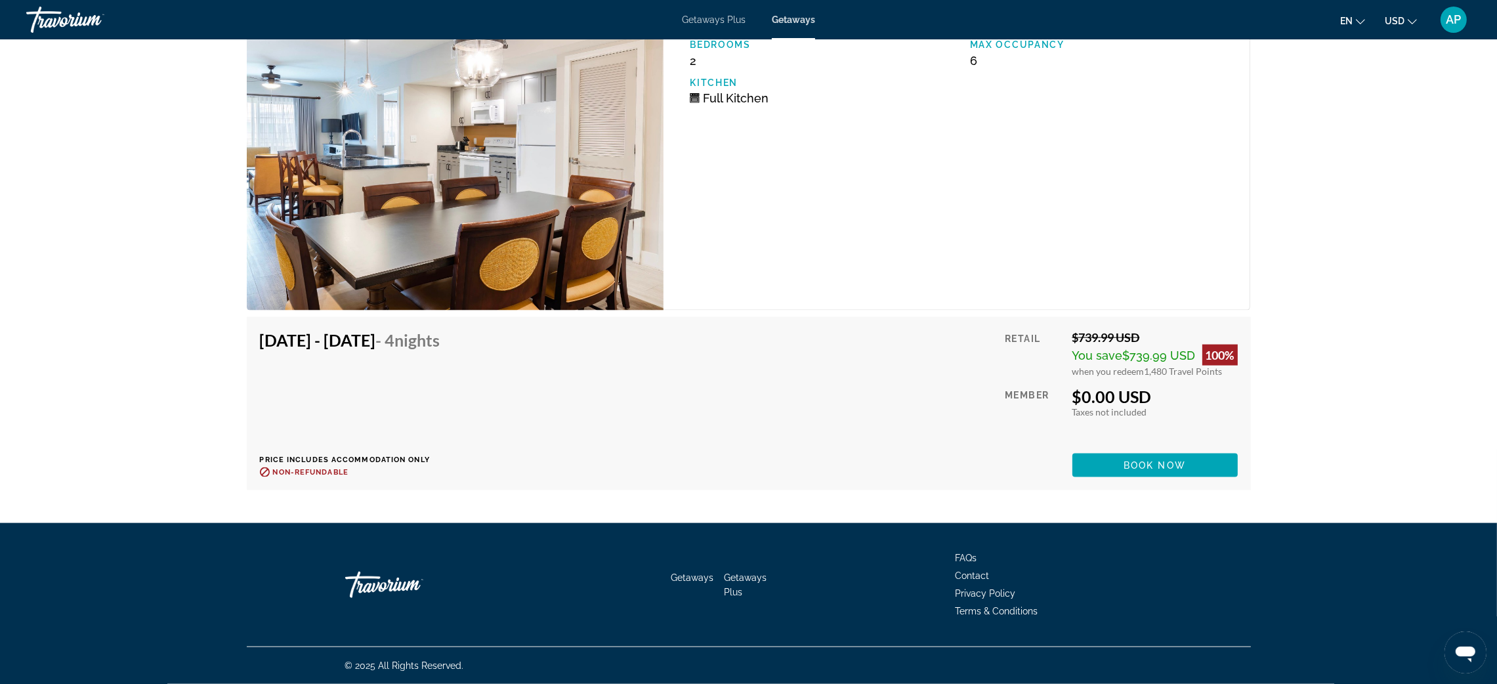
scroll to position [2931, 0]
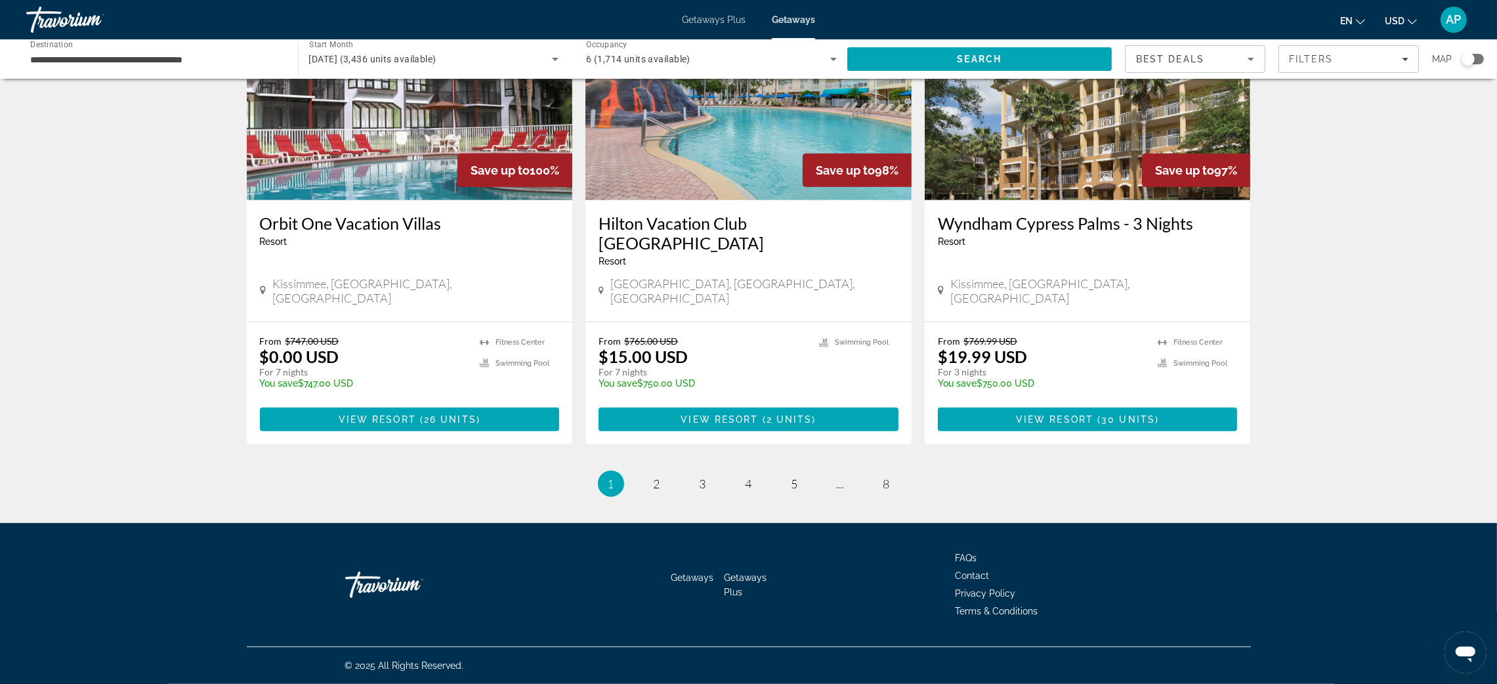
scroll to position [1822, 0]
click at [339, 425] on span "View Resort" at bounding box center [377, 419] width 77 height 10
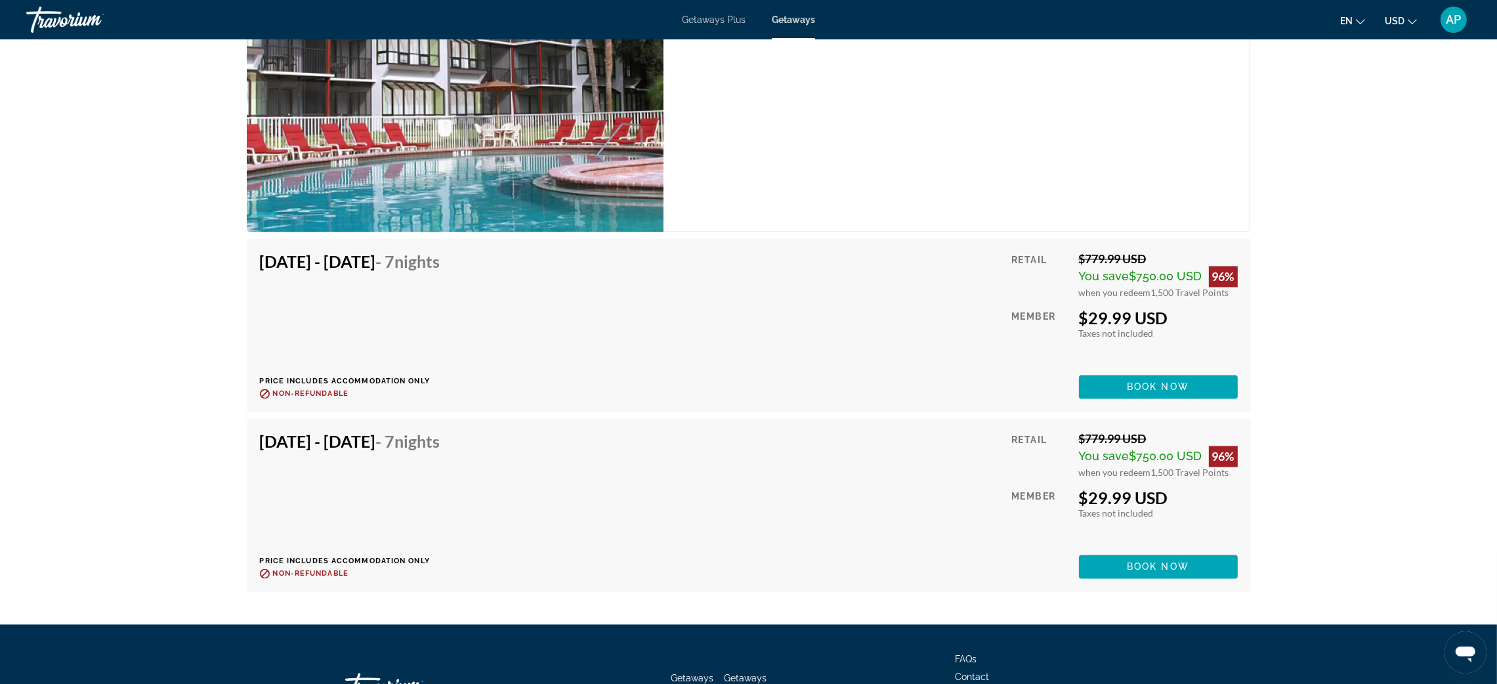
scroll to position [3641, 0]
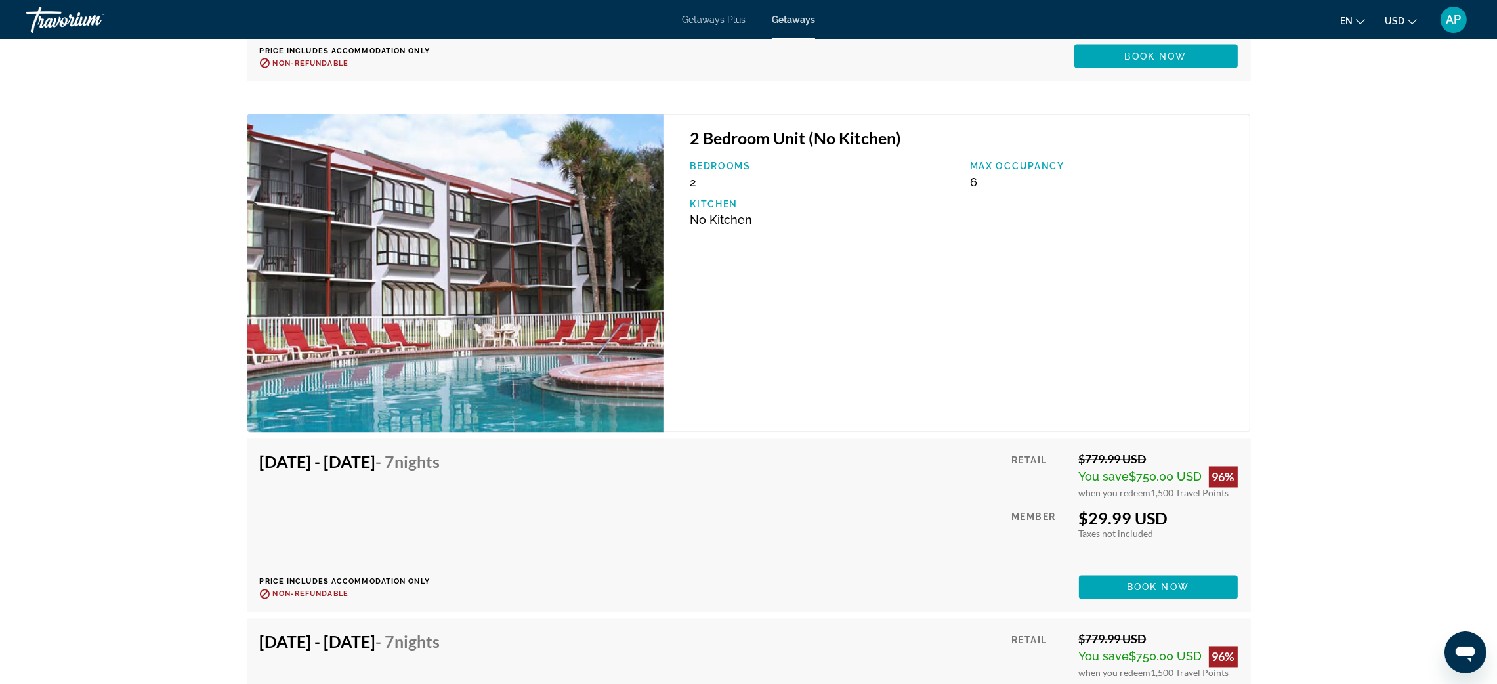
scroll to position [3445, 0]
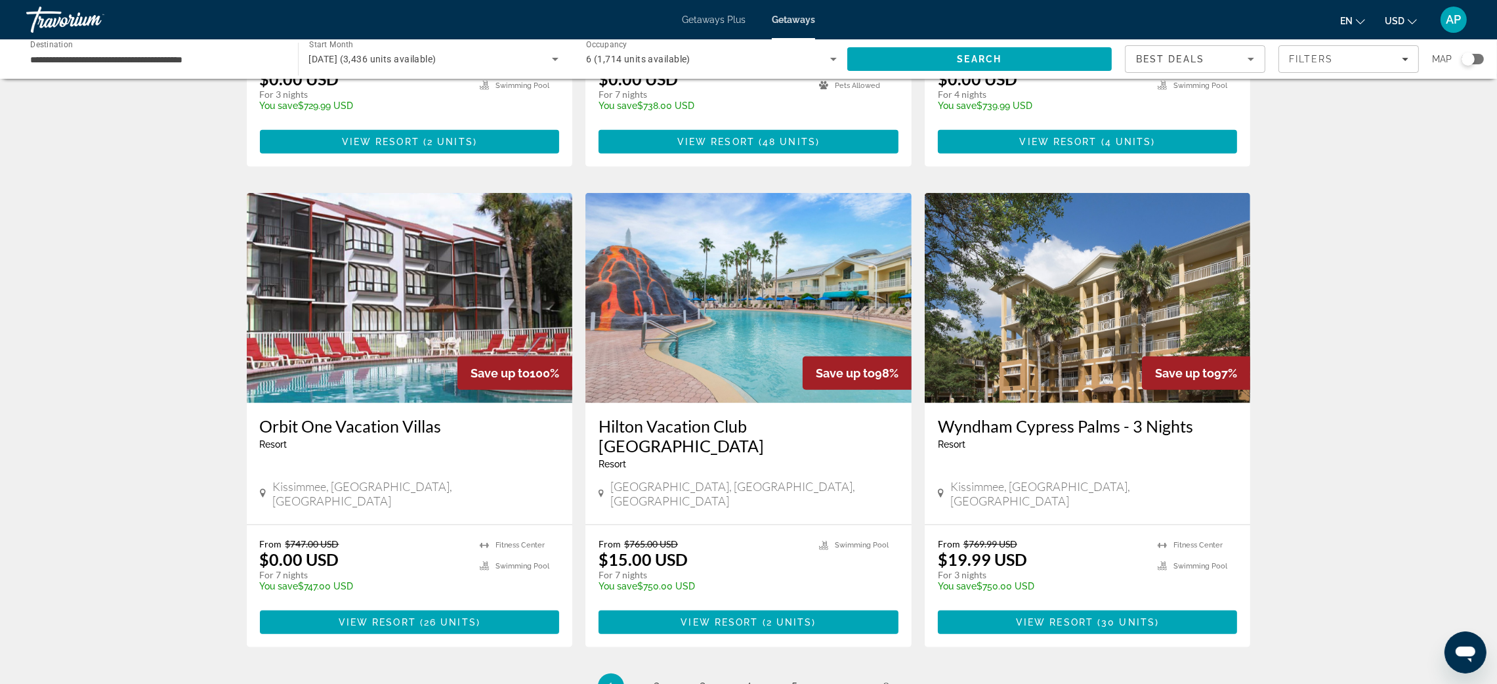
scroll to position [1378, 0]
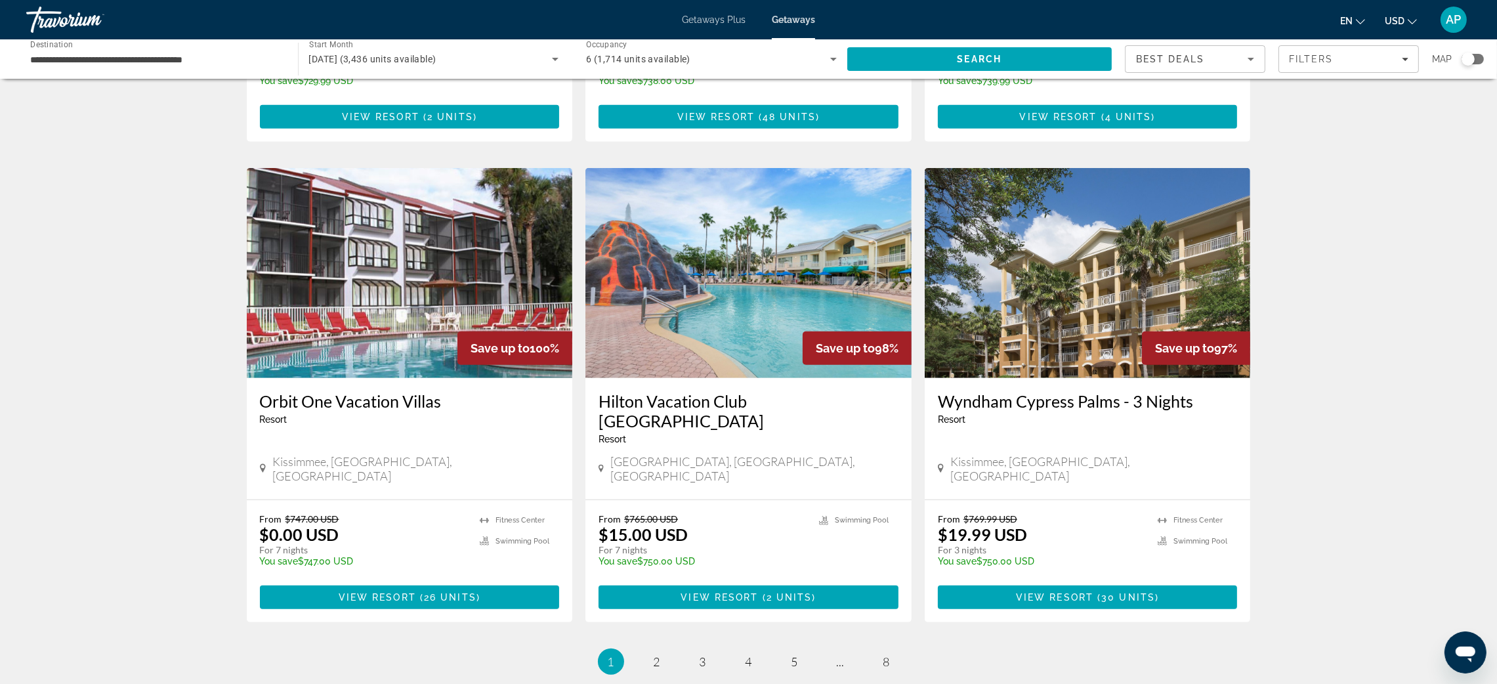
click at [616, 95] on p "temp" at bounding box center [701, 90] width 207 height 9
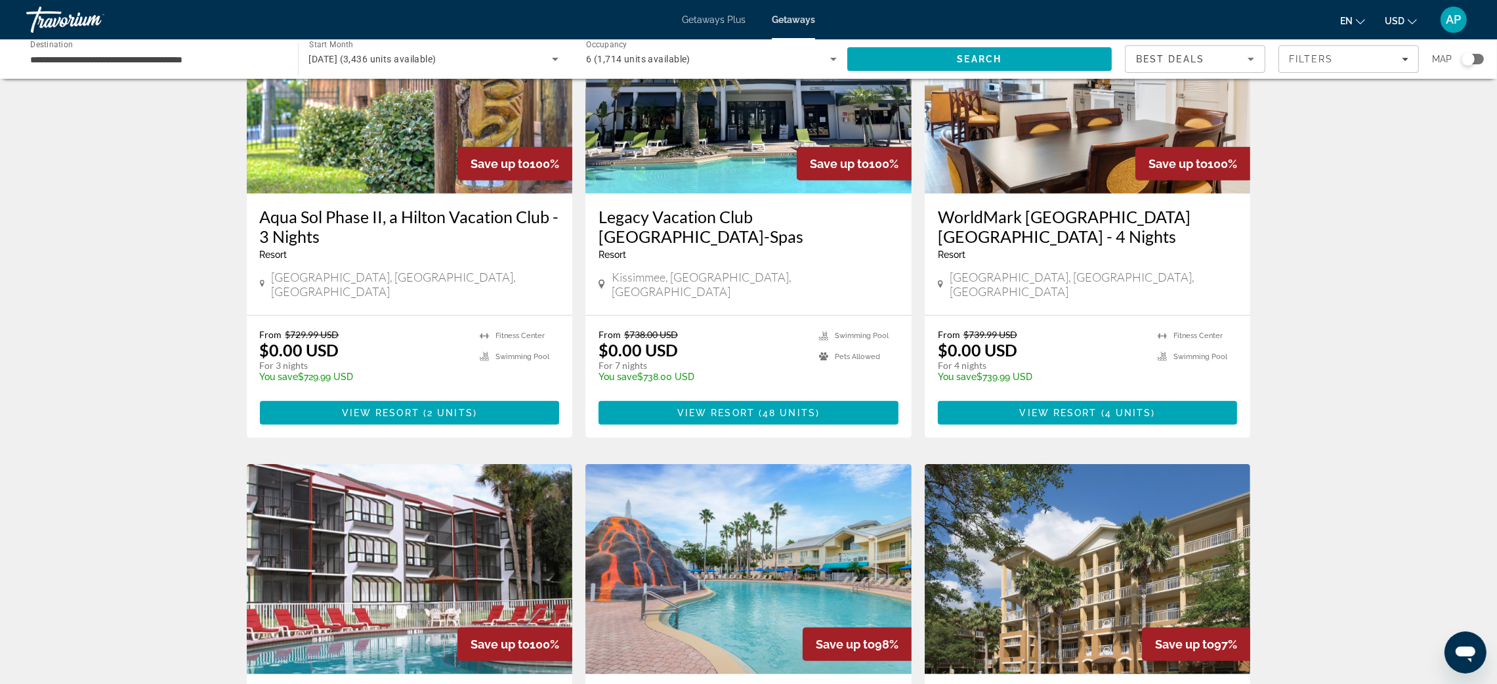
scroll to position [1181, 0]
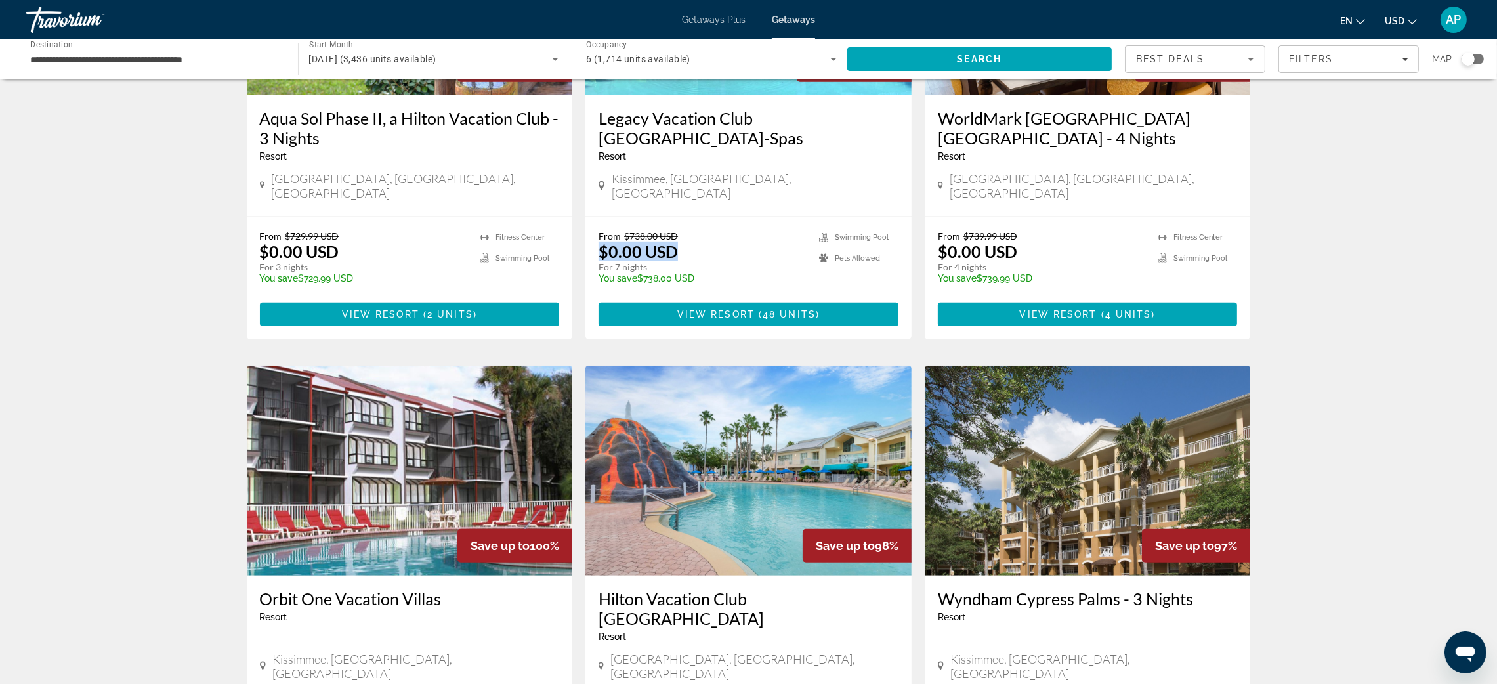
drag, startPoint x: 552, startPoint y: 537, endPoint x: 664, endPoint y: 546, distance: 112.5
click at [664, 339] on div "From $738.00 USD $0.00 USD For 7 nights You save $738.00 USD temp 3.8 Swimming …" at bounding box center [748, 278] width 326 height 122
click at [694, 320] on span "View Resort" at bounding box center [715, 314] width 77 height 10
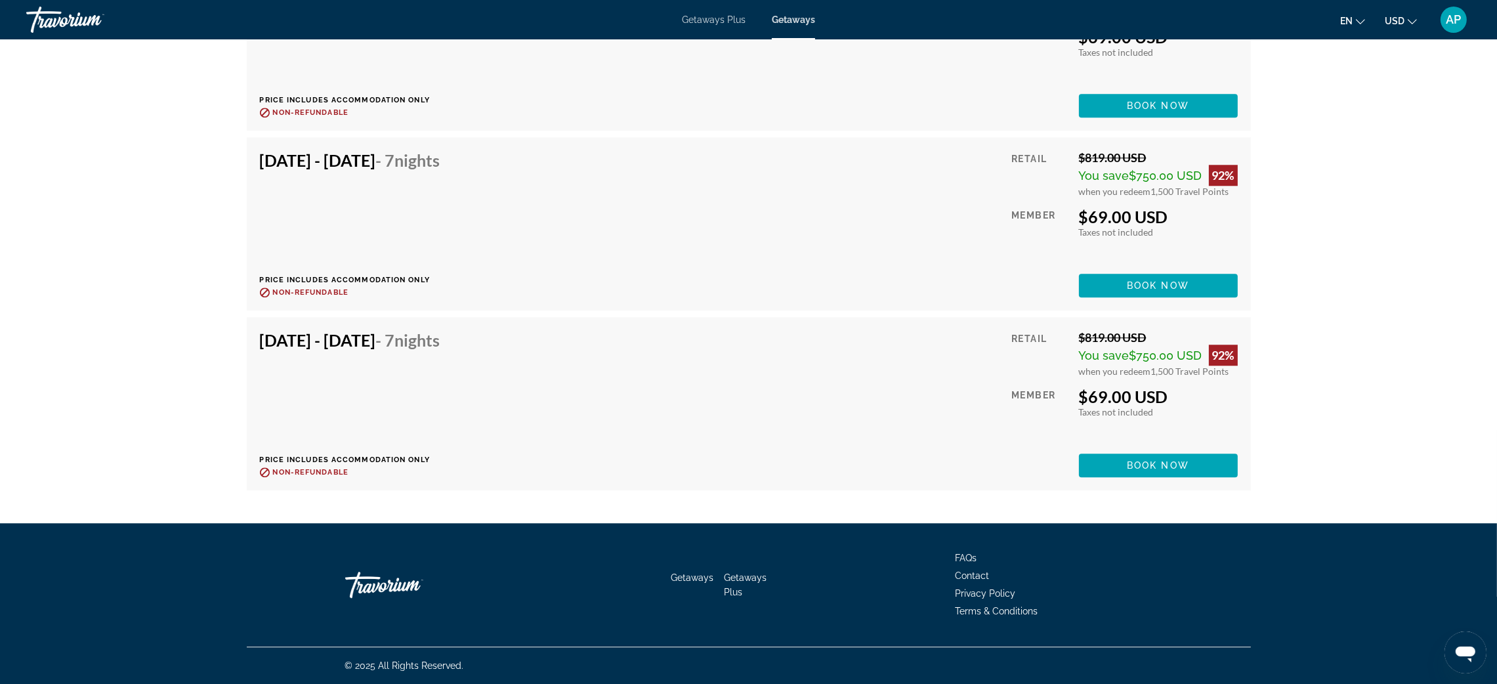
scroll to position [5709, 0]
drag, startPoint x: 1150, startPoint y: 352, endPoint x: 1272, endPoint y: 354, distance: 122.1
drag, startPoint x: 133, startPoint y: 389, endPoint x: 747, endPoint y: 453, distance: 617.5
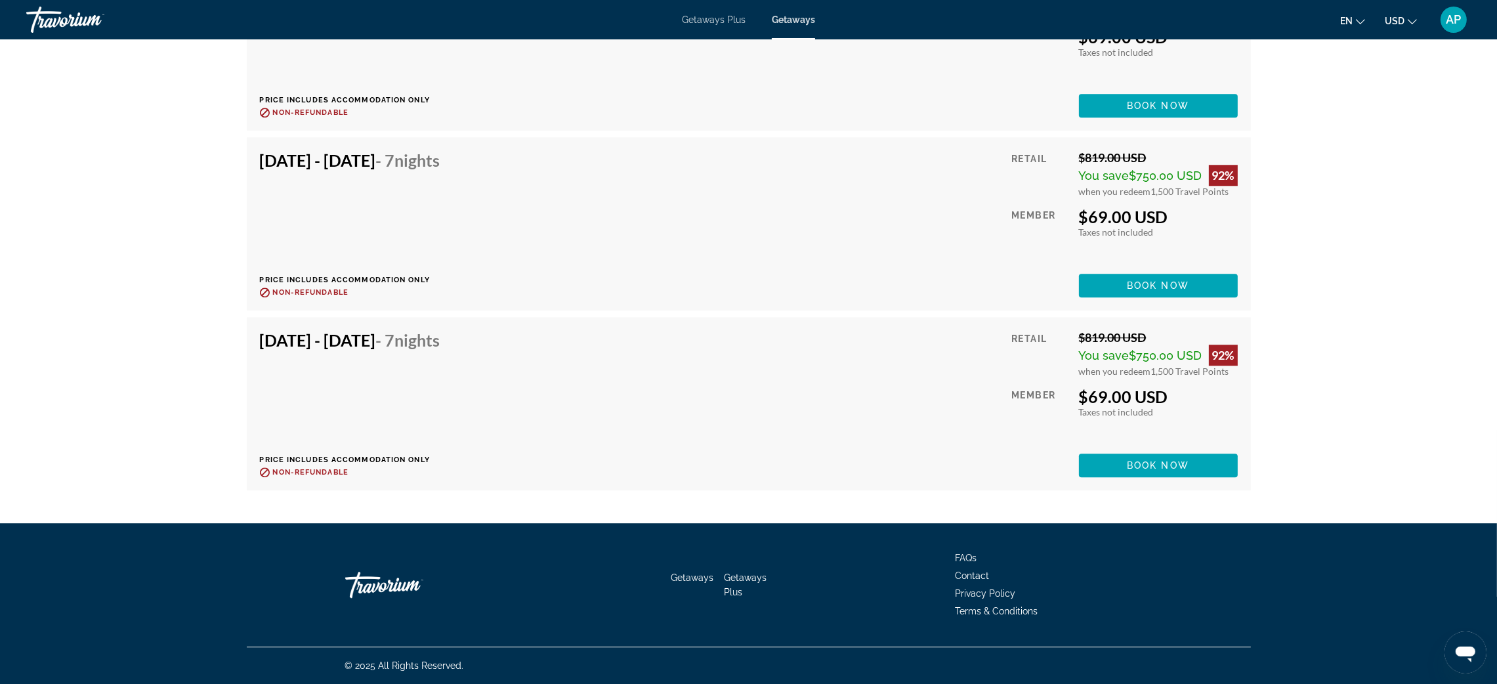
drag, startPoint x: 1149, startPoint y: 452, endPoint x: 1318, endPoint y: 453, distance: 168.7
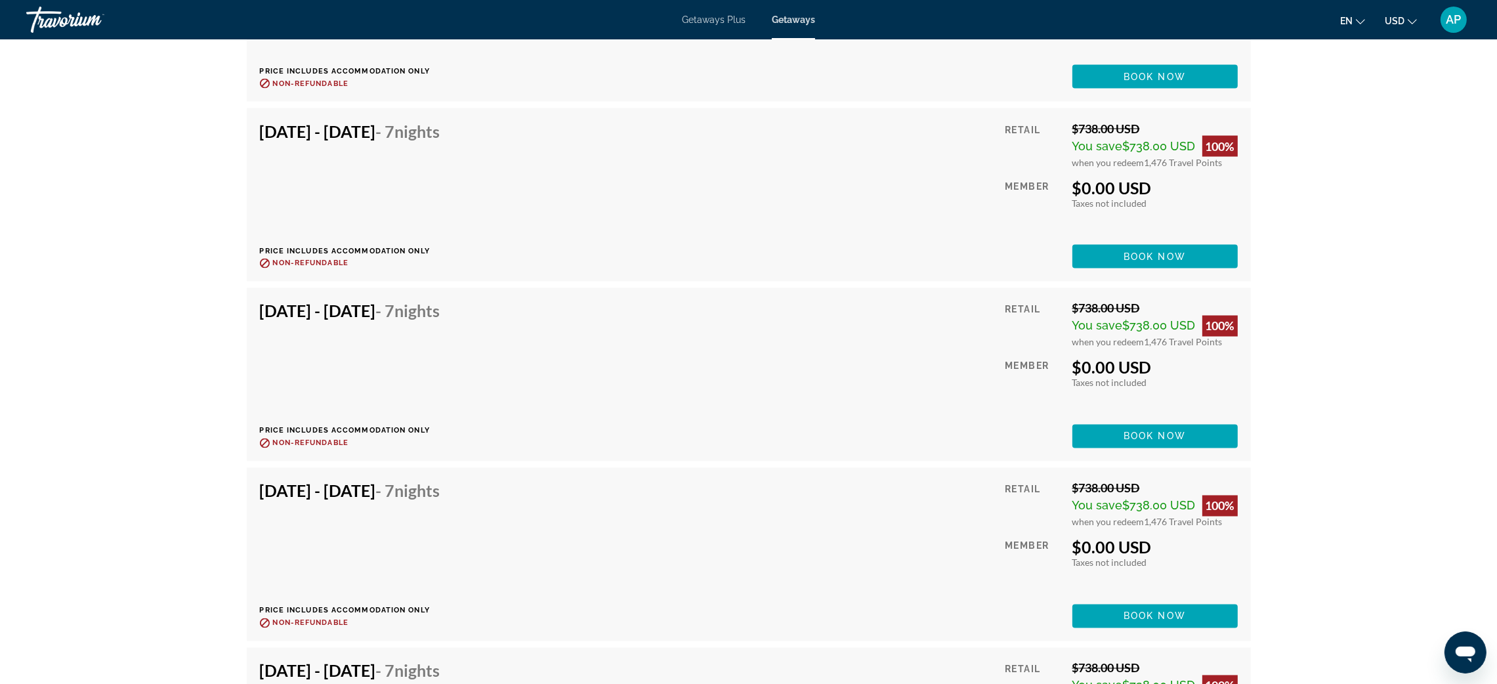
scroll to position [3445, 0]
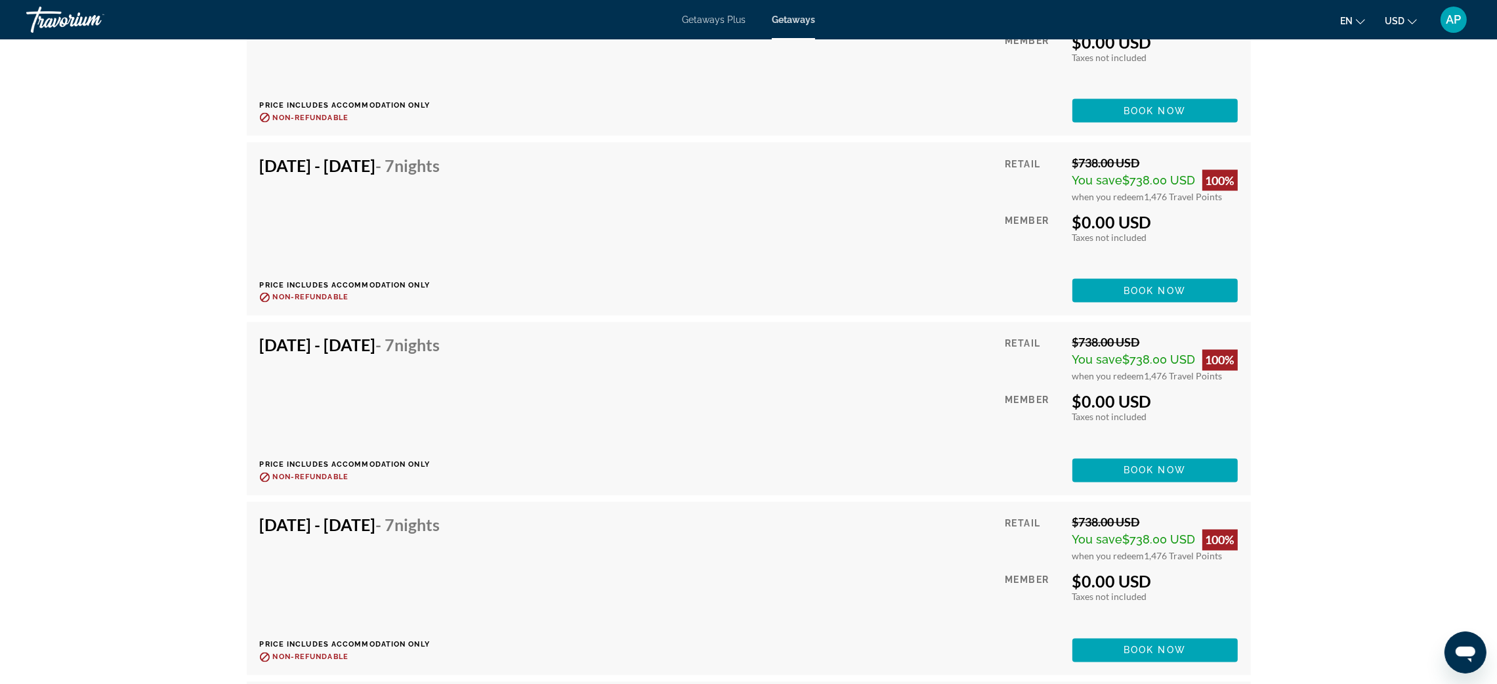
drag, startPoint x: 121, startPoint y: 353, endPoint x: 484, endPoint y: 397, distance: 365.5
drag, startPoint x: 1148, startPoint y: 429, endPoint x: 1299, endPoint y: 472, distance: 157.2
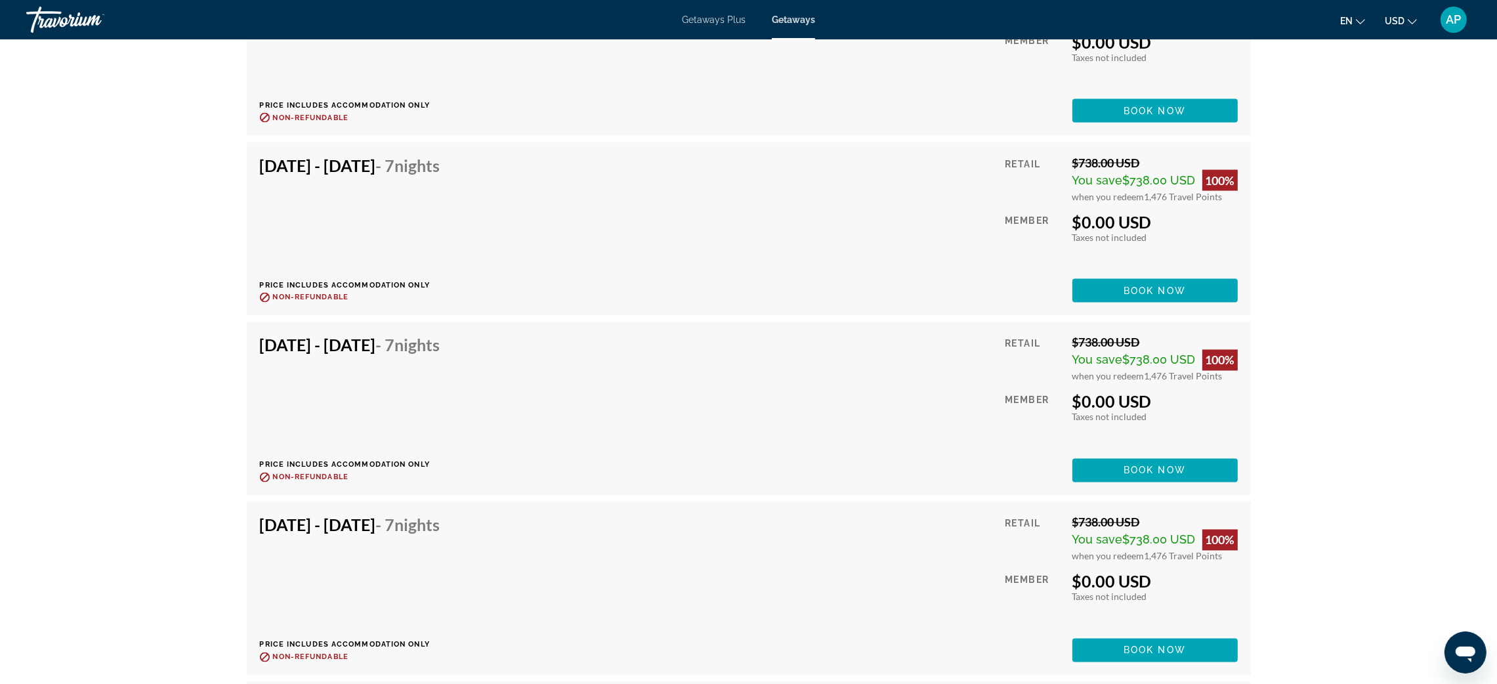
click at [1257, 417] on div "Nov 2, 2025 - Nov 9, 2025 - 7 Nights Price includes accommodation only Refundab…" at bounding box center [748, 322] width 1017 height 1438
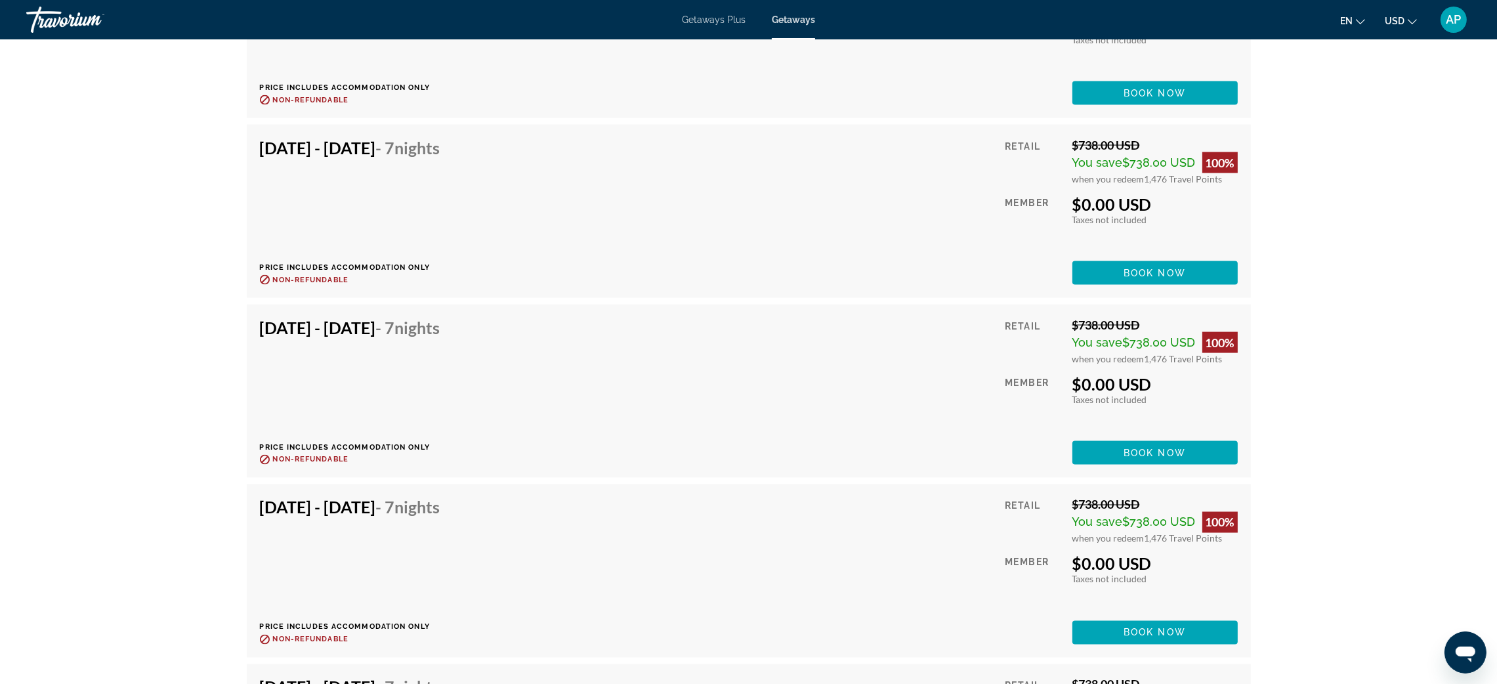
scroll to position [3248, 0]
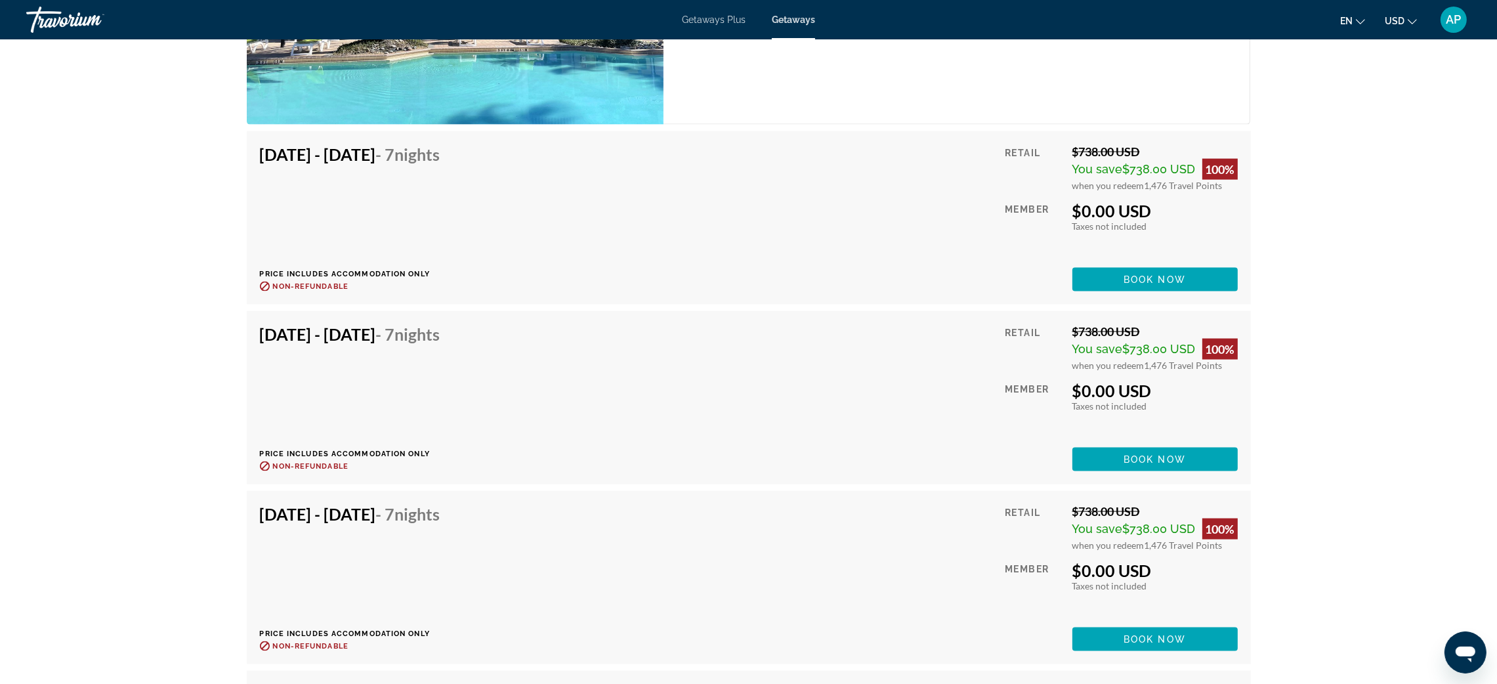
scroll to position [2855, 0]
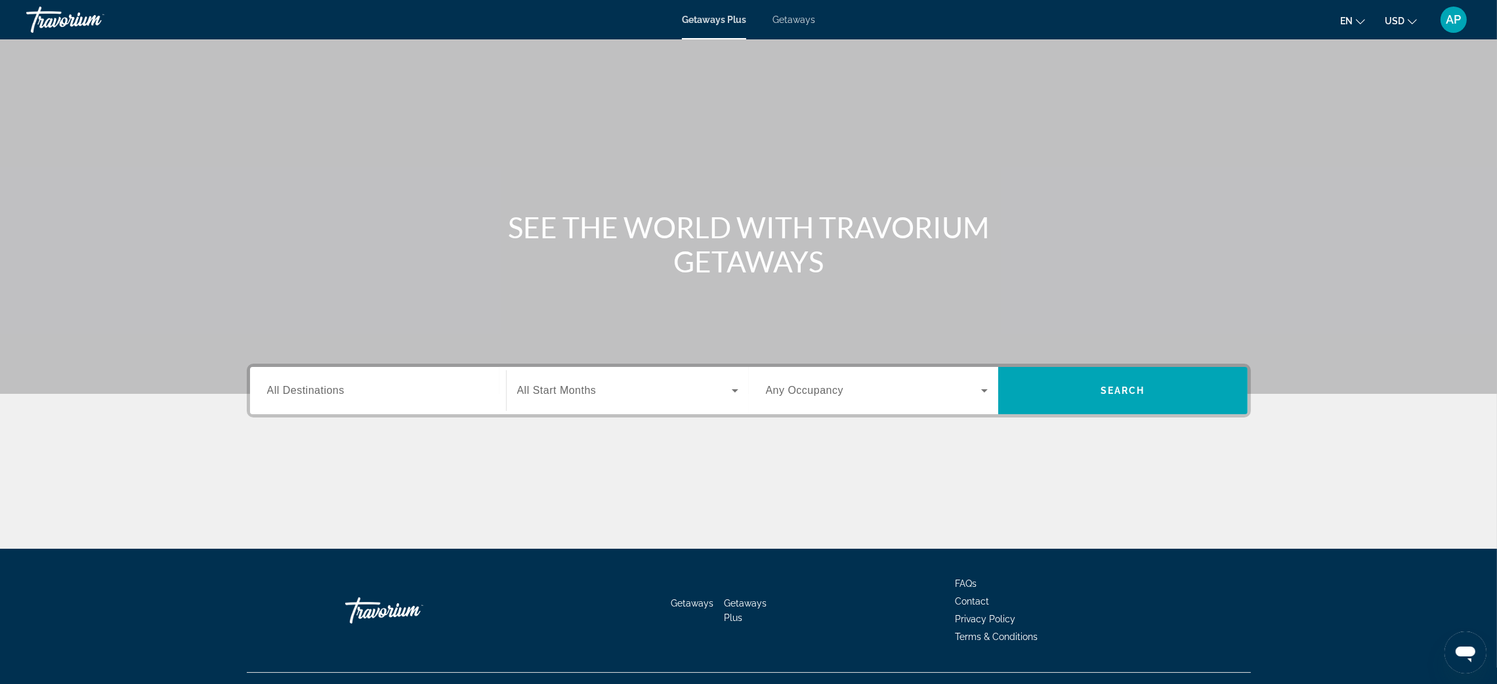
click at [813, 13] on div "Getaways Plus Getaways en English Español Français Italiano Português русский U…" at bounding box center [748, 20] width 1497 height 34
click at [824, 31] on div "Getaways Plus Getaways en English Español Français Italiano Português русский U…" at bounding box center [748, 20] width 1497 height 34
click at [797, 17] on span "Getaways" at bounding box center [793, 19] width 43 height 10
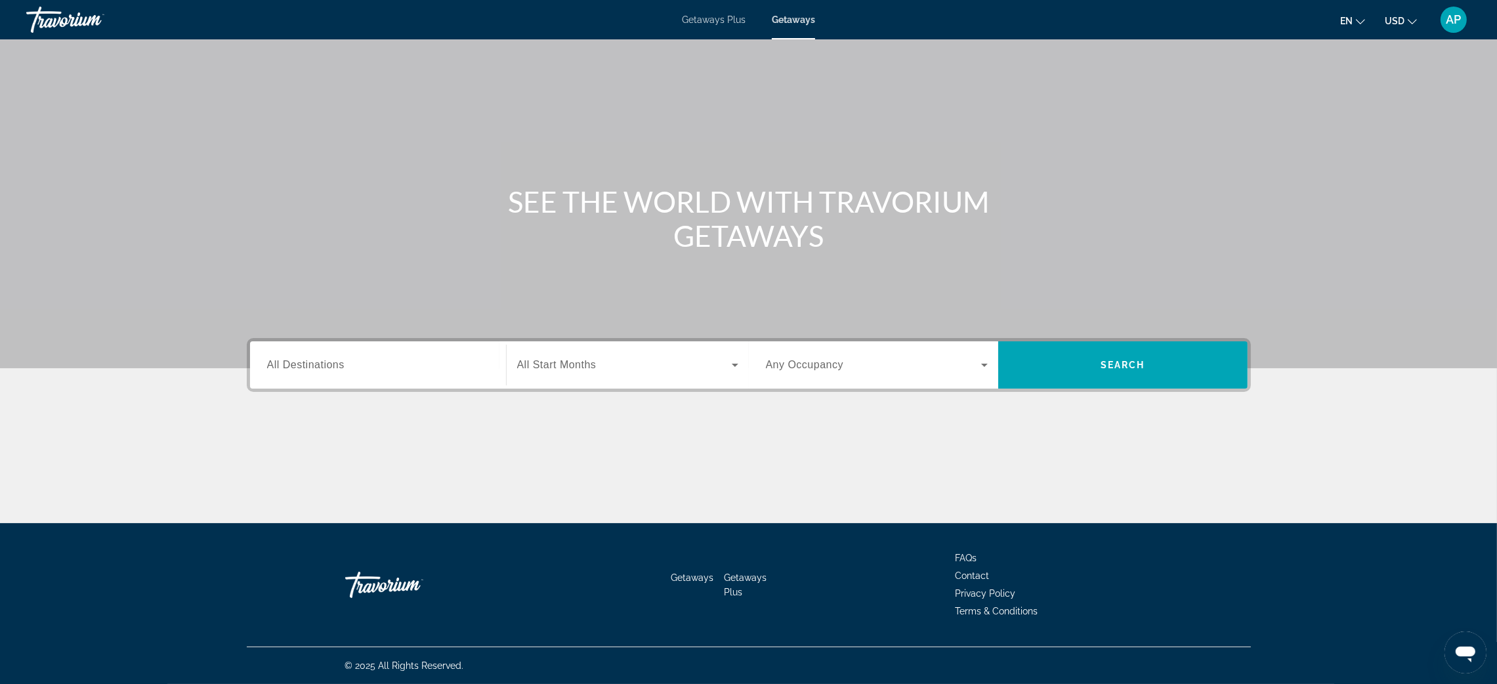
click at [257, 362] on div "Destination All Destinations" at bounding box center [378, 364] width 243 height 47
click at [267, 359] on span "All Destinations" at bounding box center [305, 364] width 77 height 11
click at [267, 358] on input "Destination All Destinations" at bounding box center [378, 366] width 222 height 16
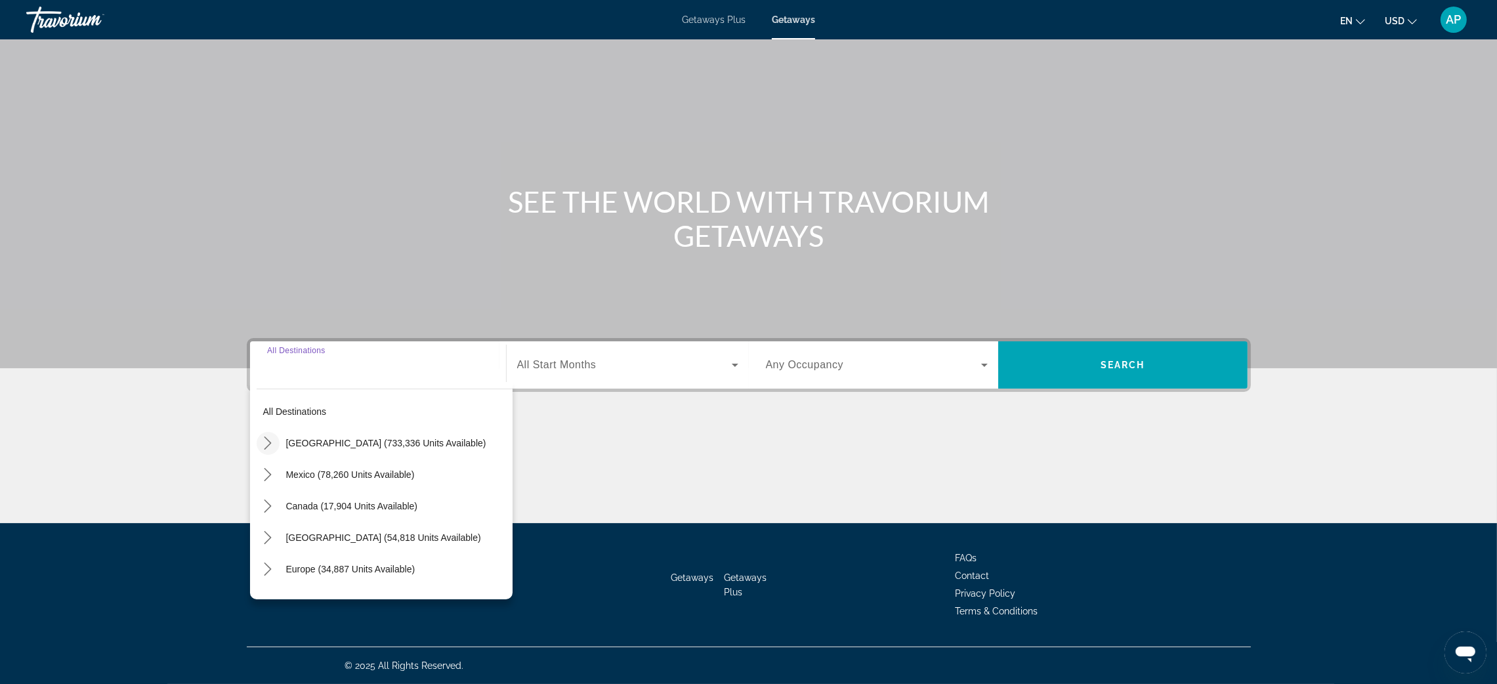
click at [257, 432] on mat-icon "Toggle United States (733,336 units available) submenu" at bounding box center [268, 443] width 23 height 23
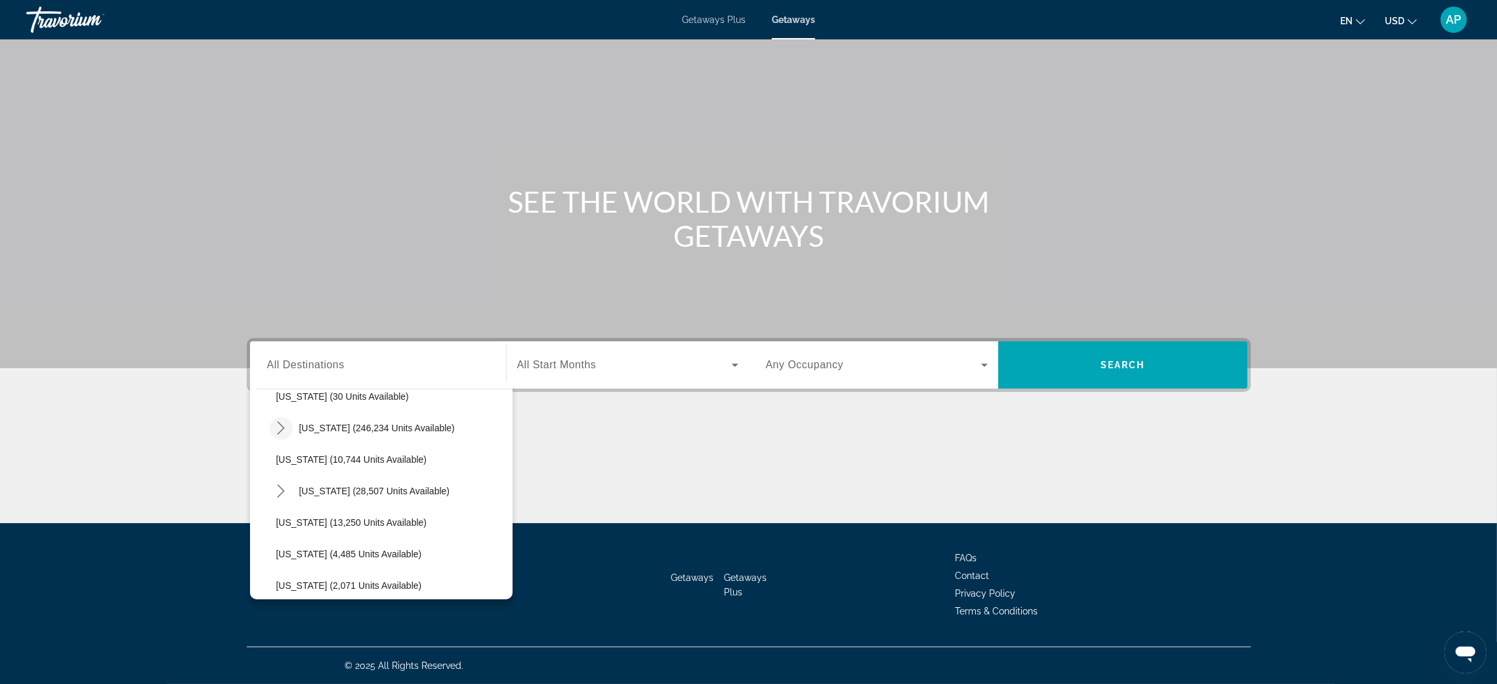
click at [274, 421] on icon "Toggle Florida (246,234 units available) submenu" at bounding box center [280, 427] width 13 height 13
drag, startPoint x: 212, startPoint y: 392, endPoint x: 243, endPoint y: 376, distance: 34.6
click at [289, 454] on span "Orlando & Disney Area (95,811 units available)" at bounding box center [386, 459] width 195 height 10
type input "**********"
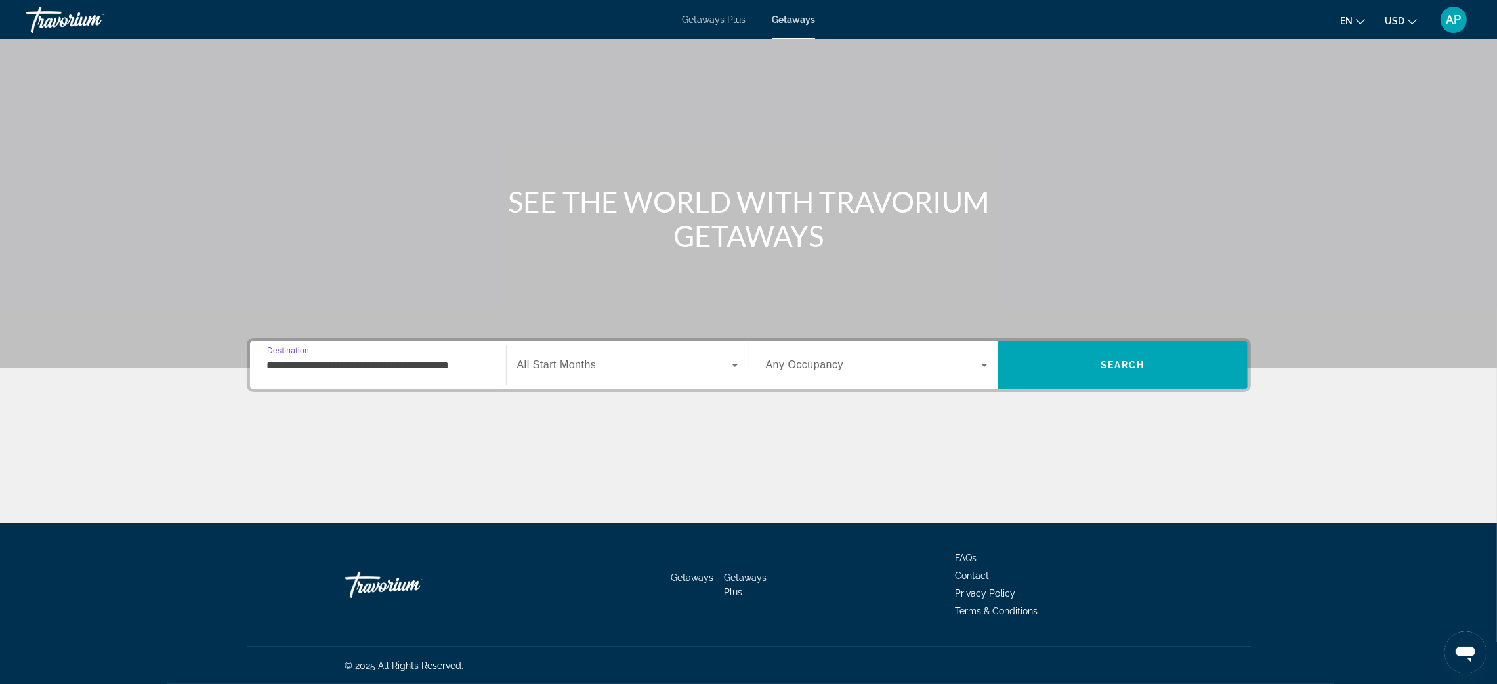
click at [562, 346] on div "Search widget" at bounding box center [627, 364] width 221 height 37
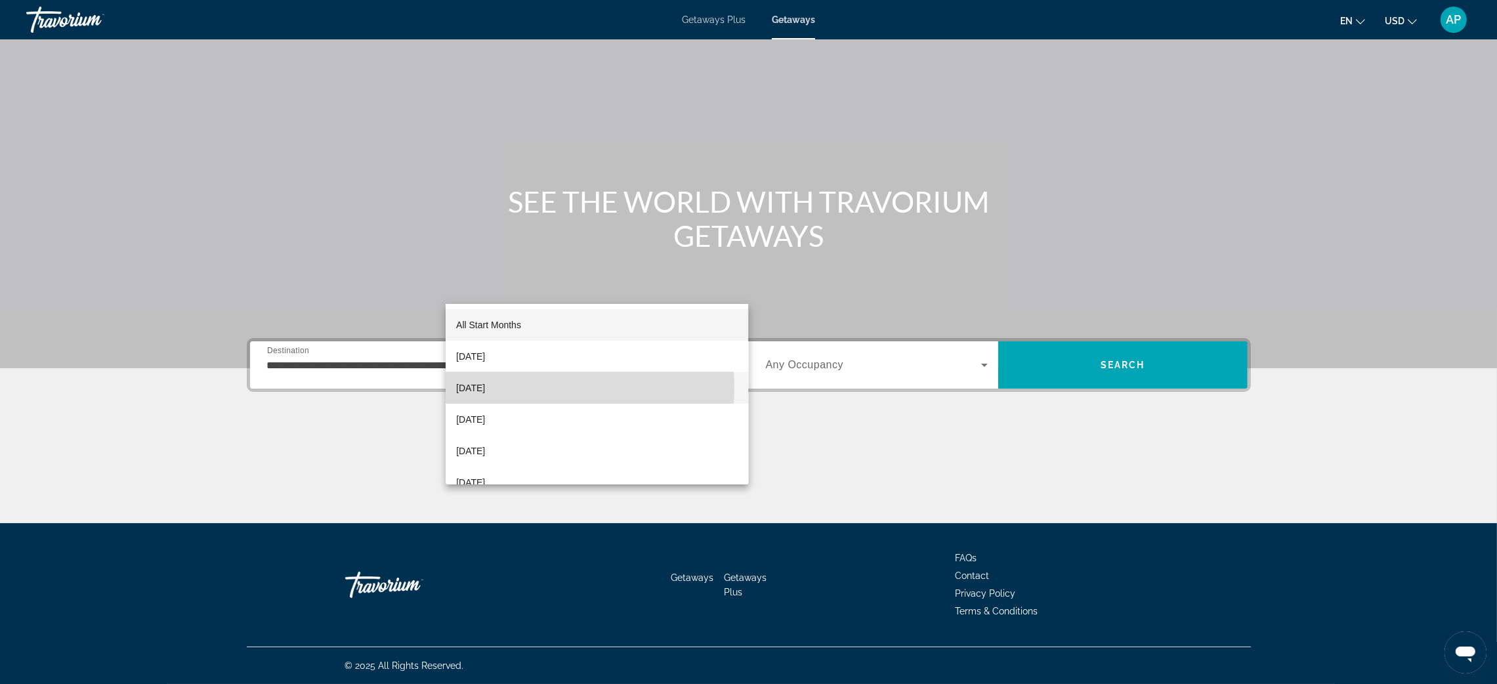
drag, startPoint x: 526, startPoint y: 387, endPoint x: 715, endPoint y: 388, distance: 189.0
click at [485, 387] on span "November 2025" at bounding box center [470, 388] width 29 height 16
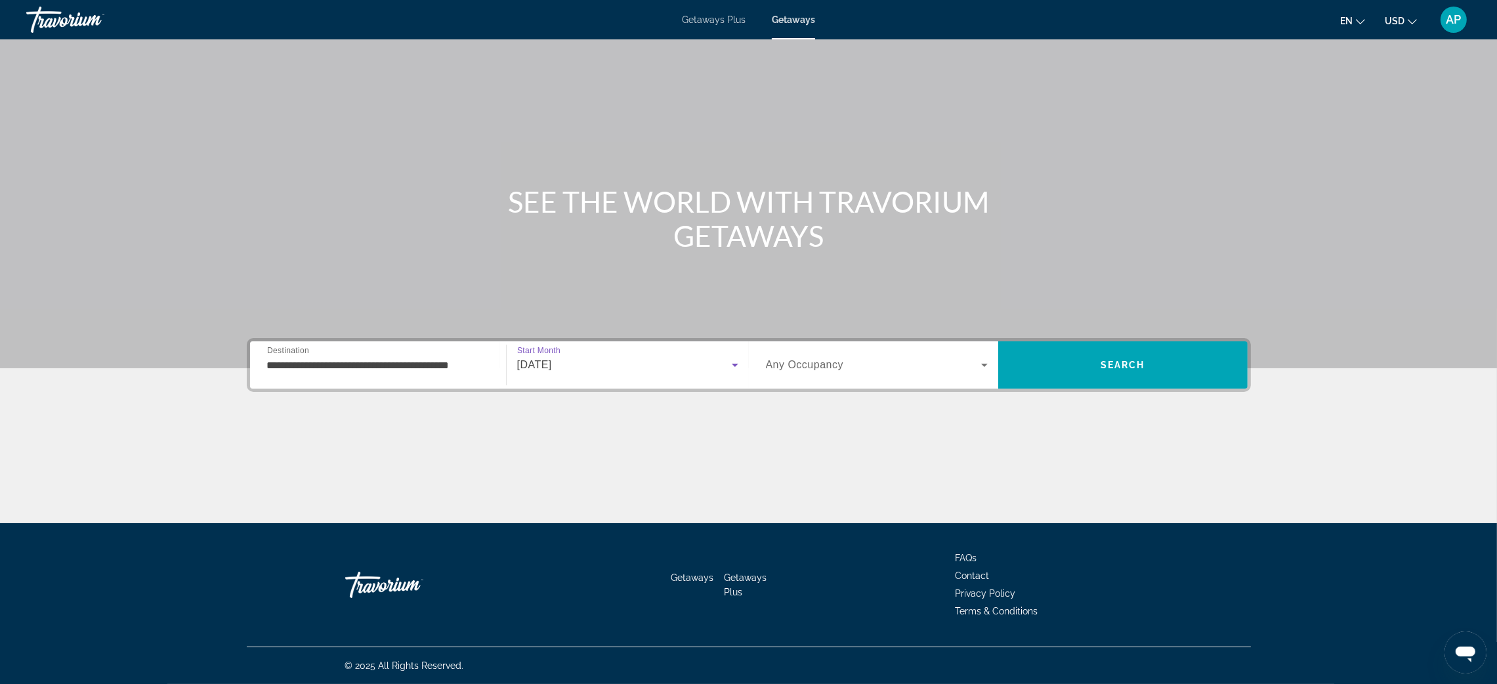
click at [868, 341] on div "Occupancy Any Occupancy" at bounding box center [876, 364] width 243 height 47
click at [844, 359] on span "Any Occupancy" at bounding box center [805, 364] width 78 height 11
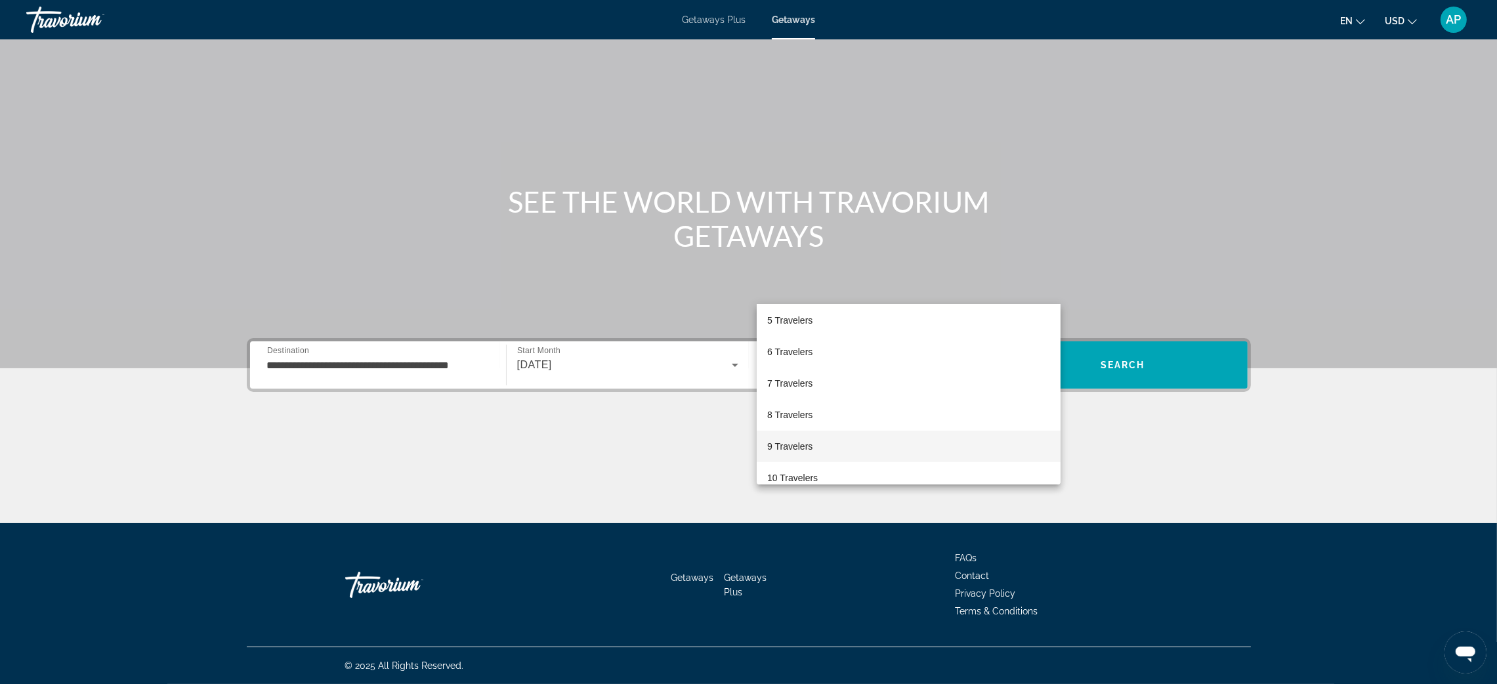
scroll to position [144, 0]
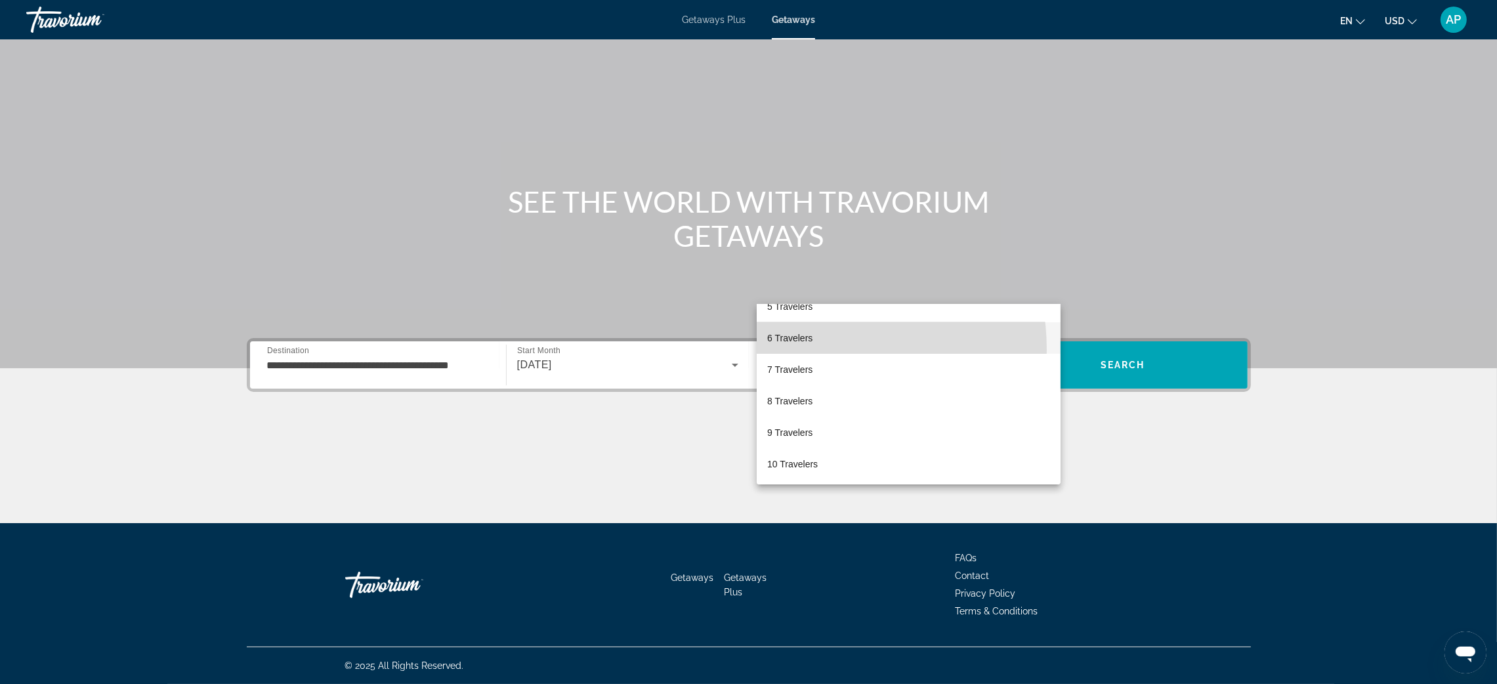
click at [805, 348] on mat-option "6 Travelers" at bounding box center [909, 337] width 304 height 31
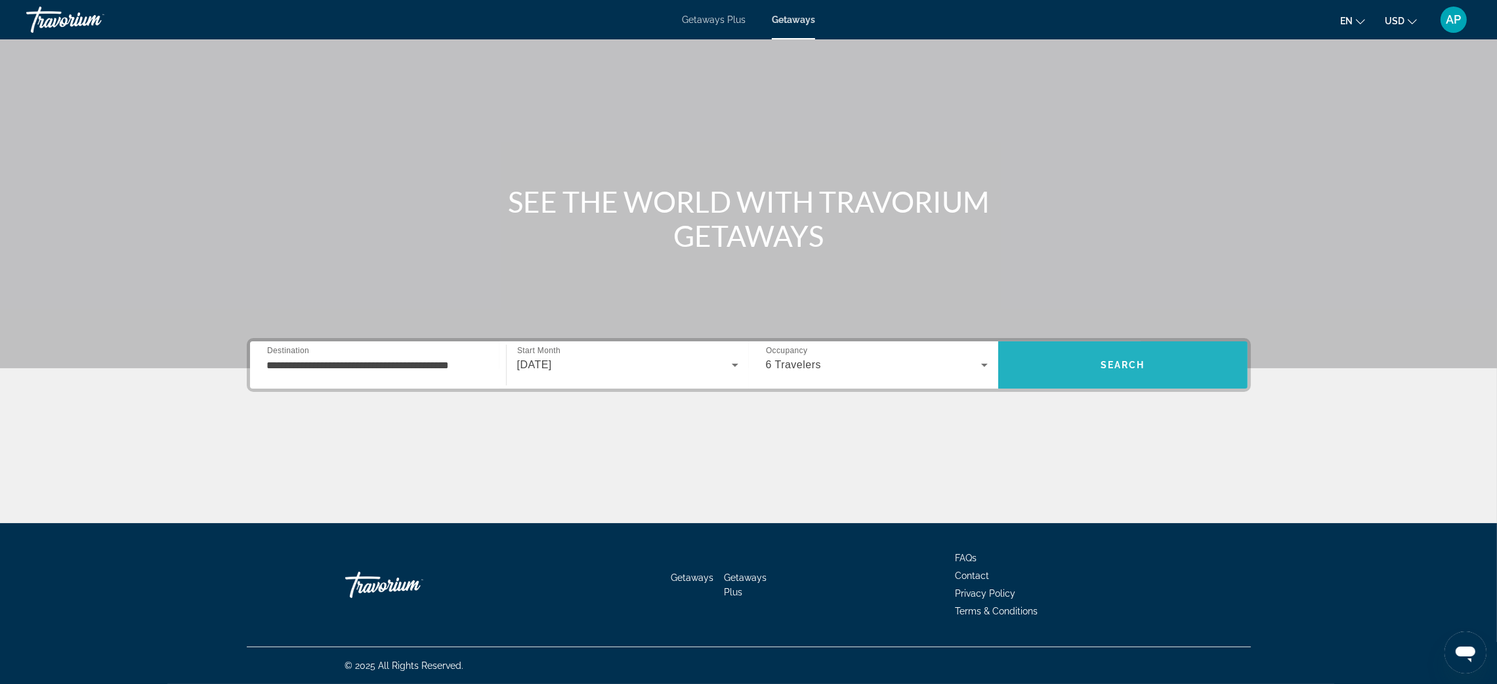
click at [1145, 360] on span "Search" at bounding box center [1122, 365] width 45 height 10
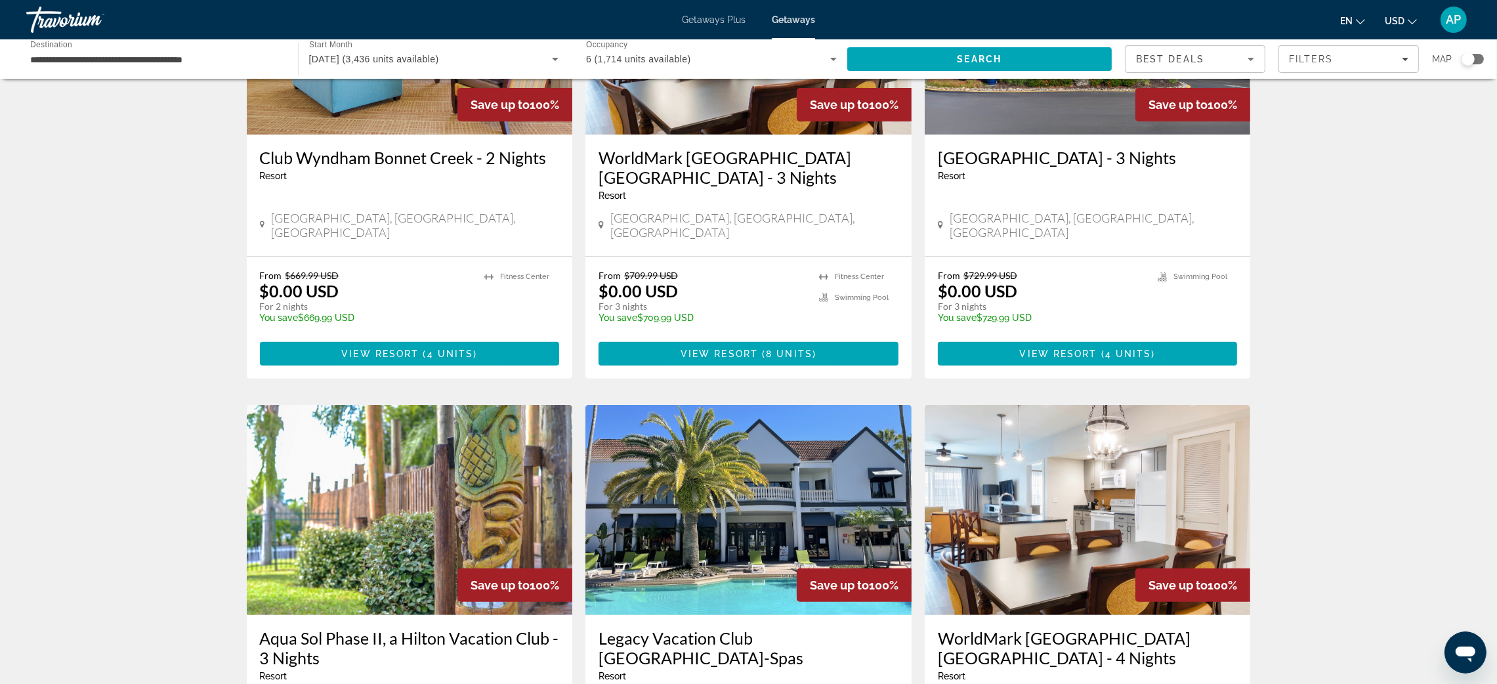
scroll to position [689, 0]
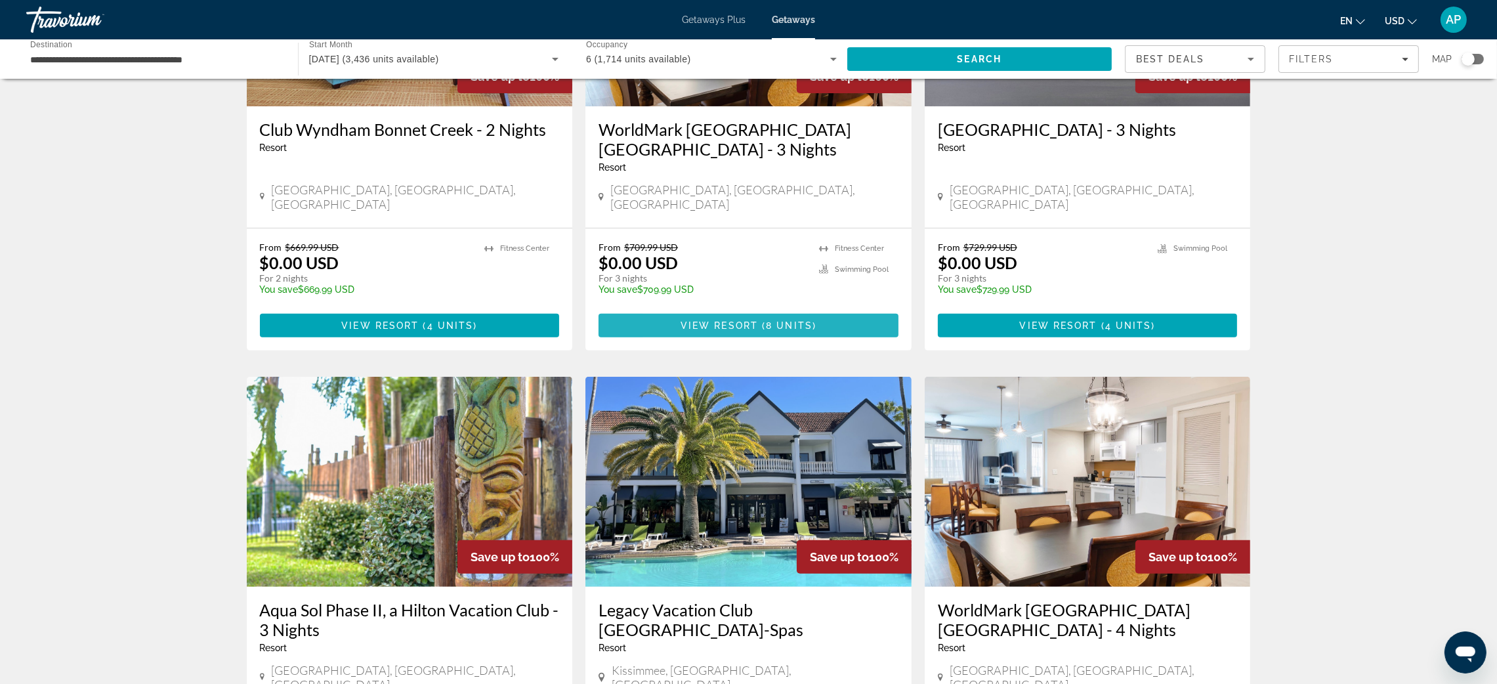
click at [687, 331] on span "View Resort" at bounding box center [719, 325] width 77 height 10
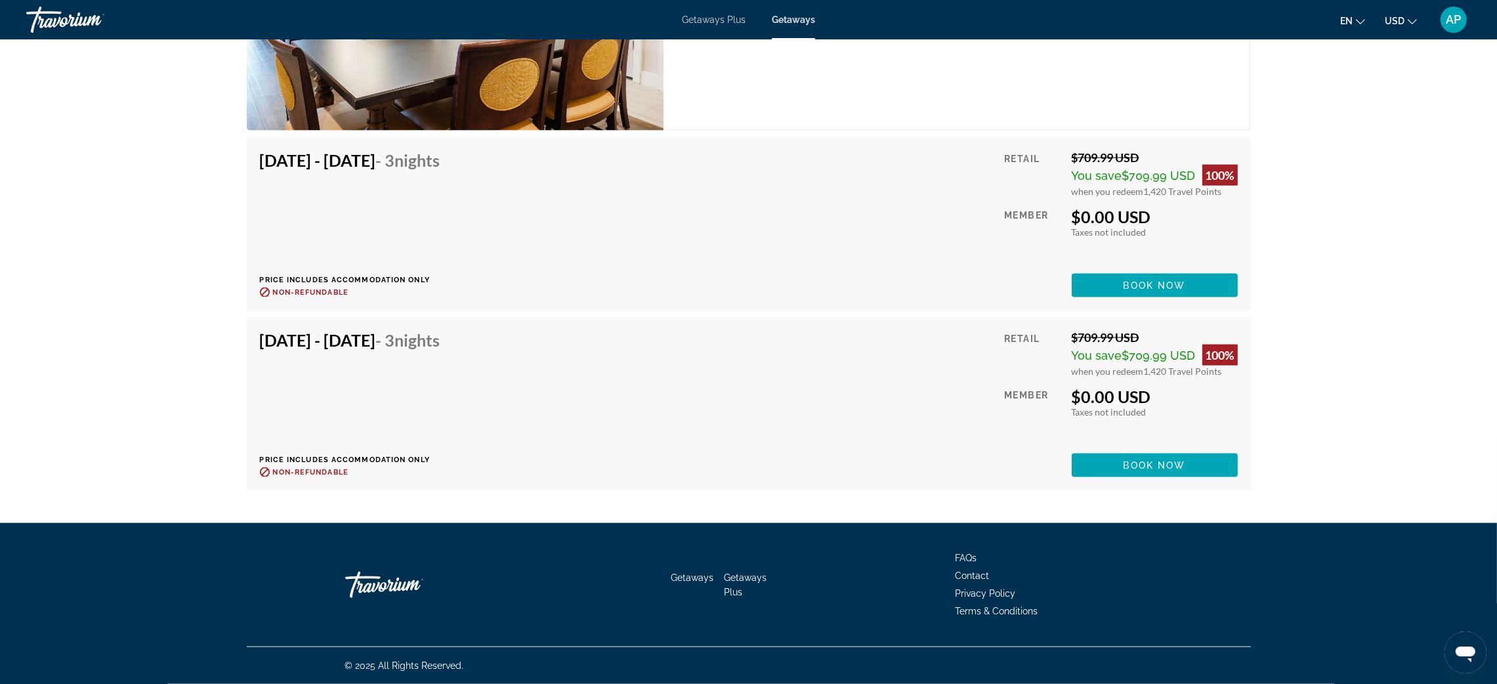
scroll to position [3150, 0]
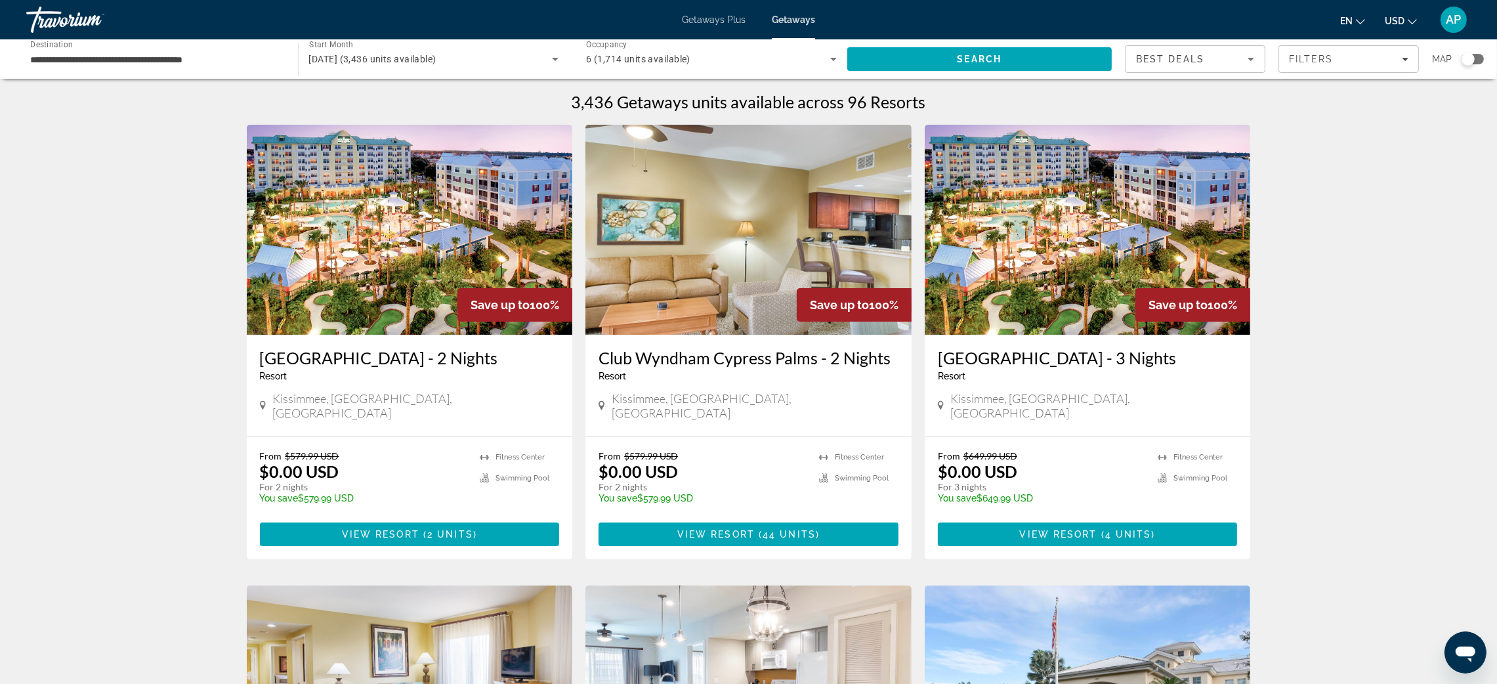
scroll to position [98, 0]
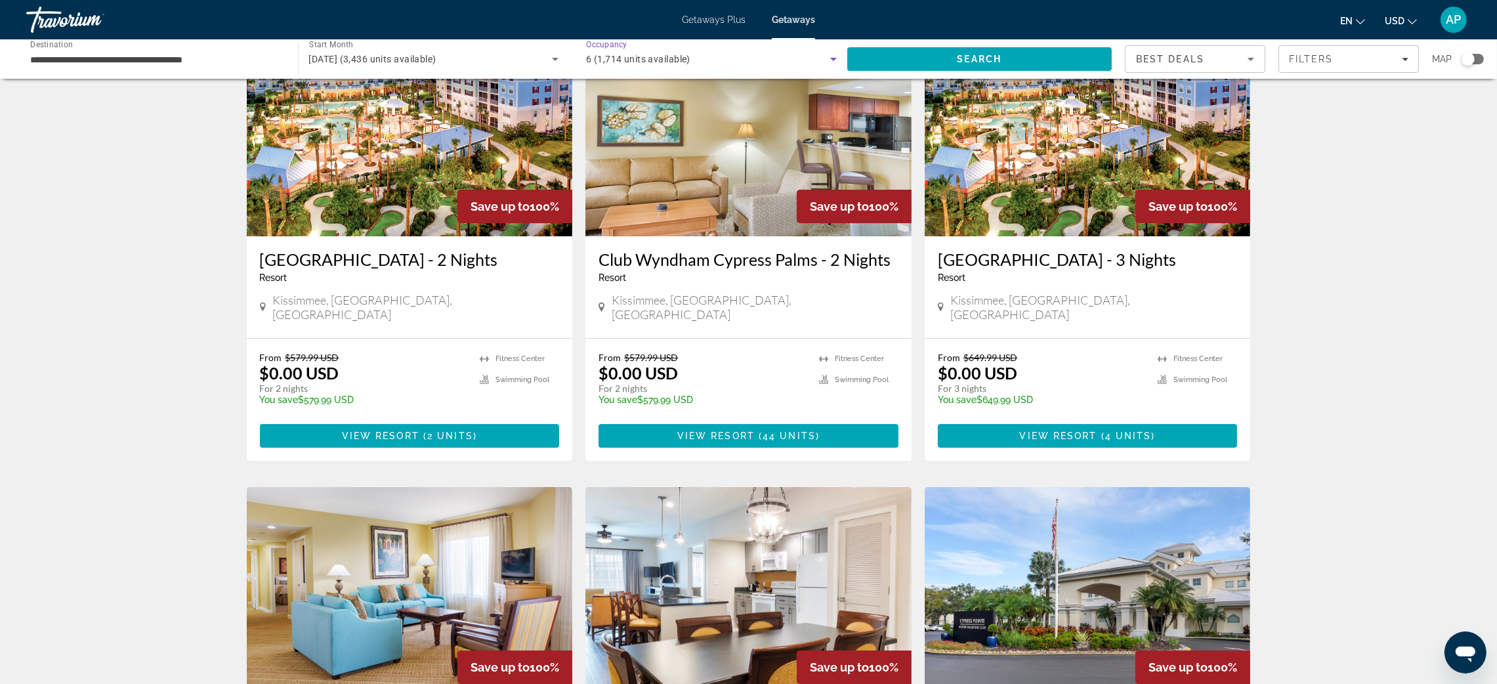
click at [621, 64] on span "6 (1,714 units available)" at bounding box center [638, 59] width 104 height 10
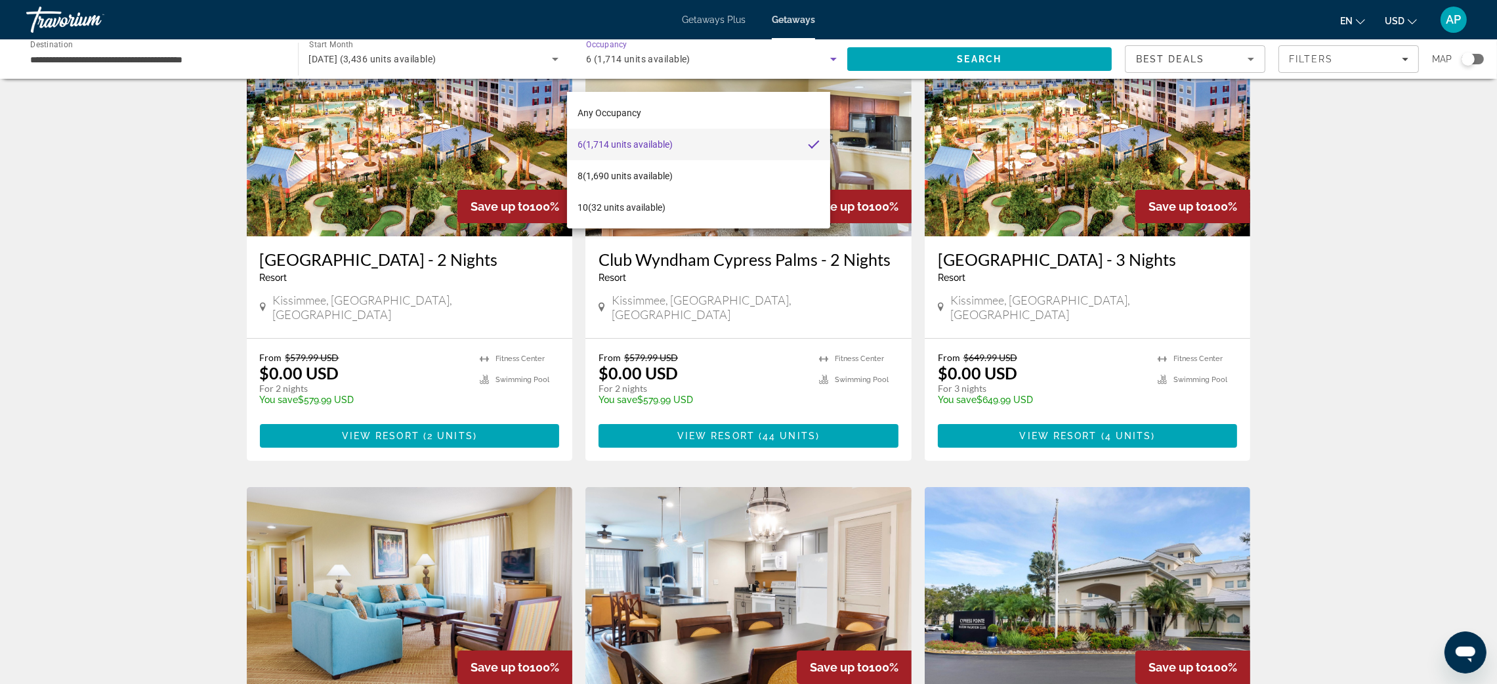
click at [1485, 267] on div at bounding box center [748, 342] width 1497 height 684
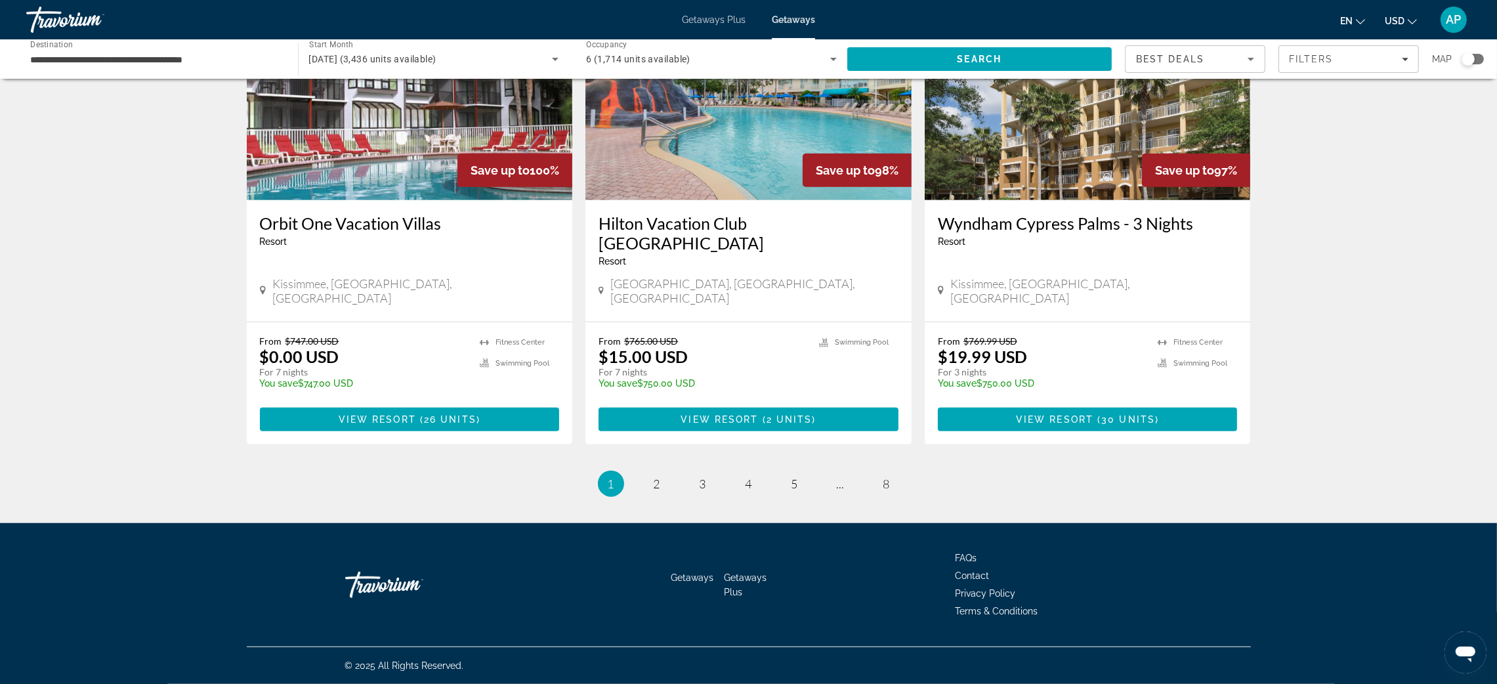
scroll to position [1920, 0]
click at [654, 491] on span "2" at bounding box center [657, 483] width 7 height 14
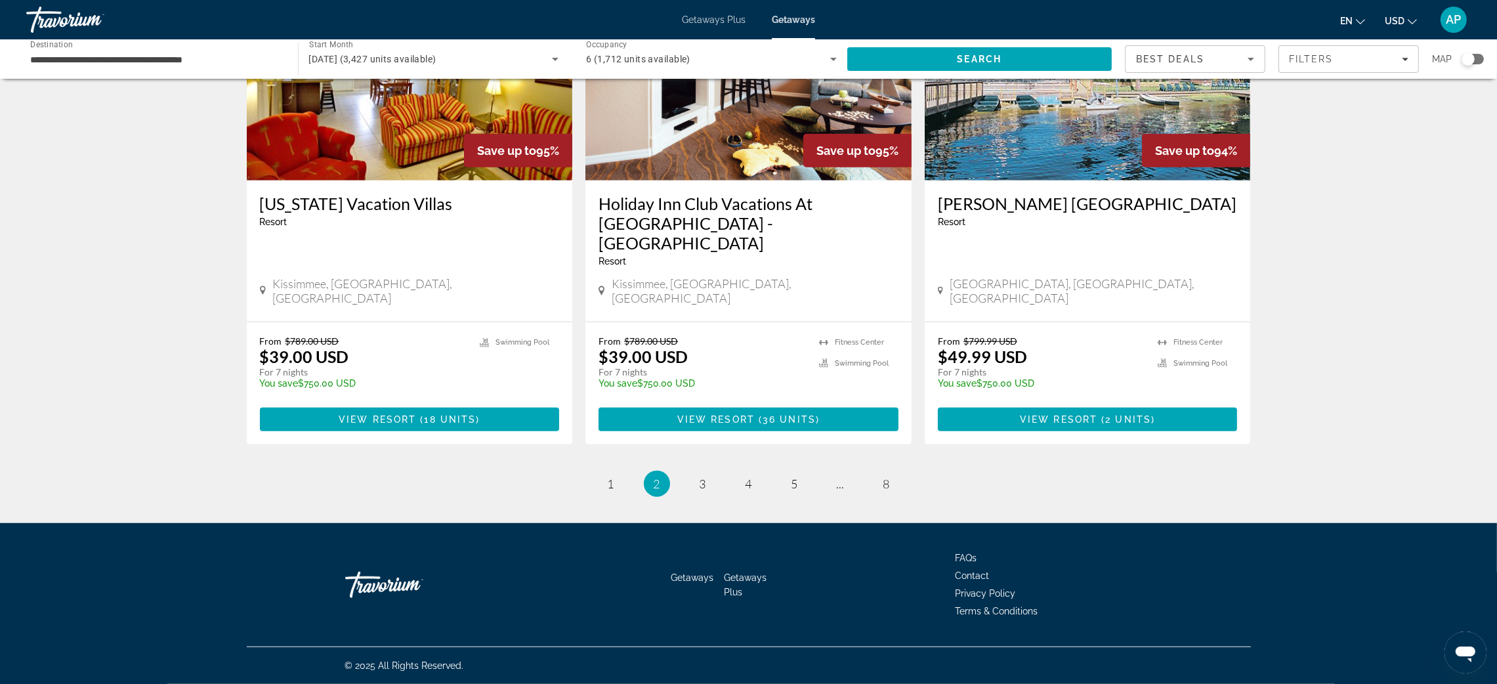
scroll to position [2019, 0]
click at [1015, 404] on span "Main content" at bounding box center [1088, 419] width 300 height 31
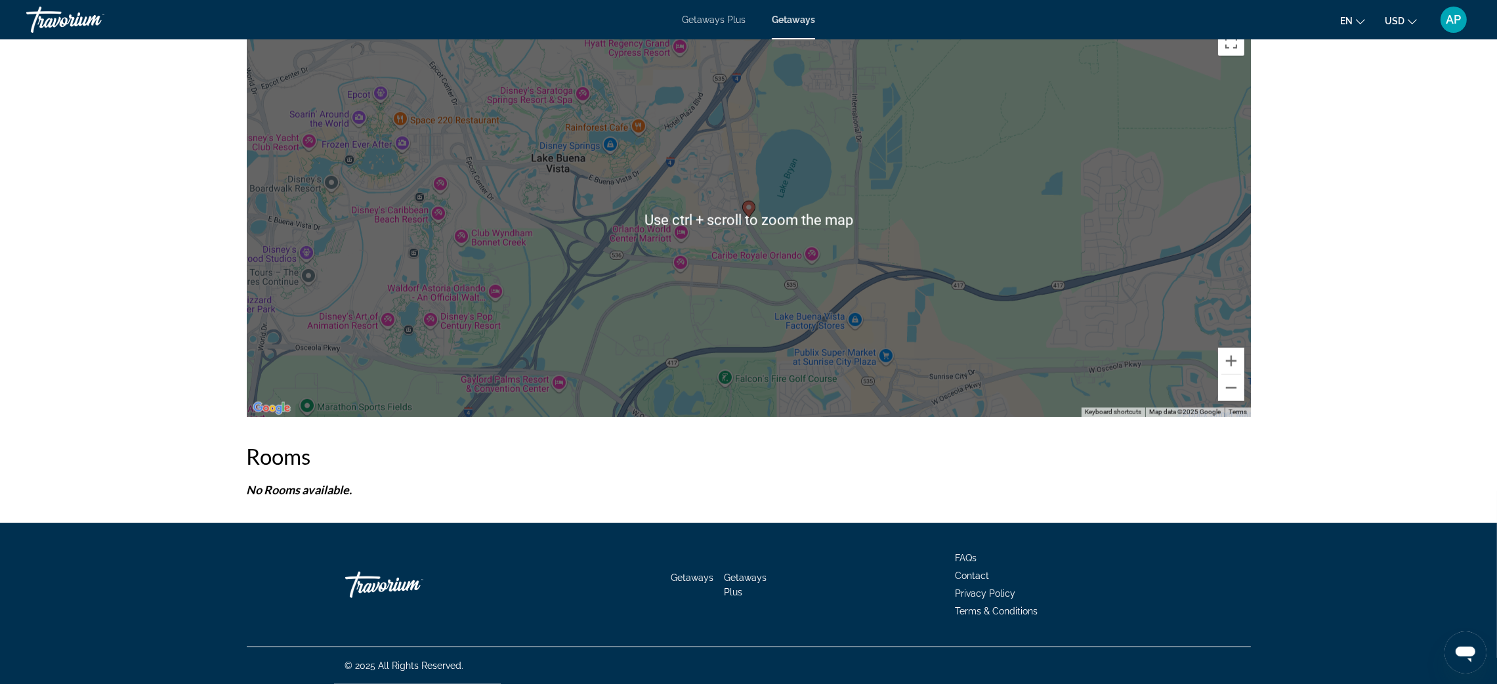
scroll to position [2460, 0]
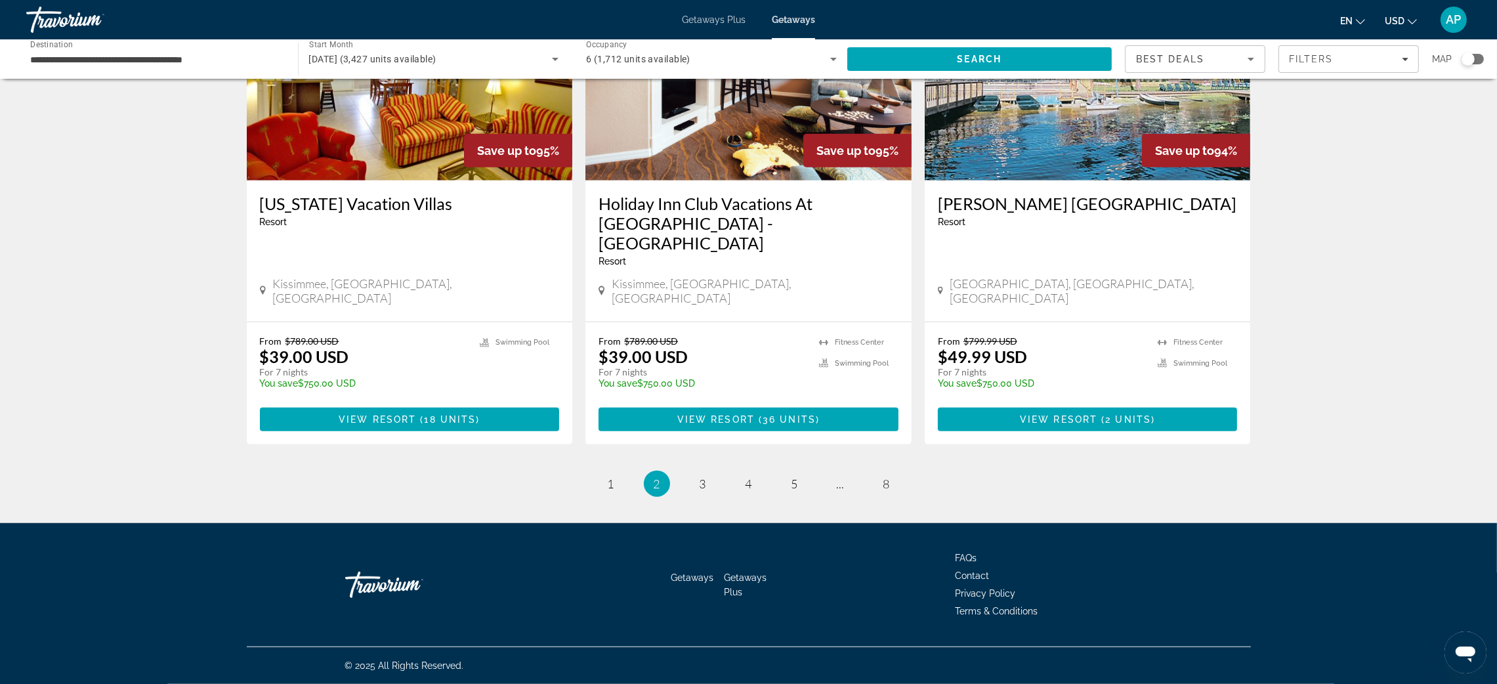
scroll to position [1968, 0]
click at [698, 495] on link "page 3" at bounding box center [702, 483] width 23 height 23
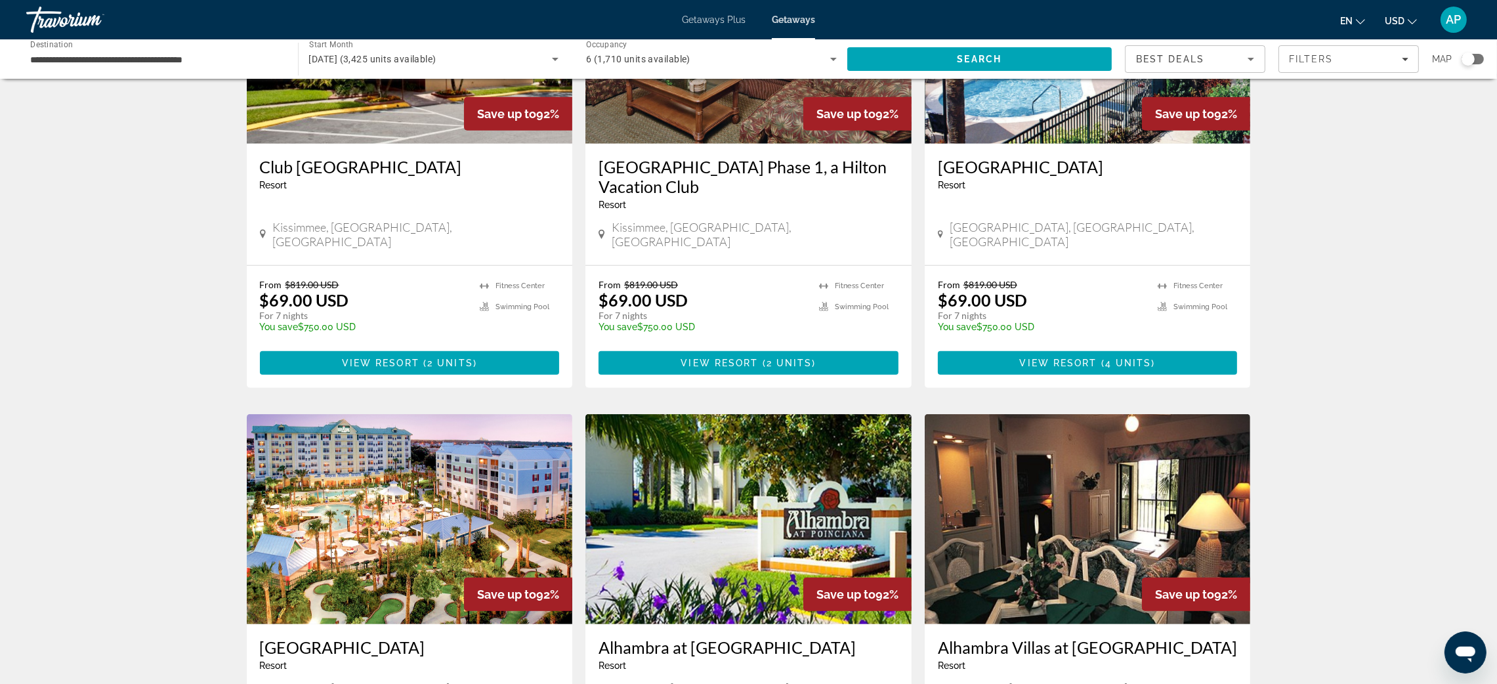
scroll to position [1181, 0]
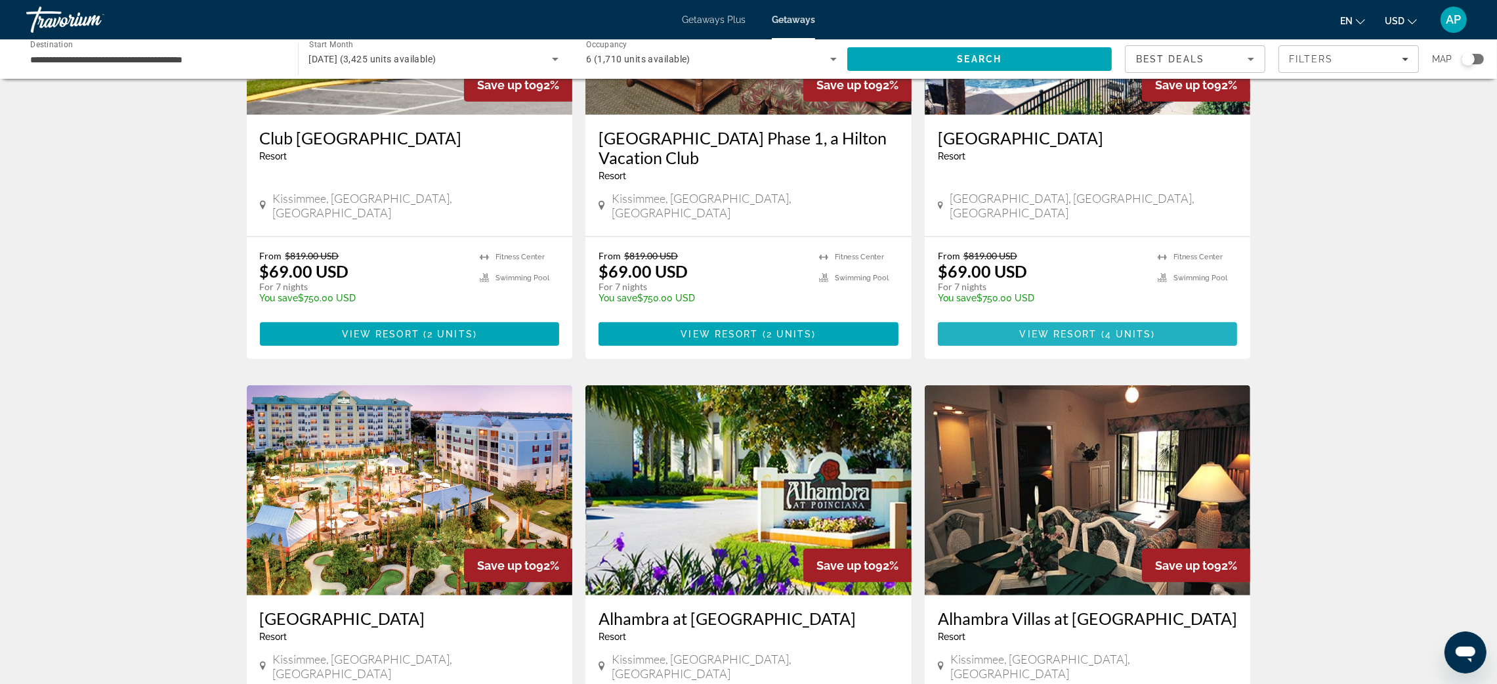
click at [1097, 339] on span "View Resort" at bounding box center [1058, 334] width 77 height 10
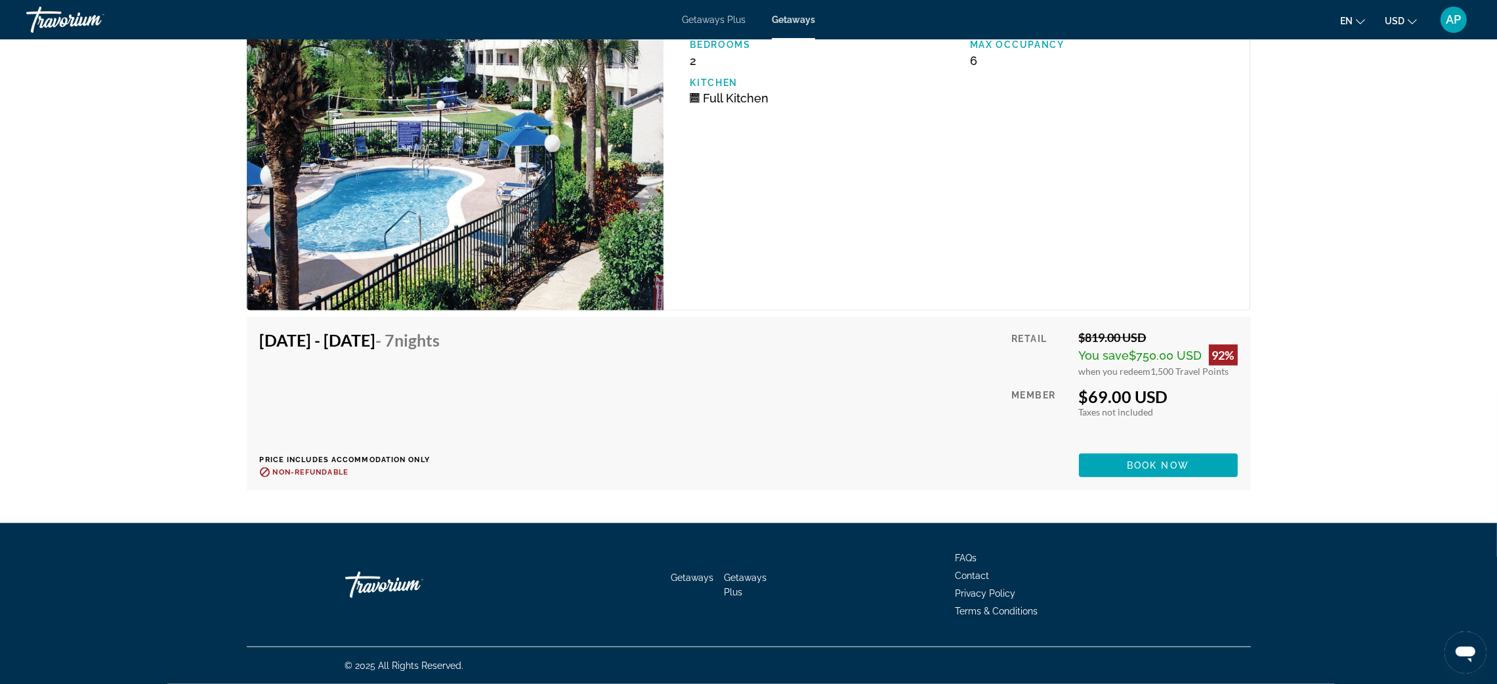
scroll to position [2799, 0]
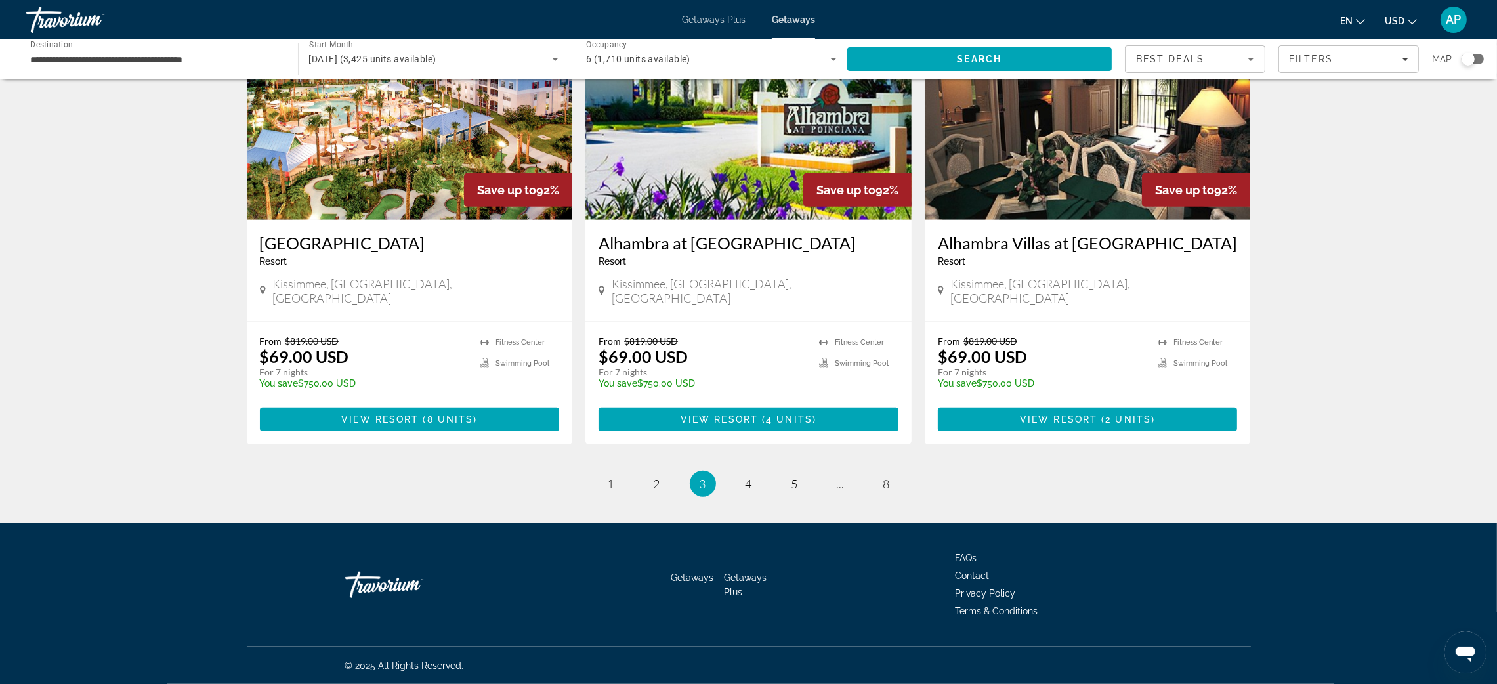
scroll to position [1920, 0]
click at [745, 491] on span "4" at bounding box center [748, 483] width 7 height 14
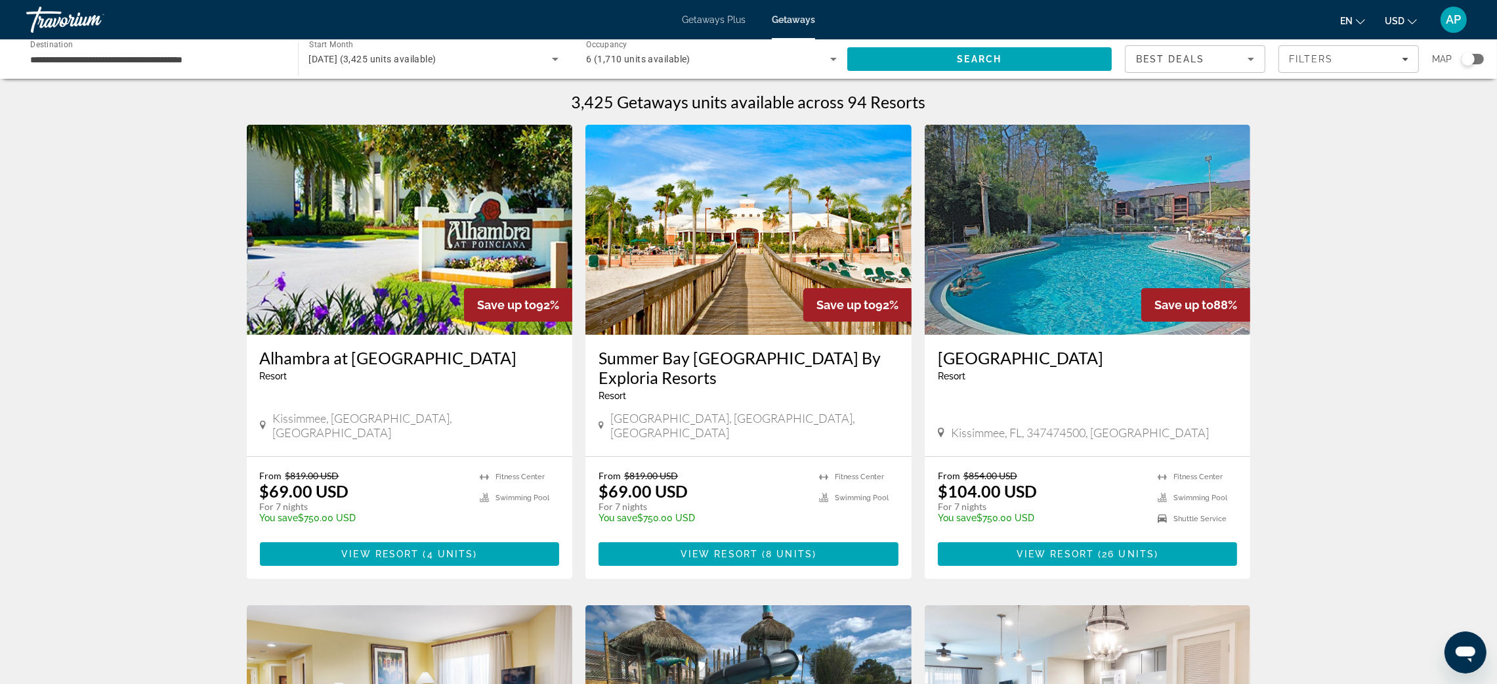
scroll to position [98, 0]
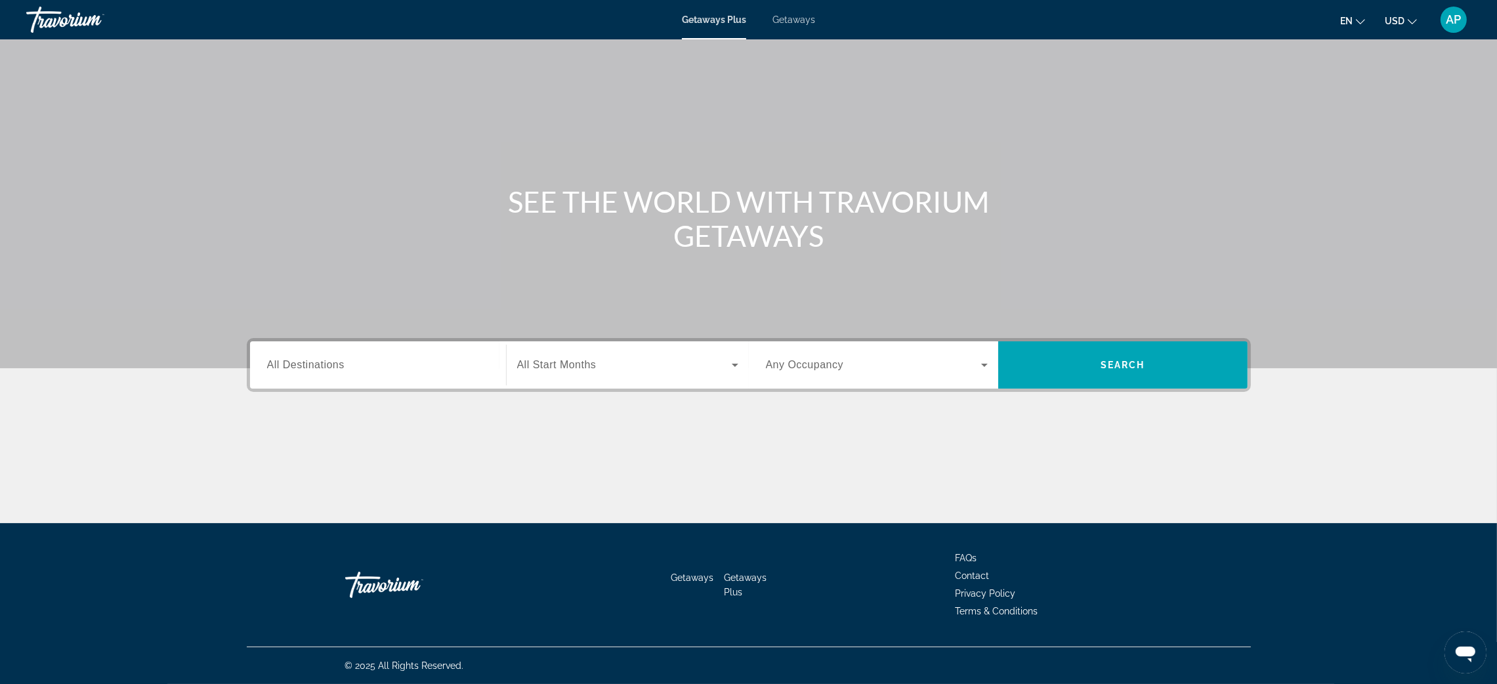
scroll to position [197, 0]
